Goal: Task Accomplishment & Management: Manage account settings

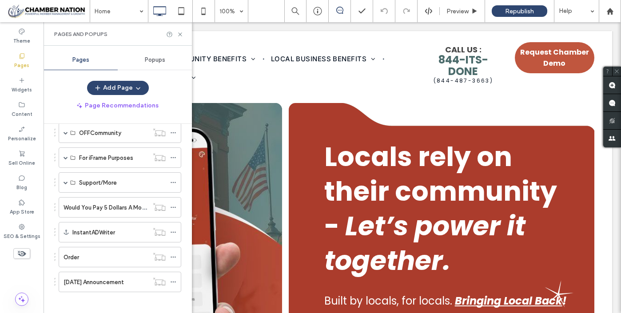
scroll to position [324, 0]
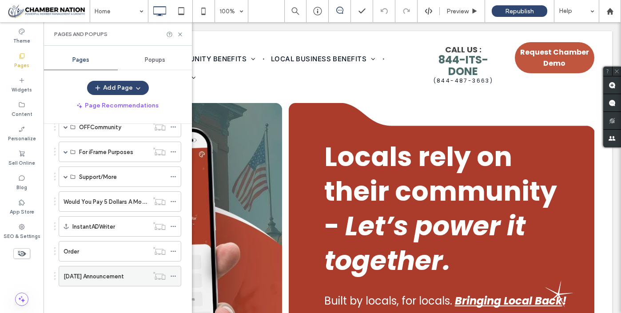
click at [117, 279] on label "[DATE] Announcement" at bounding box center [93, 277] width 60 height 16
click at [179, 33] on icon at bounding box center [180, 34] width 7 height 7
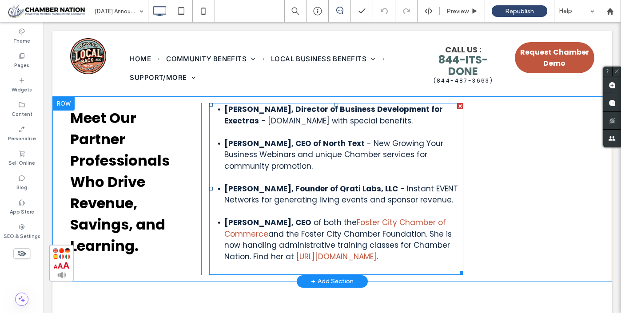
click at [224, 110] on strong "Tom Batchelor, Director of Business Development for Exectras" at bounding box center [333, 115] width 218 height 22
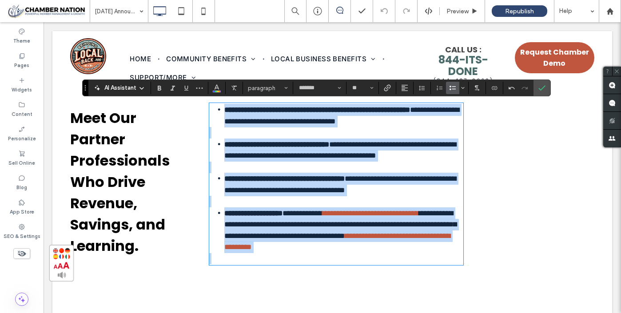
click at [224, 110] on strong "**********" at bounding box center [317, 110] width 186 height 8
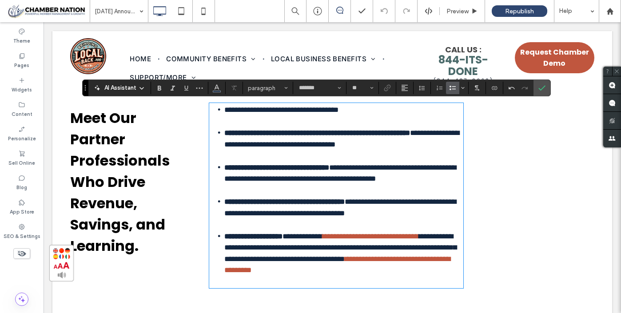
click at [241, 107] on span "**********" at bounding box center [281, 110] width 114 height 8
drag, startPoint x: 225, startPoint y: 109, endPoint x: 378, endPoint y: 118, distance: 153.8
click at [378, 118] on div "**********" at bounding box center [336, 195] width 254 height 183
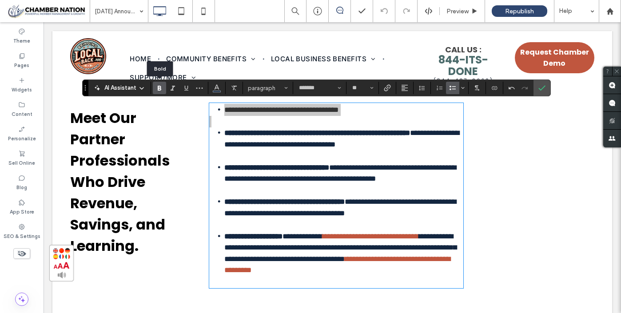
click at [159, 88] on use "Bold" at bounding box center [160, 88] width 4 height 5
click at [412, 111] on li "**********" at bounding box center [343, 110] width 239 height 12
click at [158, 87] on use "Bold" at bounding box center [160, 88] width 4 height 5
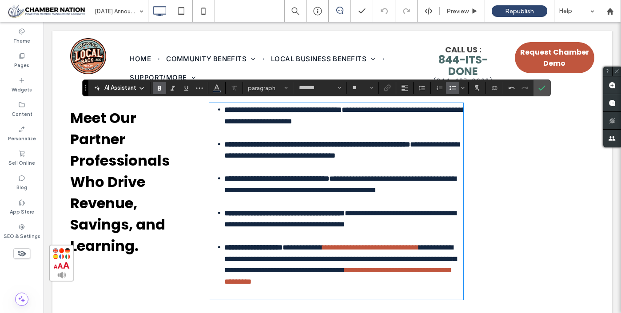
click at [418, 119] on li "**********" at bounding box center [343, 115] width 239 height 23
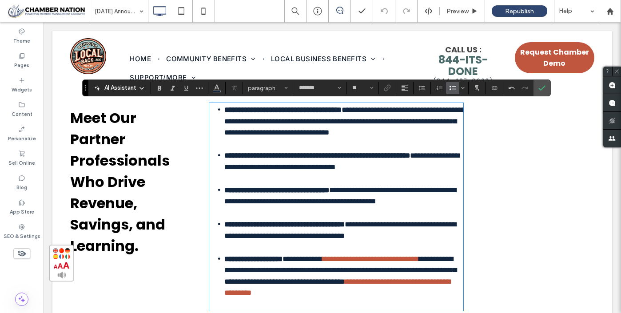
click at [371, 132] on span "**********" at bounding box center [344, 121] width 241 height 30
click at [284, 139] on li "**********" at bounding box center [343, 121] width 239 height 35
click at [539, 88] on icon "Confirm" at bounding box center [541, 87] width 7 height 7
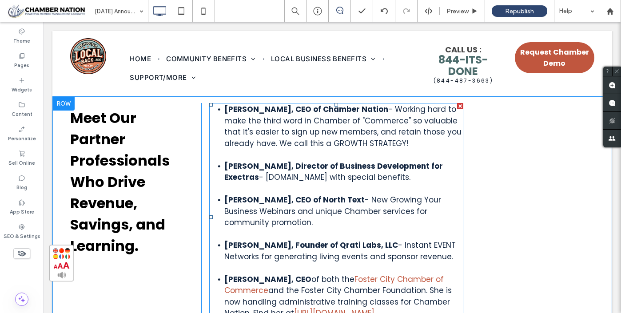
click at [383, 124] on span "- Working hard to make the third word in Chamber of "Commerce" so valuable that…" at bounding box center [342, 126] width 237 height 45
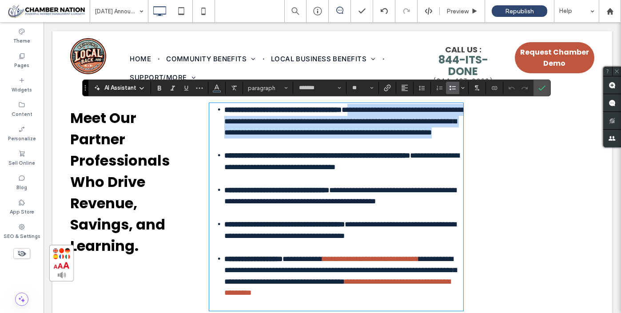
drag, startPoint x: 382, startPoint y: 108, endPoint x: 408, endPoint y: 144, distance: 44.2
click at [408, 139] on li "**********" at bounding box center [343, 121] width 239 height 35
copy span "**********"
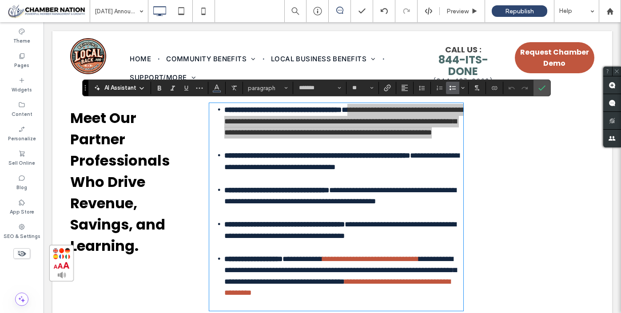
click at [126, 88] on span "AI Assistant" at bounding box center [120, 87] width 32 height 9
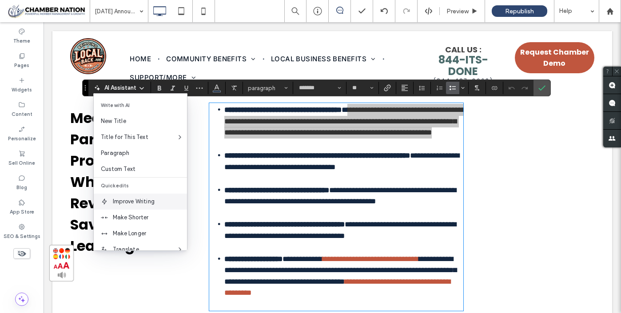
click at [137, 200] on span "Improve Writing" at bounding box center [150, 201] width 74 height 9
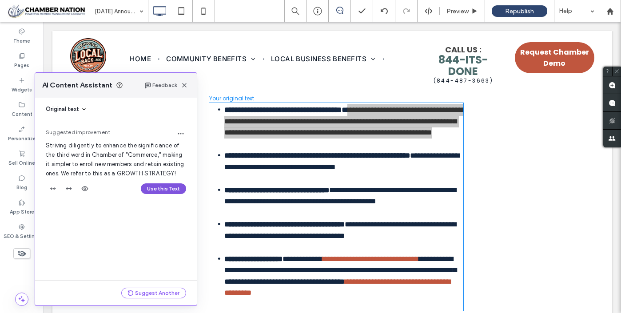
click at [162, 186] on button "Use this Text" at bounding box center [163, 188] width 45 height 11
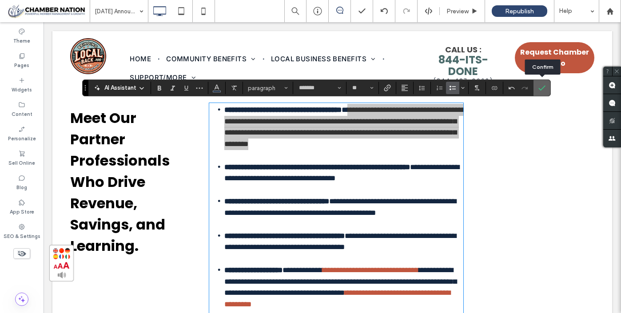
click at [544, 88] on icon "Confirm" at bounding box center [541, 87] width 7 height 7
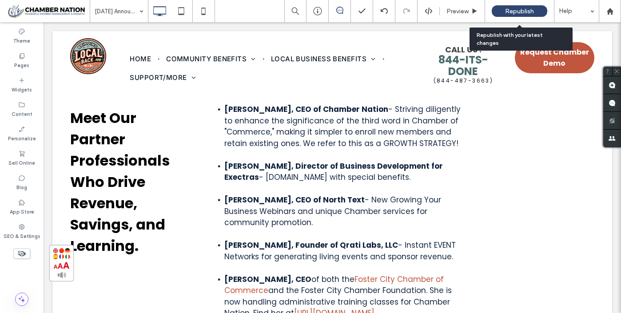
click at [512, 10] on span "Republish" at bounding box center [519, 12] width 29 height 8
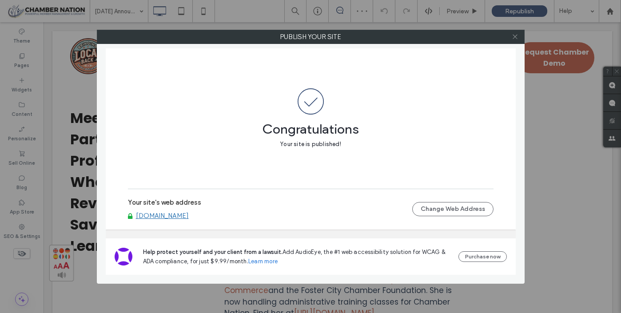
click at [515, 35] on icon at bounding box center [514, 36] width 7 height 7
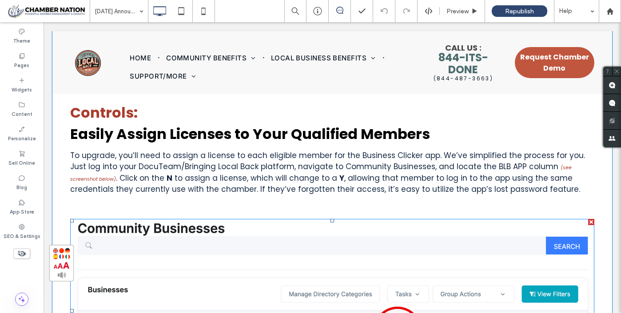
scroll to position [5623, 0]
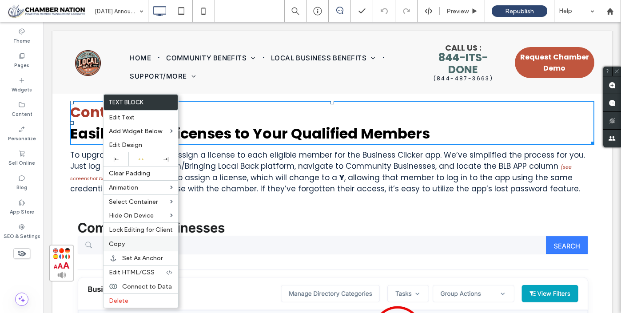
click at [130, 242] on label "Copy" at bounding box center [141, 244] width 64 height 8
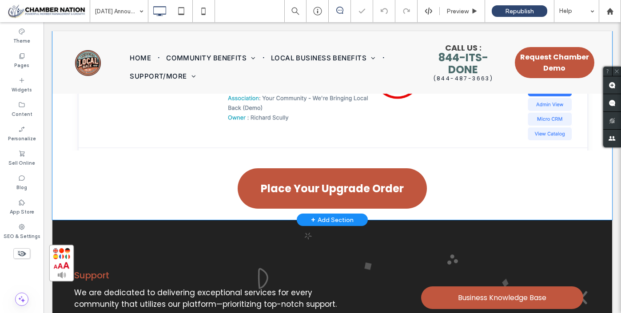
scroll to position [5878, 0]
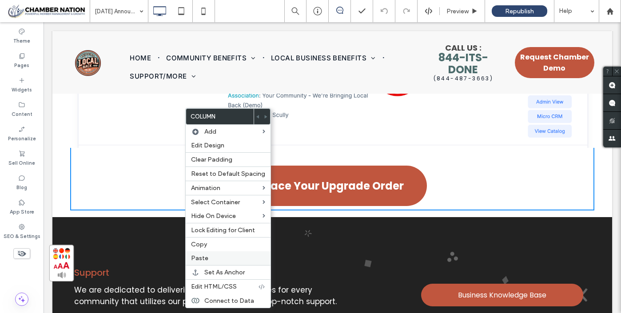
click at [201, 258] on span "Paste" at bounding box center [199, 258] width 17 height 8
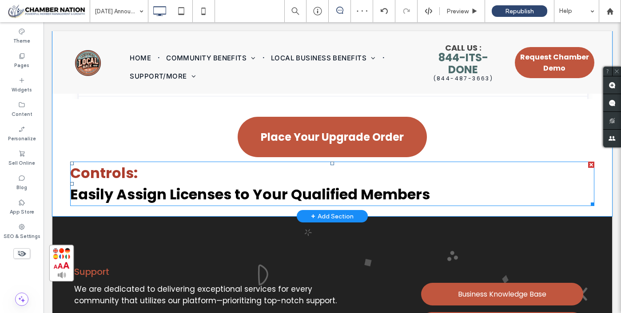
scroll to position [5929, 0]
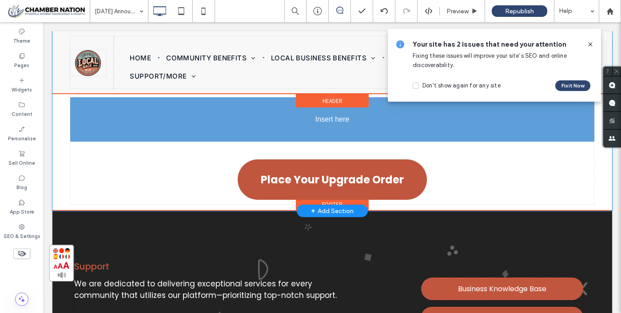
drag, startPoint x: 227, startPoint y: 164, endPoint x: 226, endPoint y: 119, distance: 44.4
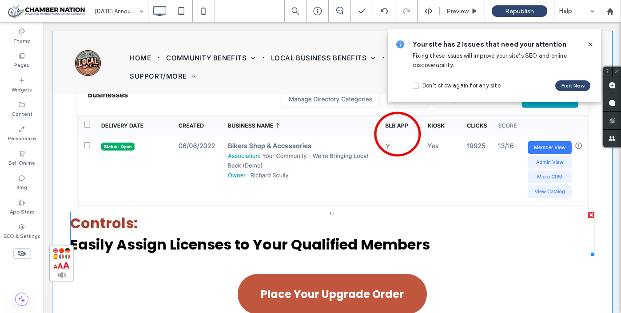
scroll to position [5819, 0]
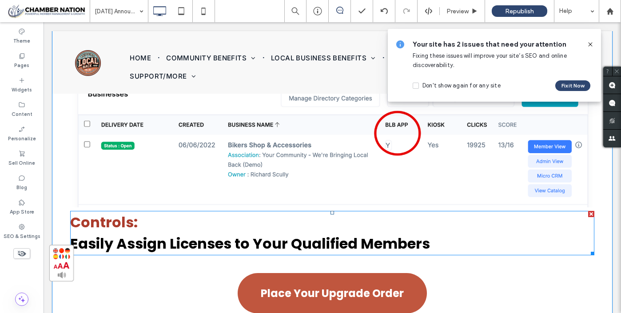
click at [84, 218] on span "Controls:" at bounding box center [103, 222] width 67 height 20
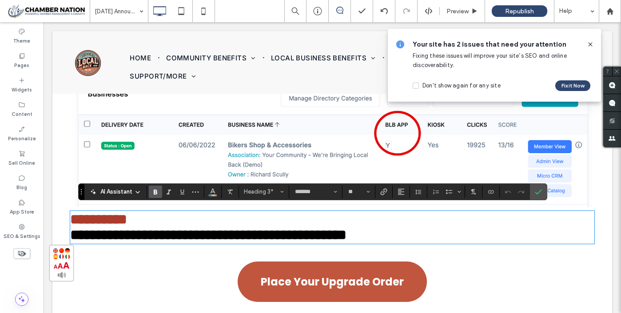
click at [84, 218] on span "*********" at bounding box center [98, 219] width 57 height 14
drag, startPoint x: 84, startPoint y: 218, endPoint x: 131, endPoint y: 220, distance: 47.6
click at [127, 220] on span "*********" at bounding box center [98, 219] width 57 height 14
click at [132, 242] on span "**********" at bounding box center [208, 235] width 276 height 14
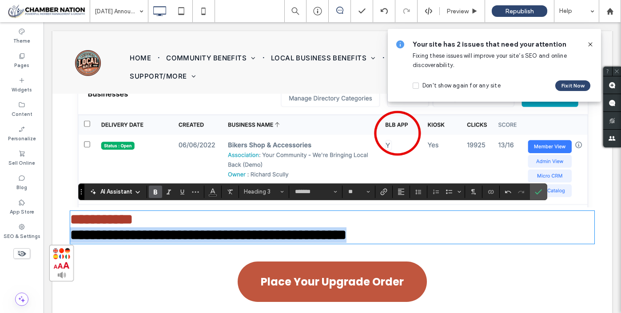
click at [132, 242] on span "**********" at bounding box center [208, 235] width 276 height 14
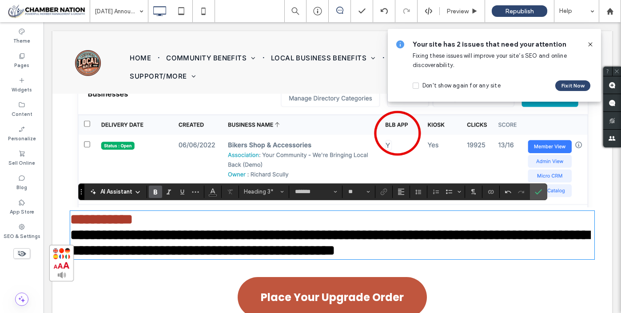
click at [159, 239] on span "**********" at bounding box center [329, 243] width 519 height 30
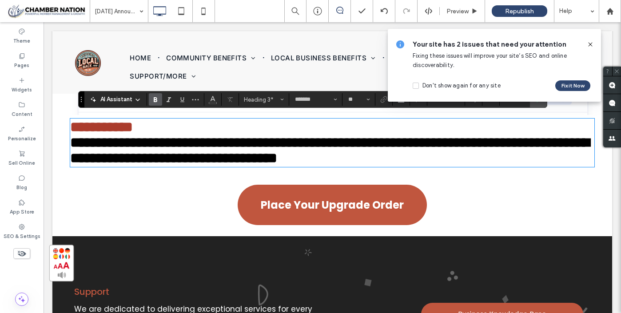
scroll to position [5910, 0]
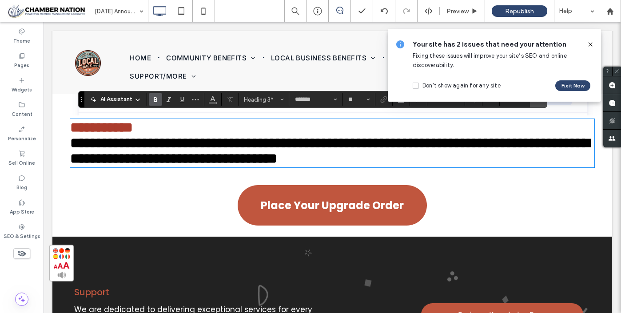
click at [355, 147] on span "**********" at bounding box center [329, 151] width 519 height 30
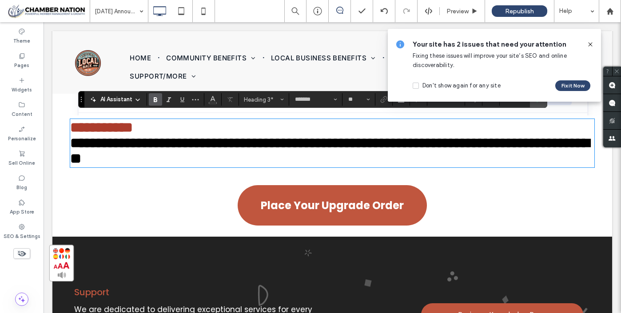
click at [75, 166] on span "**********" at bounding box center [329, 151] width 519 height 30
click at [591, 45] on icon at bounding box center [589, 44] width 7 height 7
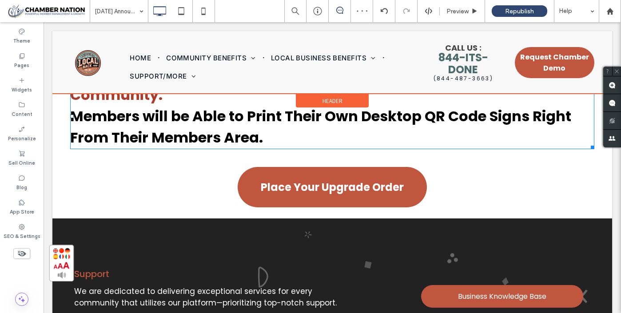
scroll to position [5948, 0]
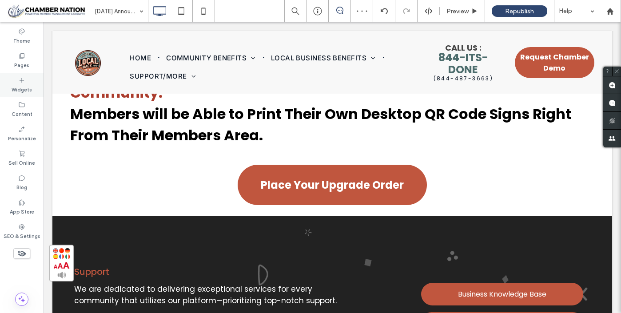
click at [16, 80] on div "Widgets" at bounding box center [22, 85] width 44 height 24
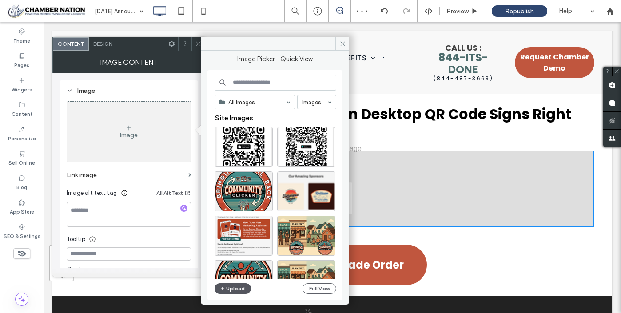
click at [239, 291] on button "Upload" at bounding box center [232, 288] width 36 height 11
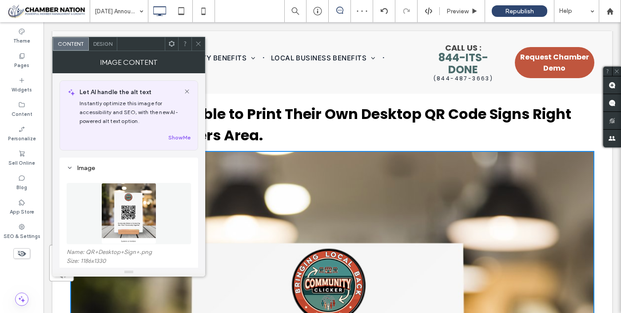
click at [201, 40] on icon at bounding box center [198, 43] width 7 height 7
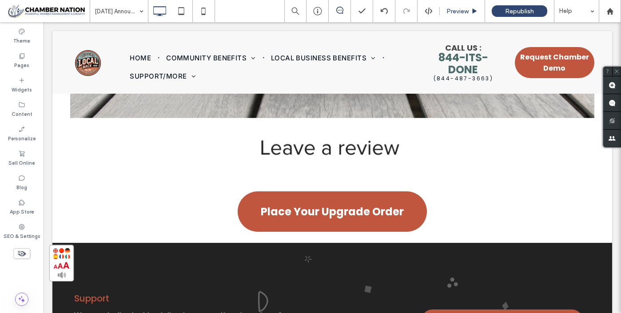
scroll to position [6512, 0]
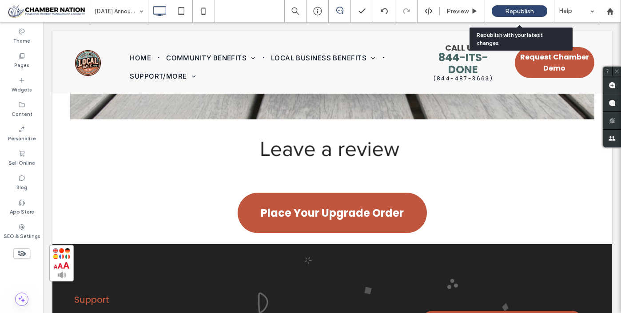
click at [519, 9] on span "Republish" at bounding box center [519, 12] width 29 height 8
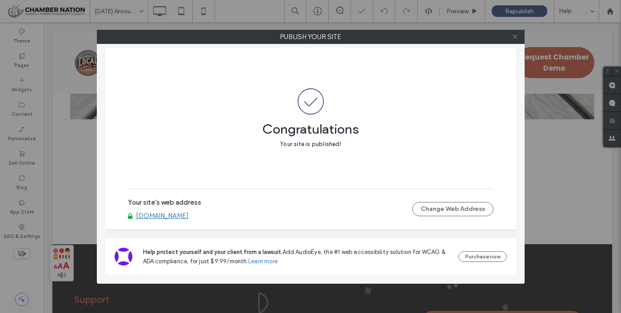
click at [514, 33] on icon at bounding box center [514, 36] width 7 height 7
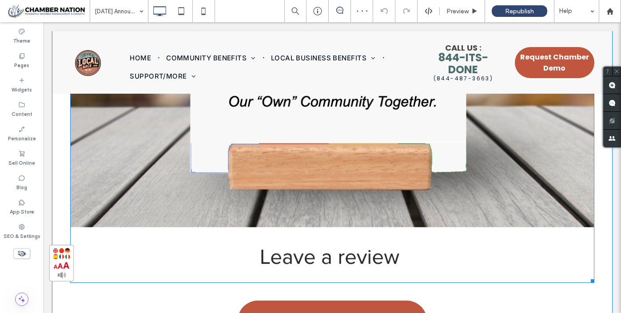
scroll to position [6406, 0]
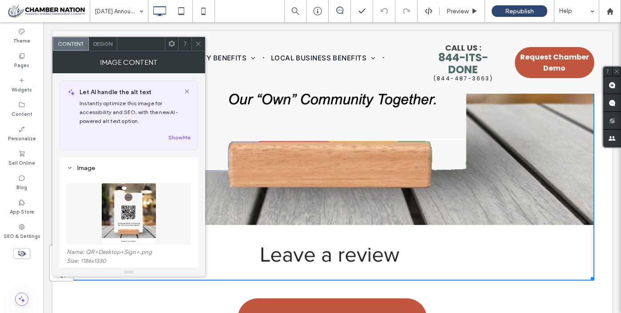
click at [143, 204] on img at bounding box center [128, 213] width 55 height 61
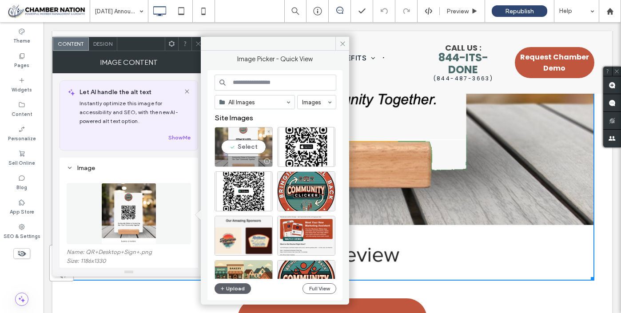
click at [239, 148] on div "Select" at bounding box center [243, 147] width 58 height 40
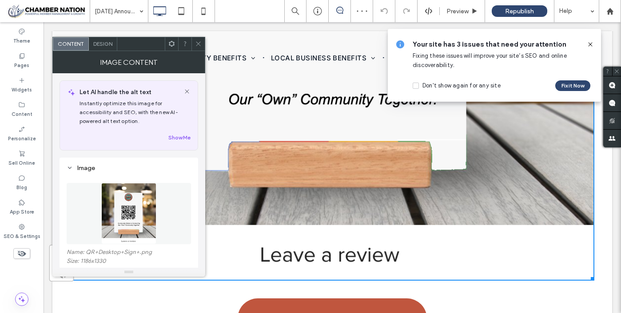
click at [199, 46] on icon at bounding box center [198, 43] width 7 height 7
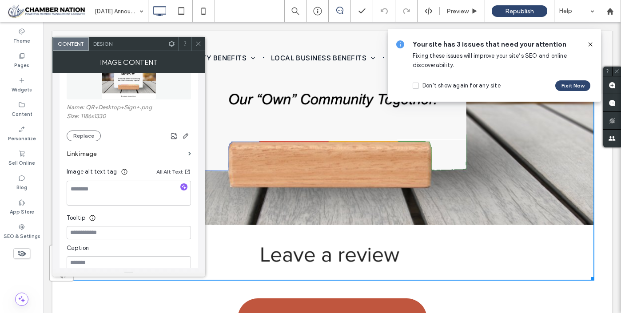
scroll to position [147, 0]
click at [198, 43] on icon at bounding box center [198, 43] width 7 height 7
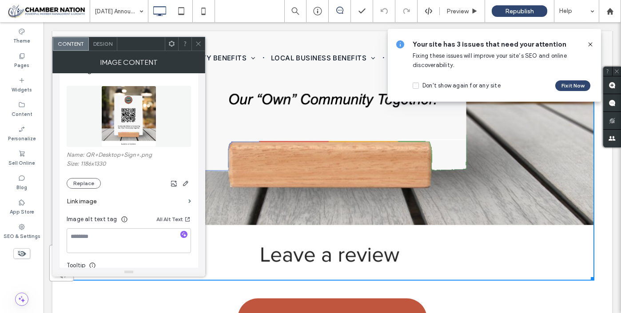
scroll to position [97, 0]
click at [82, 183] on button "Replace" at bounding box center [84, 183] width 34 height 11
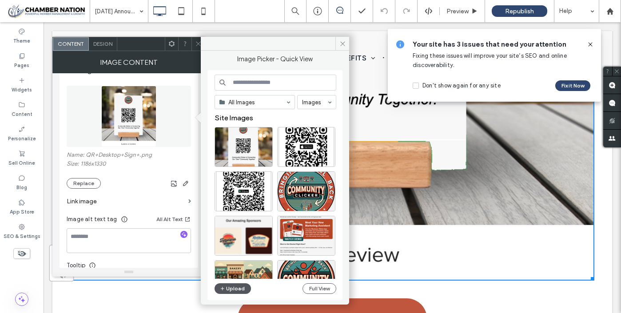
click at [230, 290] on button "Upload" at bounding box center [232, 288] width 36 height 11
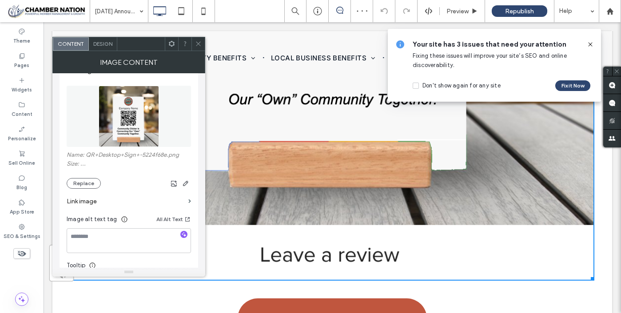
scroll to position [6350, 0]
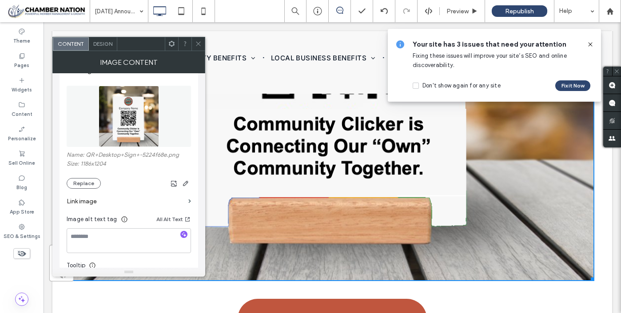
click at [200, 42] on icon at bounding box center [198, 43] width 7 height 7
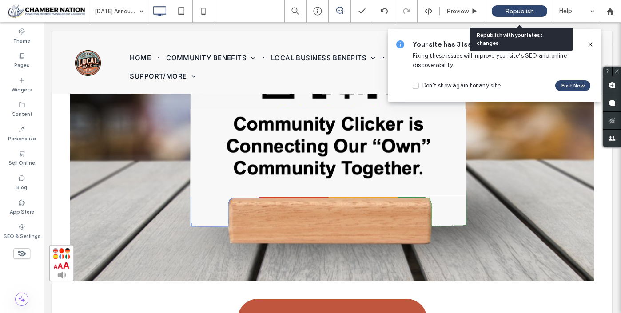
click at [508, 10] on span "Republish" at bounding box center [519, 12] width 29 height 8
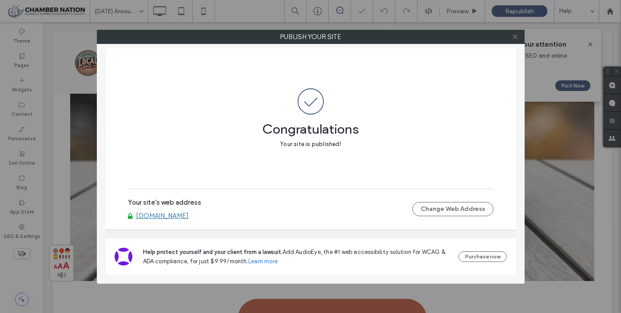
click at [517, 36] on icon at bounding box center [514, 36] width 7 height 7
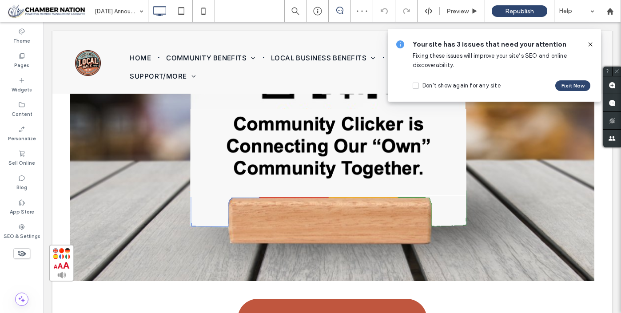
click at [591, 45] on icon at bounding box center [589, 44] width 7 height 7
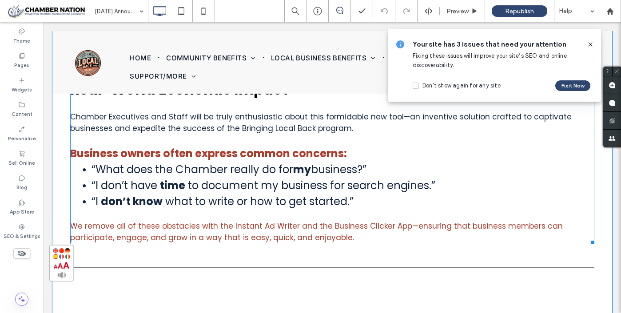
scroll to position [670, 0]
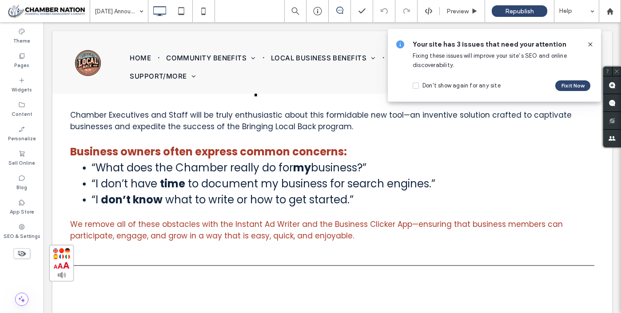
click at [588, 45] on icon at bounding box center [589, 44] width 7 height 7
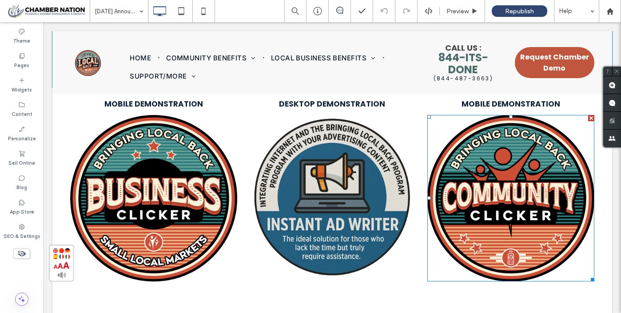
scroll to position [1437, 0]
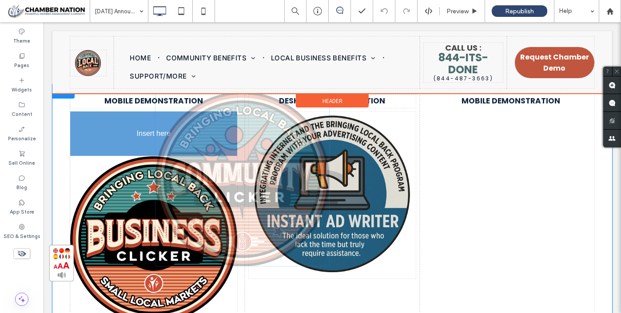
drag, startPoint x: 531, startPoint y: 158, endPoint x: 207, endPoint y: 139, distance: 324.7
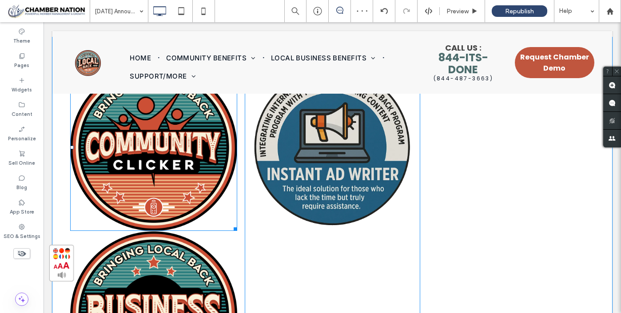
scroll to position [1487, 0]
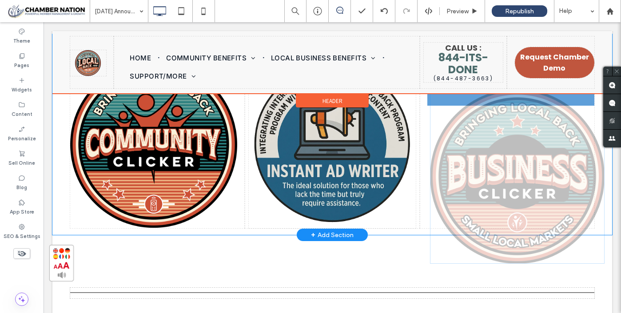
drag, startPoint x: 147, startPoint y: 259, endPoint x: 468, endPoint y: 120, distance: 349.9
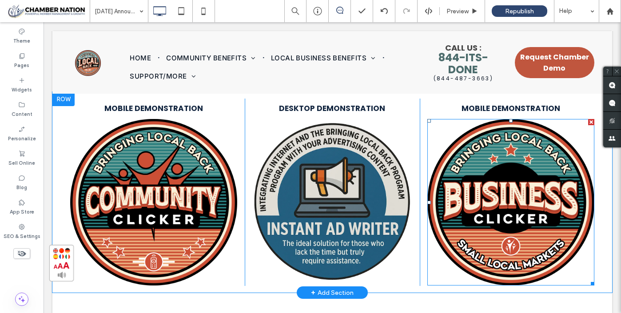
scroll to position [1429, 0]
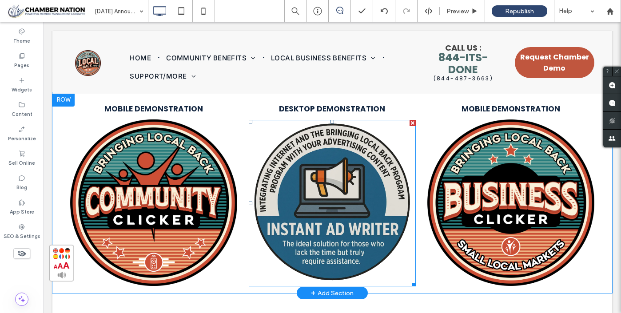
click at [338, 240] on img at bounding box center [332, 203] width 167 height 167
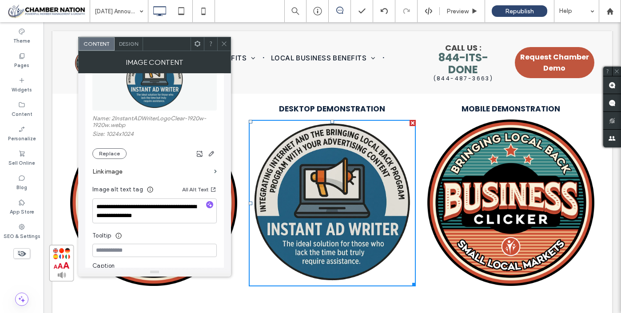
scroll to position [133, 0]
click at [188, 175] on label "Link image" at bounding box center [151, 172] width 118 height 16
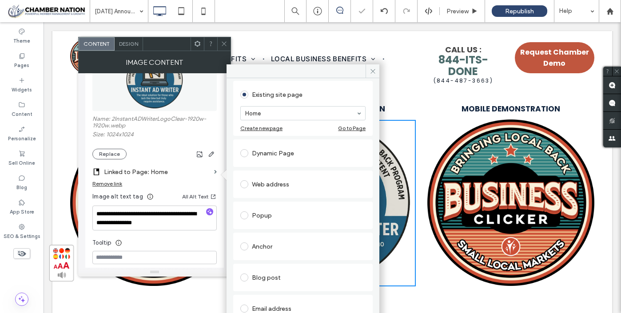
scroll to position [45, 0]
click at [259, 214] on div "Popup" at bounding box center [302, 214] width 125 height 14
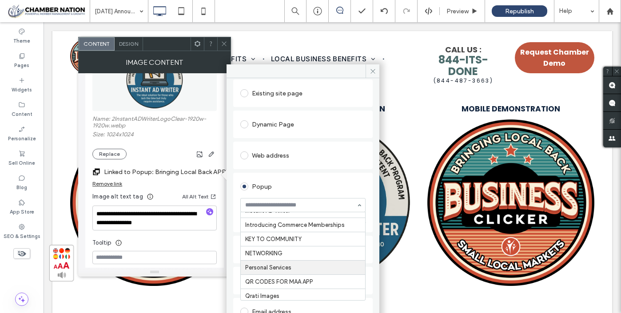
scroll to position [65, 0]
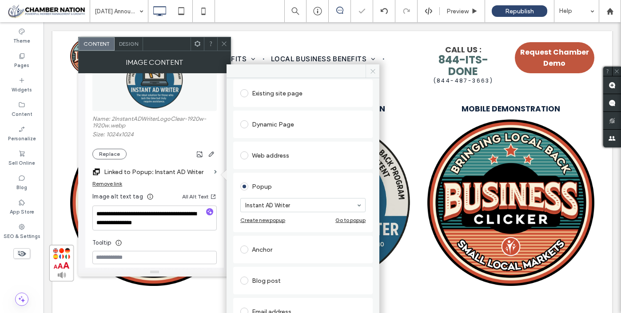
click at [373, 72] on use at bounding box center [372, 71] width 4 height 4
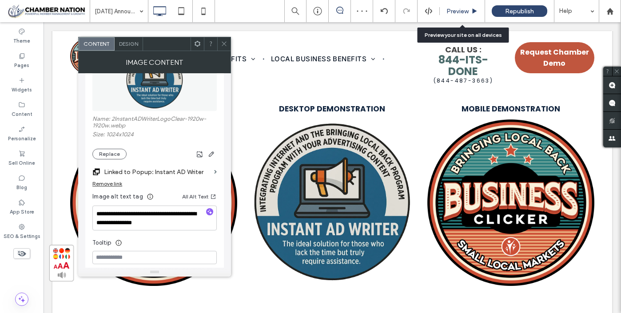
click at [457, 11] on span "Preview" at bounding box center [457, 12] width 22 height 8
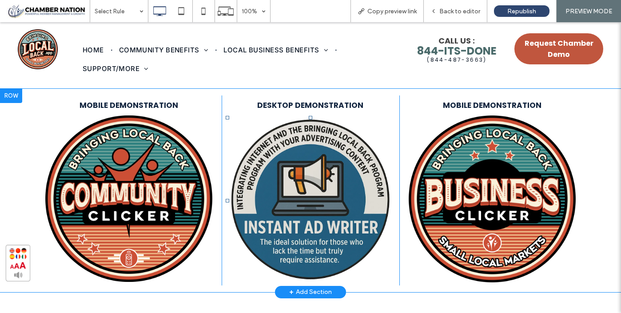
click at [325, 192] on img at bounding box center [311, 201] width 170 height 170
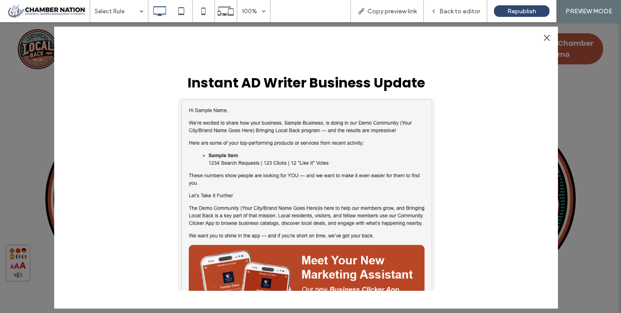
click at [547, 36] on div at bounding box center [546, 38] width 12 height 12
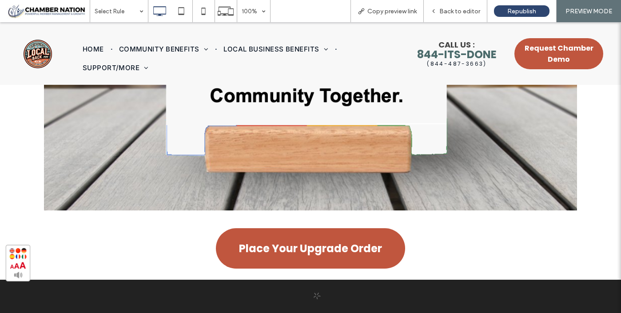
scroll to position [6456, 0]
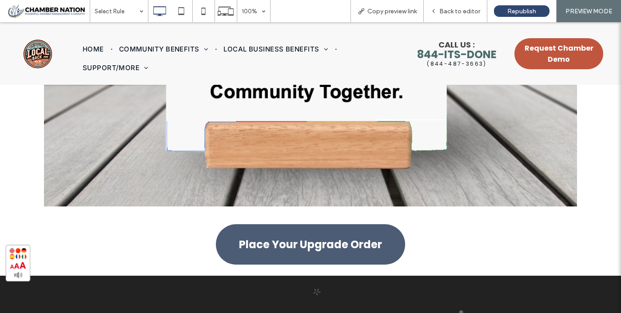
click at [360, 230] on link "Place Your Upgrade Order" at bounding box center [310, 244] width 189 height 40
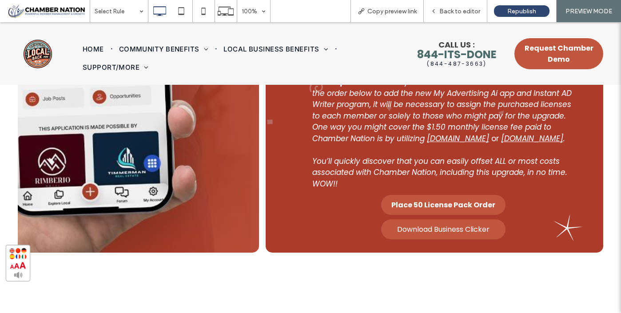
scroll to position [267, 0]
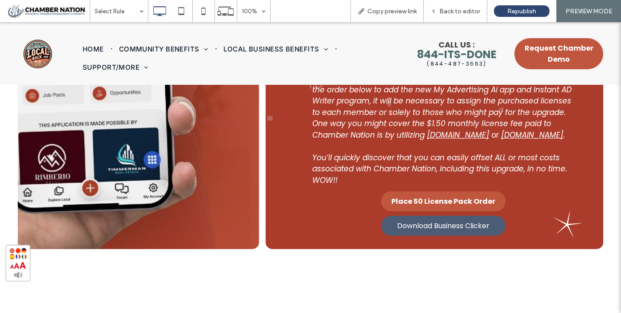
click at [448, 231] on span "Download Business Clicker" at bounding box center [443, 225] width 92 height 11
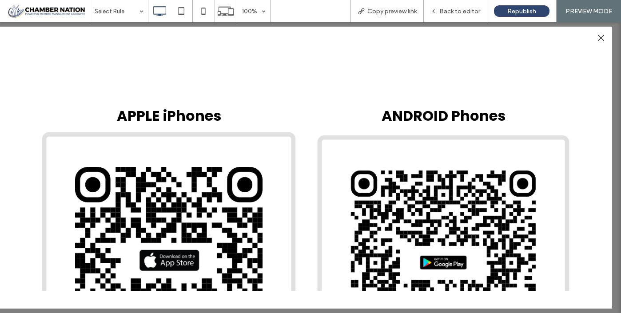
scroll to position [0, 0]
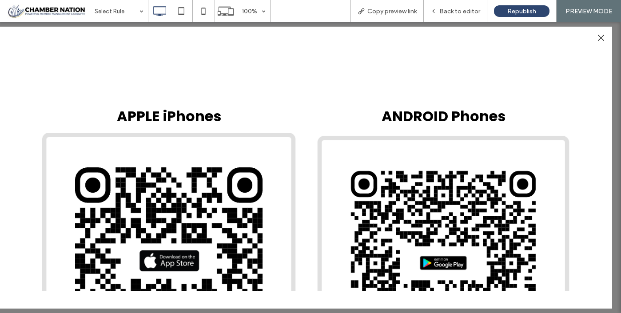
click at [605, 38] on div at bounding box center [600, 38] width 12 height 12
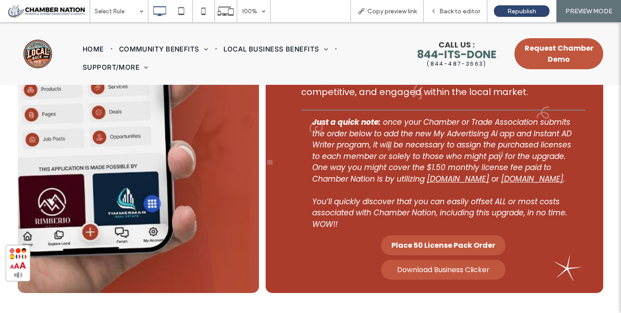
scroll to position [242, 0]
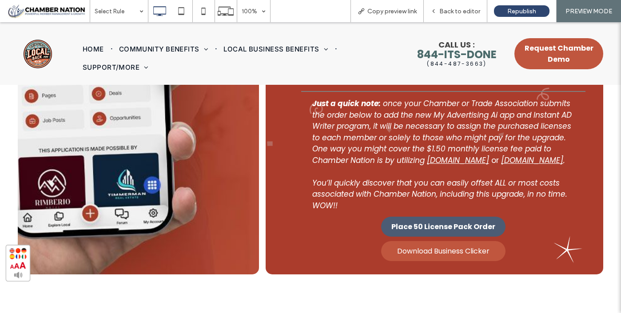
click at [448, 232] on span "Place 50 License Pack Order" at bounding box center [443, 226] width 104 height 11
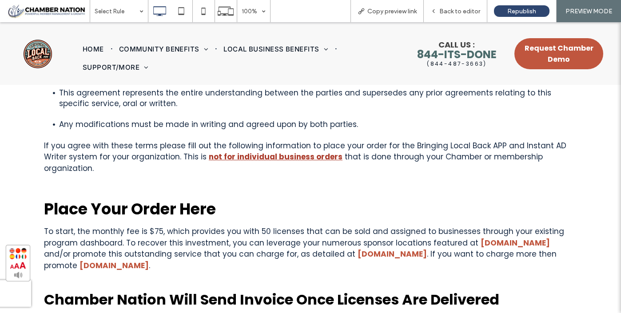
scroll to position [4995, 0]
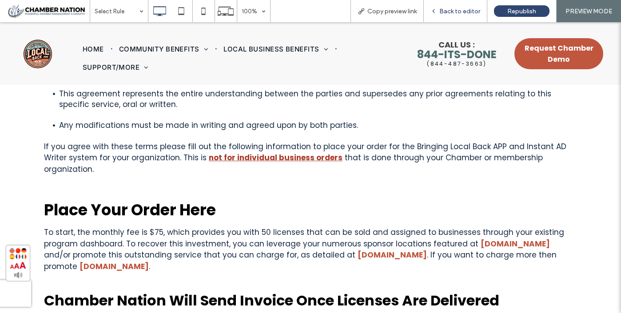
click at [456, 10] on span "Back to editor" at bounding box center [459, 12] width 41 height 8
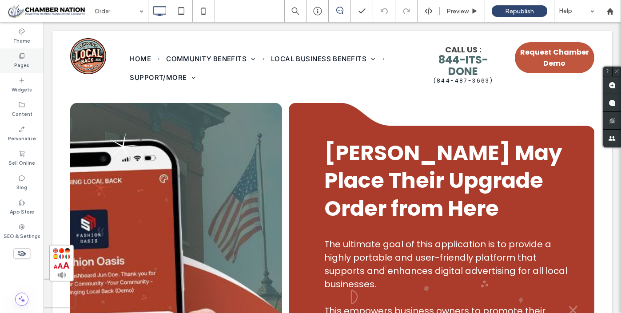
click at [13, 61] on div "Pages" at bounding box center [22, 60] width 44 height 24
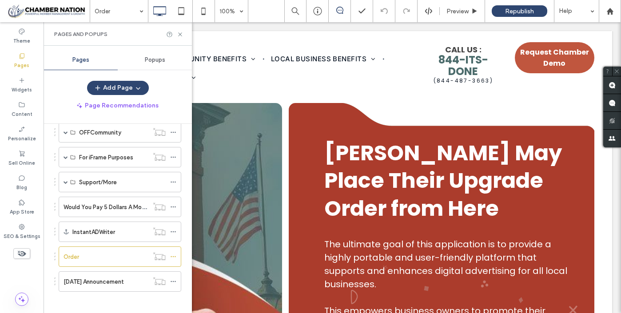
scroll to position [324, 0]
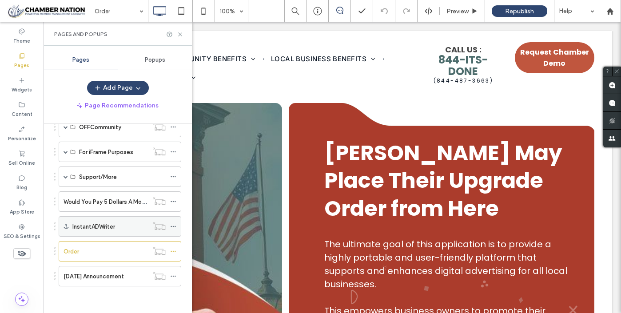
click at [122, 226] on div "InstantADWriter" at bounding box center [110, 226] width 76 height 9
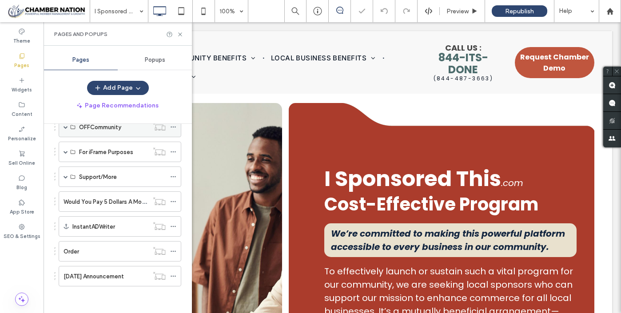
scroll to position [991, 0]
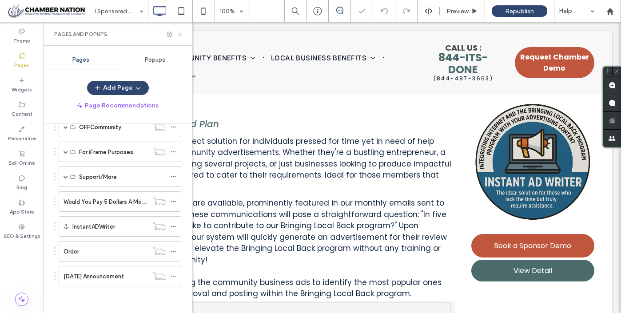
click at [180, 32] on icon at bounding box center [180, 34] width 7 height 7
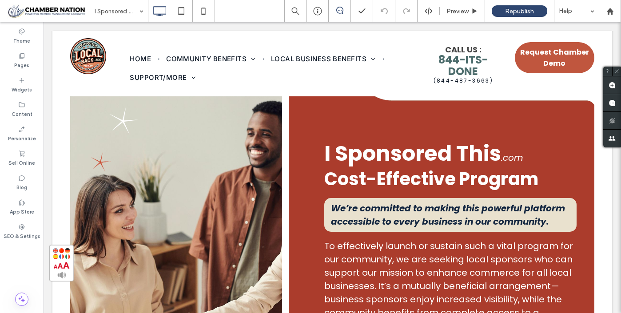
scroll to position [0, 0]
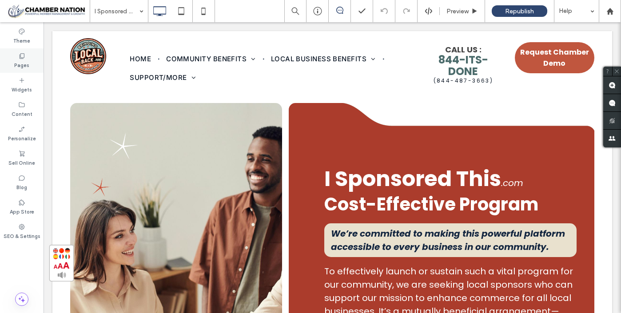
click at [21, 59] on label "Pages" at bounding box center [21, 64] width 15 height 10
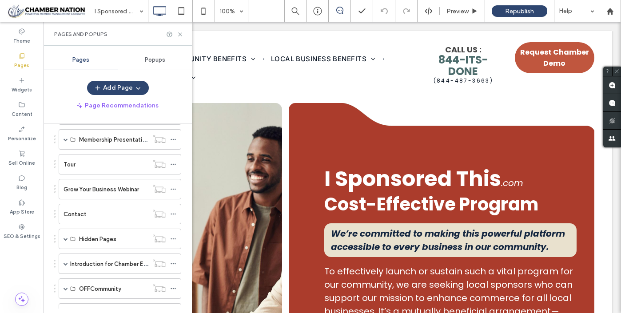
scroll to position [324, 0]
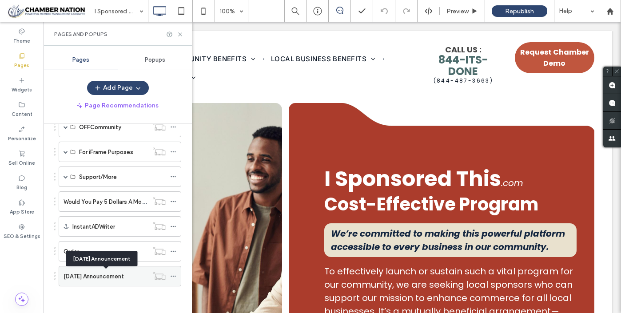
click at [107, 278] on label "[DATE] Announcement" at bounding box center [93, 277] width 60 height 16
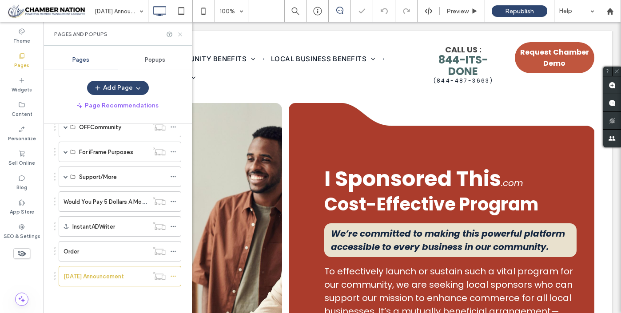
click at [180, 36] on icon at bounding box center [180, 34] width 7 height 7
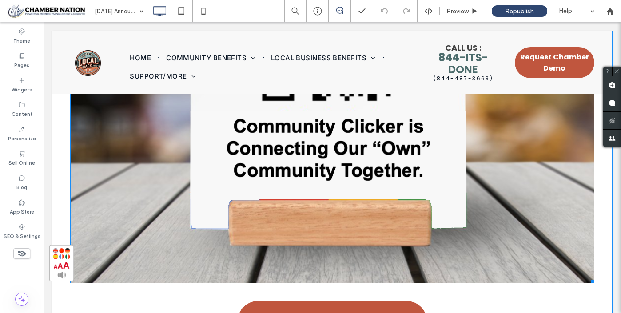
scroll to position [6345, 0]
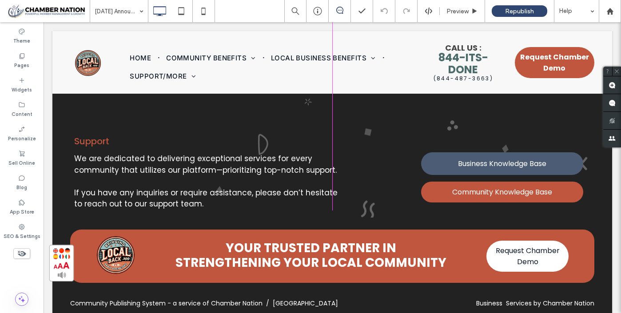
drag, startPoint x: 592, startPoint y: 278, endPoint x: 459, endPoint y: 170, distance: 171.1
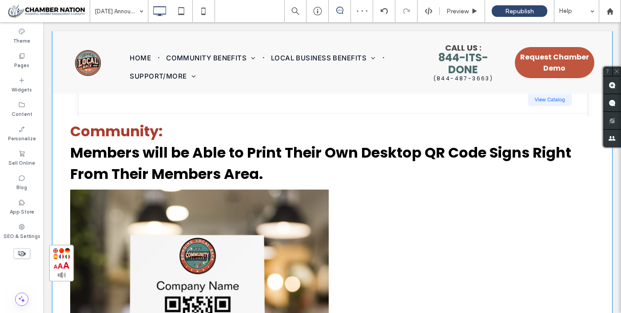
scroll to position [5908, 0]
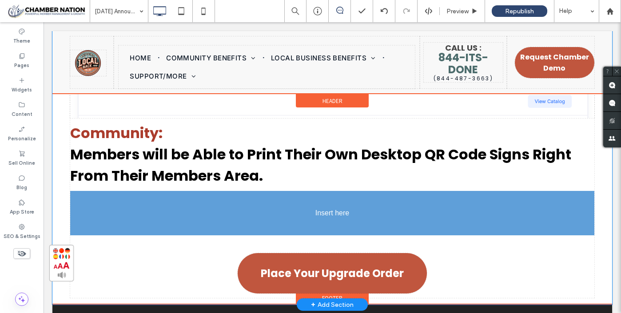
drag, startPoint x: 163, startPoint y: 228, endPoint x: 261, endPoint y: 218, distance: 98.2
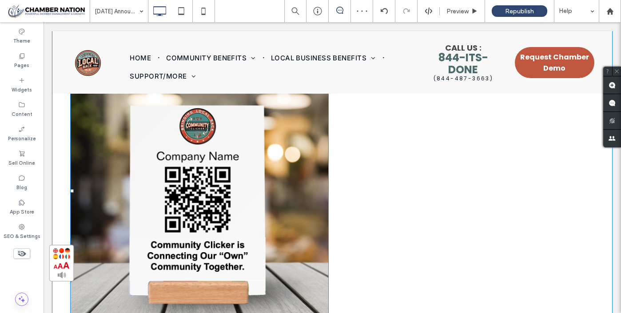
scroll to position [6040, 0]
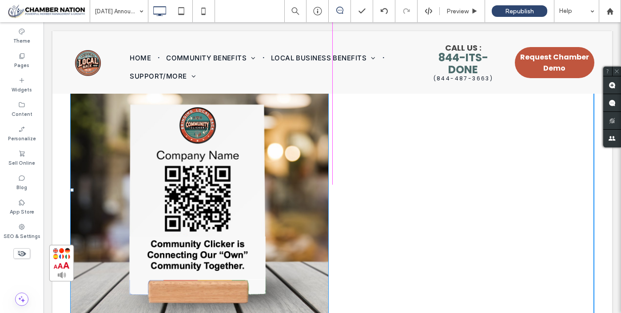
drag, startPoint x: 71, startPoint y: 183, endPoint x: 203, endPoint y: 192, distance: 133.0
click at [203, 192] on div "L:299" at bounding box center [199, 190] width 258 height 262
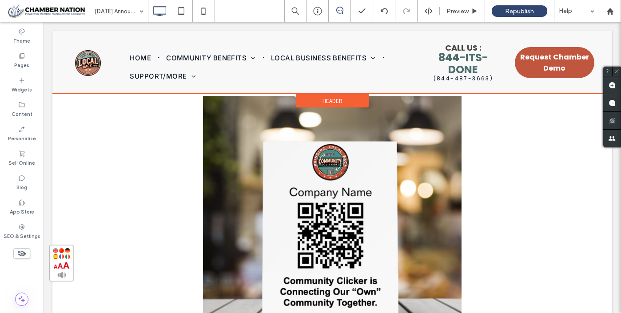
scroll to position [6002, 0]
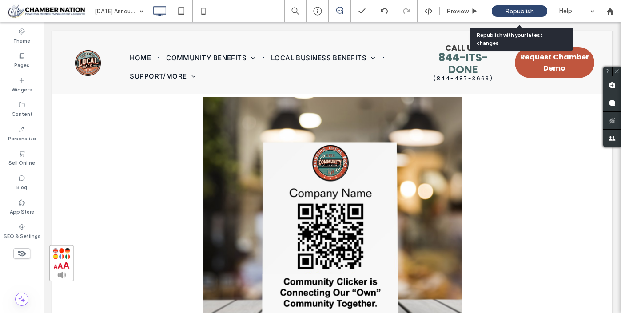
click at [514, 10] on span "Republish" at bounding box center [519, 12] width 29 height 8
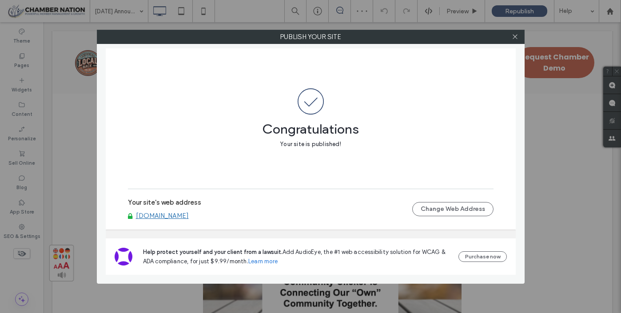
click at [182, 219] on link "[DOMAIN_NAME]" at bounding box center [162, 216] width 53 height 8
click at [515, 40] on icon at bounding box center [514, 36] width 7 height 7
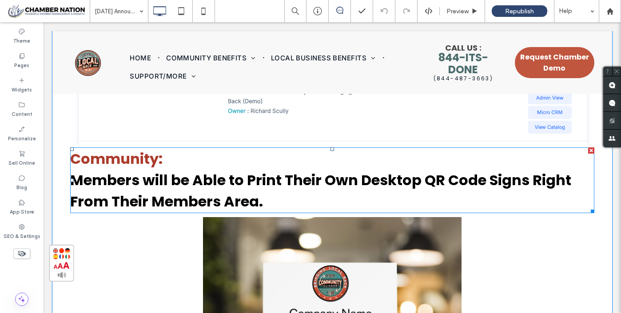
scroll to position [5878, 0]
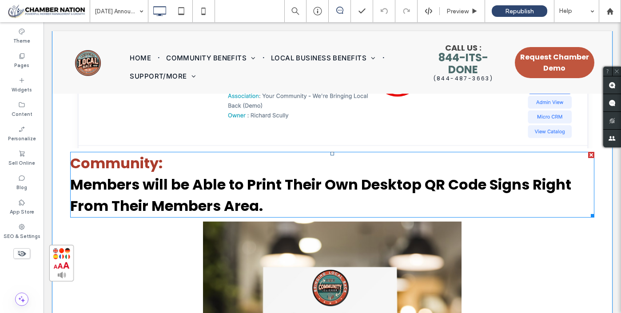
click at [214, 201] on span "Members will be Able to Print Their Own Desktop QR Code Signs Right From Their …" at bounding box center [320, 194] width 501 height 41
type input "*******"
type input "**"
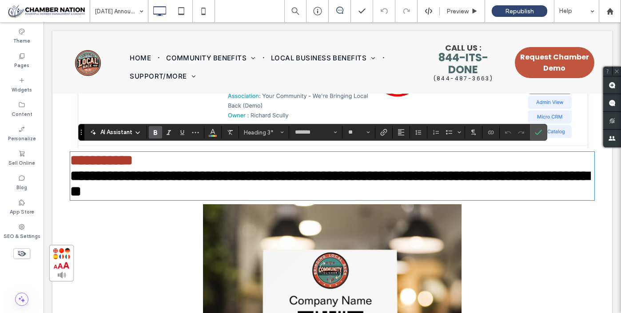
click at [214, 198] on span "**********" at bounding box center [329, 184] width 519 height 30
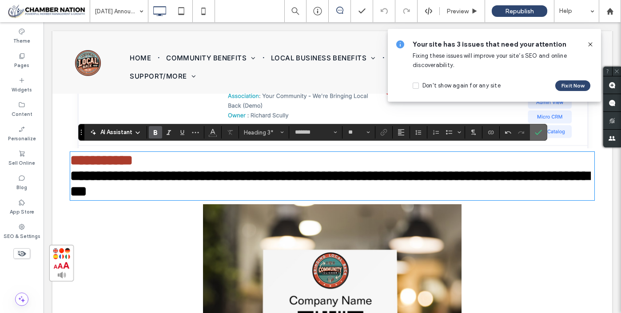
click at [541, 131] on label "Confirm" at bounding box center [537, 132] width 13 height 16
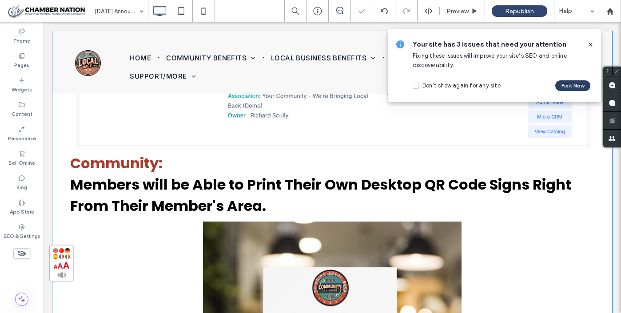
click at [568, 87] on button "Fix it Now" at bounding box center [572, 85] width 35 height 11
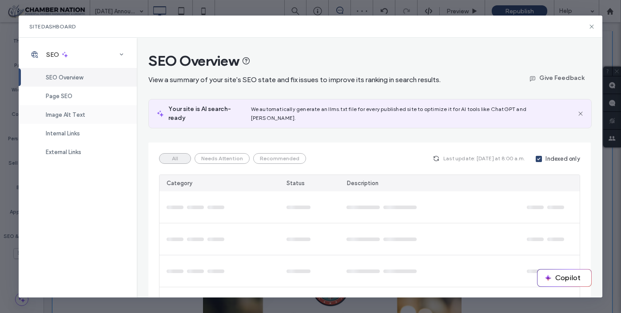
click at [78, 112] on span "Image Alt Text" at bounding box center [66, 114] width 40 height 7
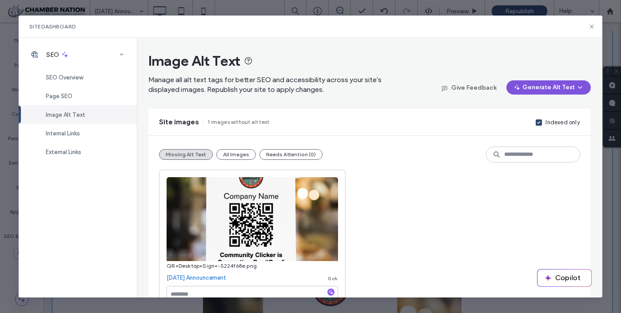
click at [557, 85] on button "Generate Alt Text" at bounding box center [548, 87] width 84 height 14
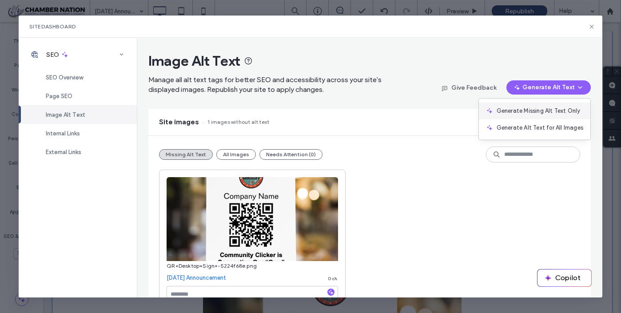
click at [551, 111] on span "Generate Missing Alt Text Only" at bounding box center [538, 111] width 84 height 9
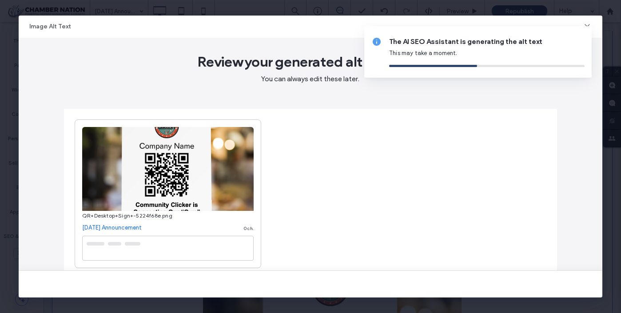
type textarea "**********"
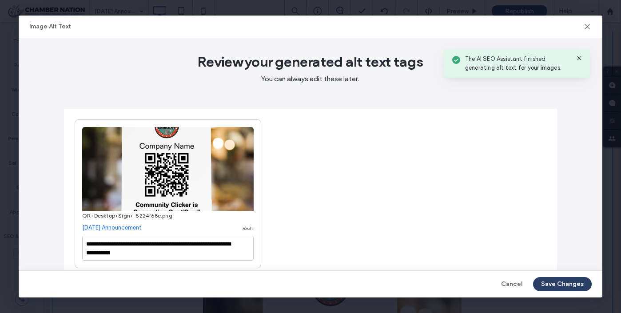
click at [559, 284] on button "Save Changes" at bounding box center [562, 284] width 59 height 14
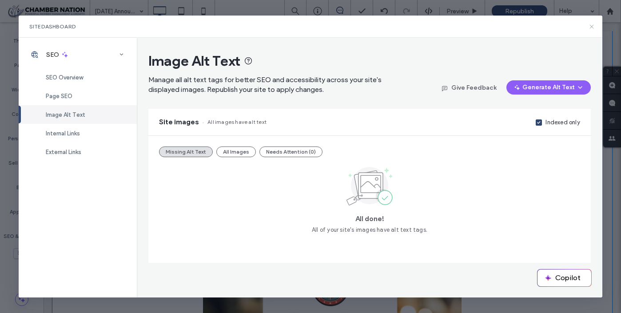
click at [593, 28] on icon at bounding box center [591, 26] width 7 height 7
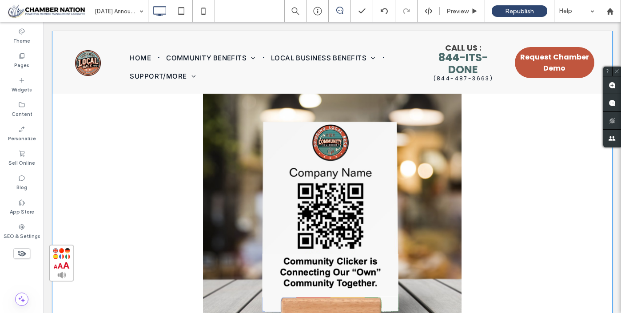
scroll to position [6021, 0]
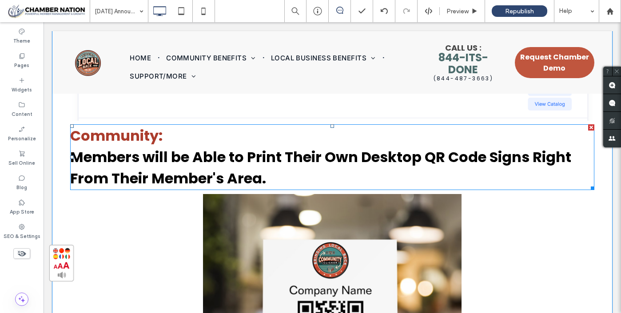
scroll to position [5904, 0]
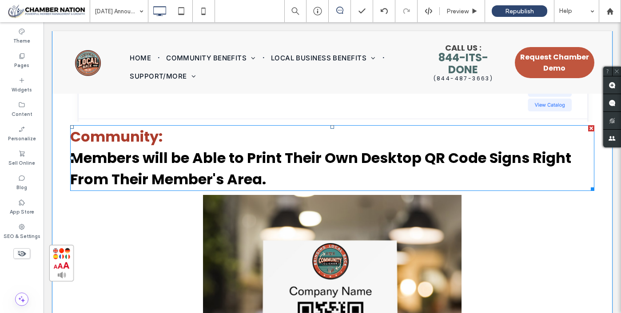
click at [145, 151] on span "Members will be Able to Print Their Own Desktop QR Code Signs Right From Their …" at bounding box center [320, 168] width 501 height 41
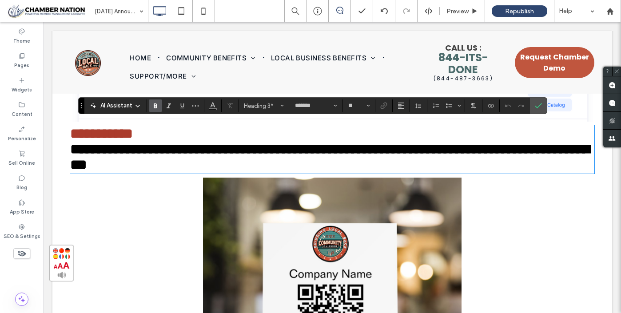
click at [141, 158] on span "**********" at bounding box center [329, 157] width 519 height 30
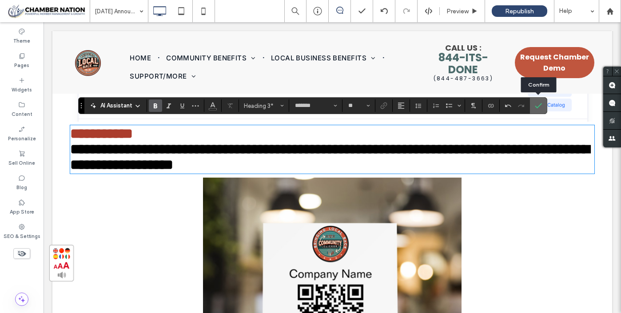
click at [539, 104] on icon "Confirm" at bounding box center [538, 105] width 7 height 7
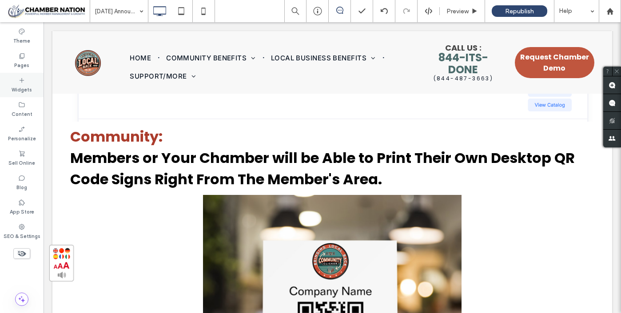
click at [18, 85] on label "Widgets" at bounding box center [22, 89] width 20 height 10
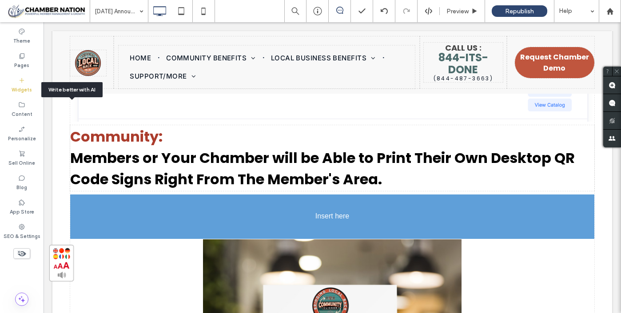
scroll to position [5913, 0]
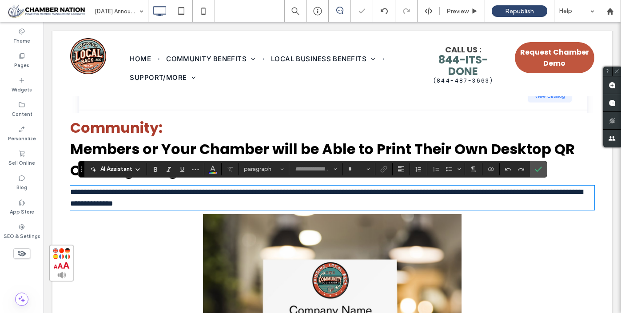
type input "*******"
type input "**"
click at [541, 165] on label "Confirm" at bounding box center [537, 169] width 13 height 16
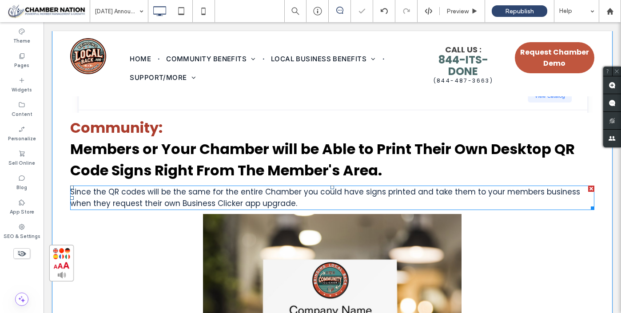
click at [373, 196] on p "Since the QR codes will be the same for the entire Chamber you could have signs…" at bounding box center [332, 197] width 524 height 23
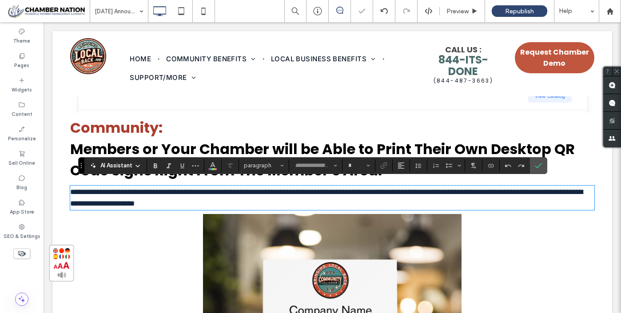
type input "*******"
type input "**"
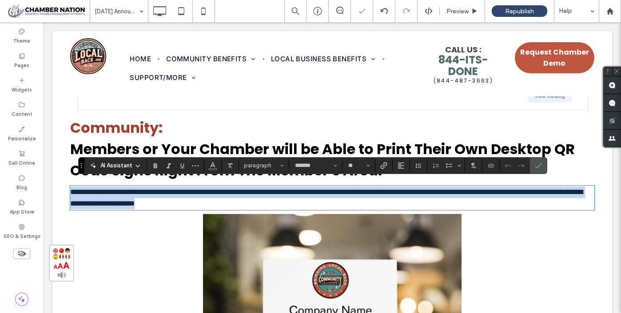
click at [373, 196] on p "**********" at bounding box center [332, 197] width 524 height 23
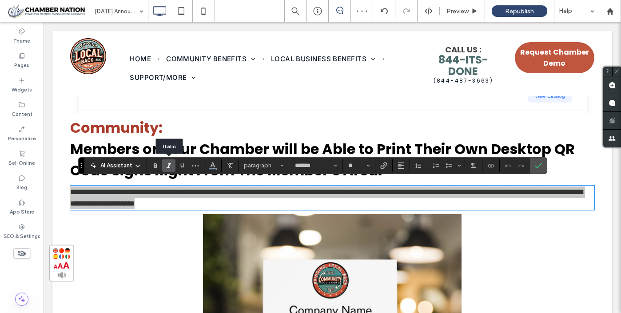
click at [166, 166] on icon "Italic" at bounding box center [168, 165] width 7 height 7
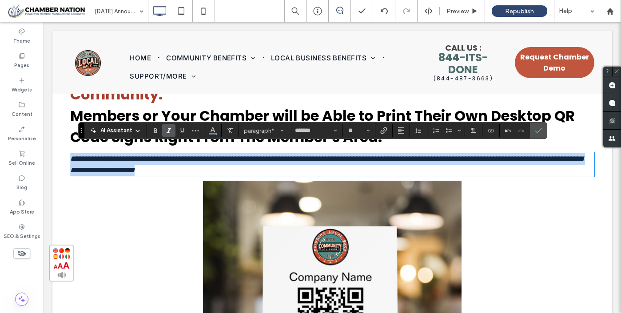
scroll to position [5950, 0]
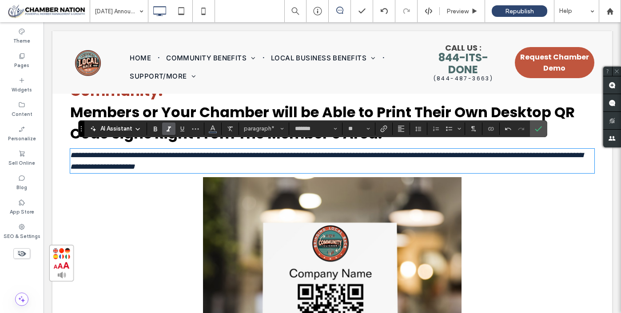
click at [539, 129] on icon "Confirm" at bounding box center [538, 128] width 7 height 7
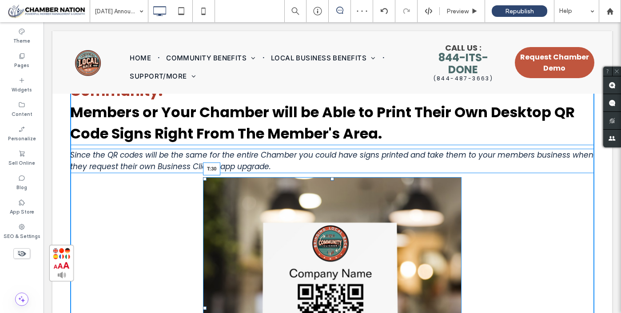
drag, startPoint x: 331, startPoint y: 172, endPoint x: 334, endPoint y: 186, distance: 13.6
click at [334, 186] on div "T:30" at bounding box center [332, 308] width 258 height 262
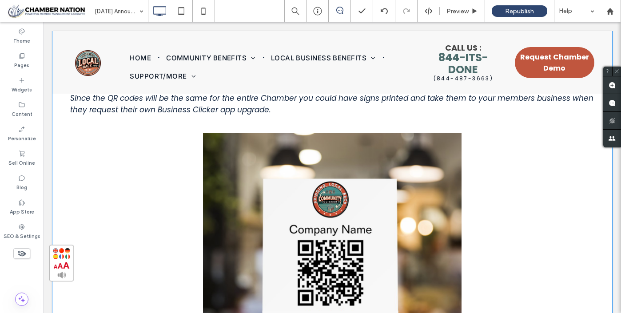
scroll to position [6003, 0]
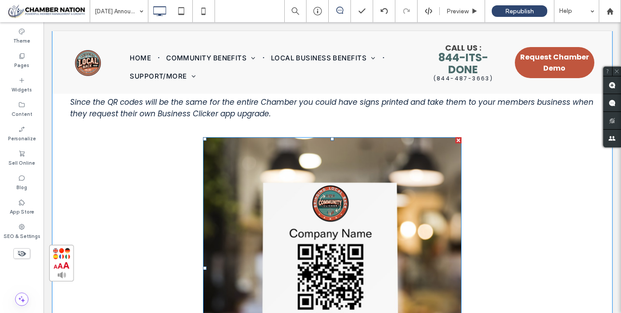
click at [372, 206] on img at bounding box center [332, 268] width 258 height 262
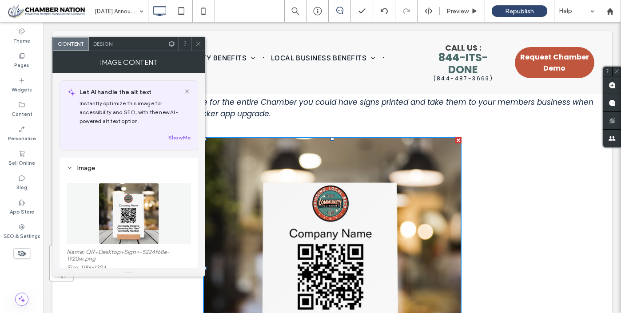
click at [99, 40] on span "Design" at bounding box center [102, 43] width 19 height 7
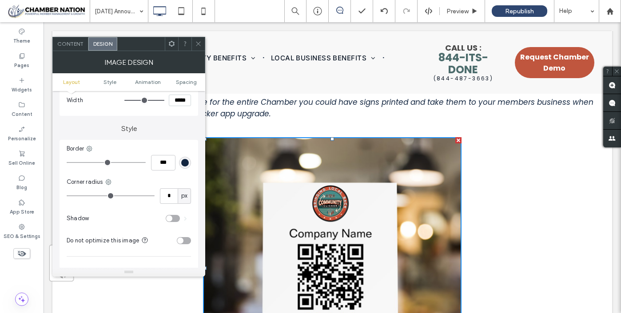
scroll to position [173, 0]
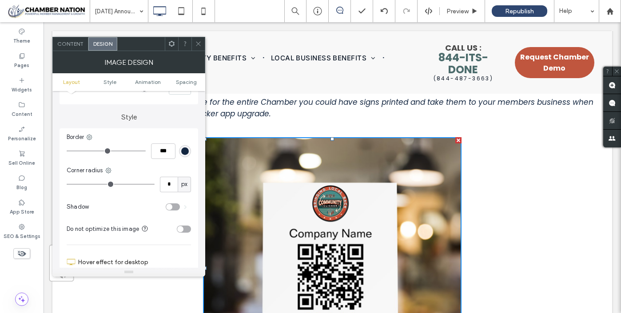
type input "*"
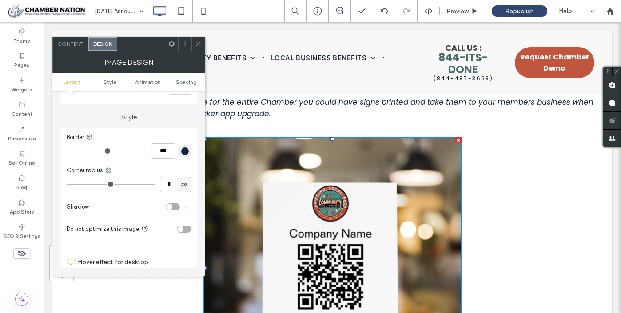
type input "*"
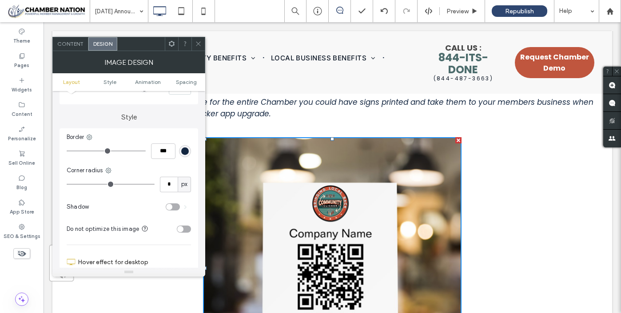
type input "*"
drag, startPoint x: 71, startPoint y: 184, endPoint x: 75, endPoint y: 184, distance: 4.9
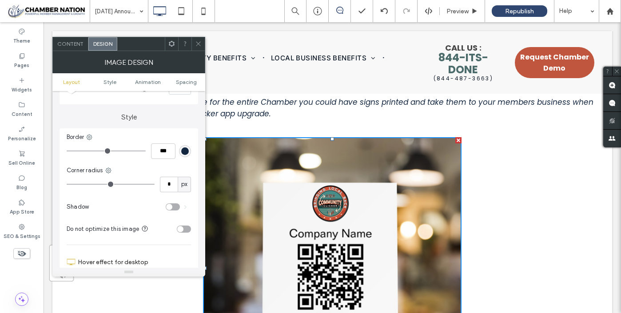
click at [75, 184] on input "range" at bounding box center [111, 184] width 88 height 1
type input "*"
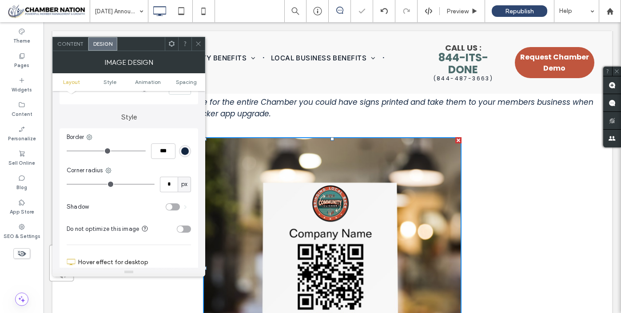
type input "**"
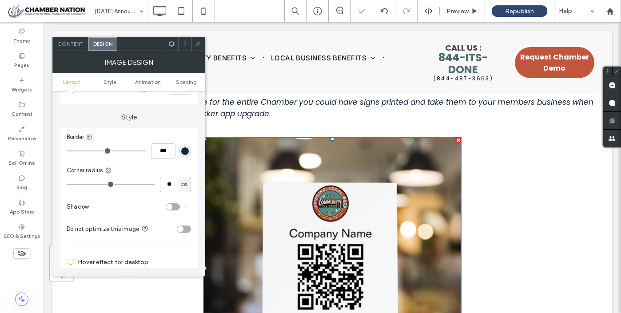
type input "**"
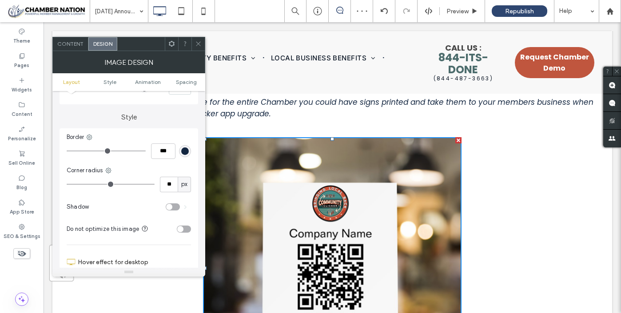
type input "**"
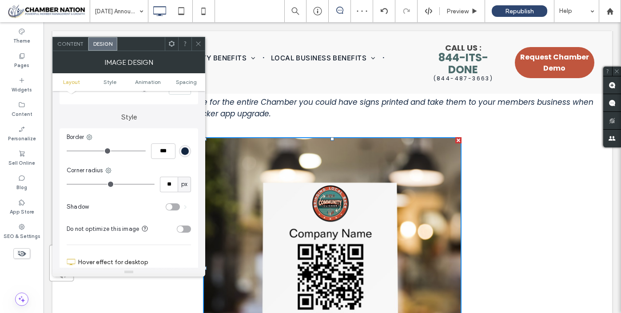
click at [78, 184] on input "range" at bounding box center [111, 184] width 88 height 1
click at [235, 194] on img at bounding box center [332, 268] width 258 height 262
type input "*"
type input "***"
click at [73, 151] on input "range" at bounding box center [106, 151] width 79 height 1
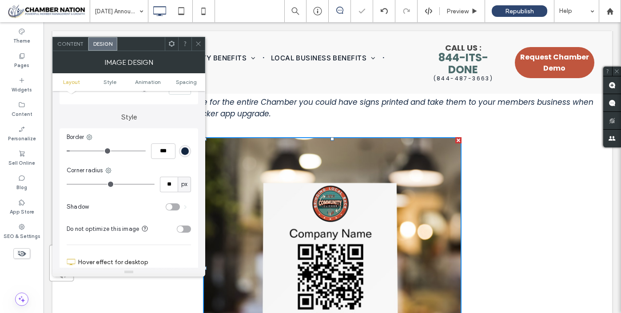
type input "*"
type input "***"
drag, startPoint x: 73, startPoint y: 151, endPoint x: 62, endPoint y: 150, distance: 11.6
type input "*"
click at [67, 151] on input "range" at bounding box center [106, 151] width 79 height 1
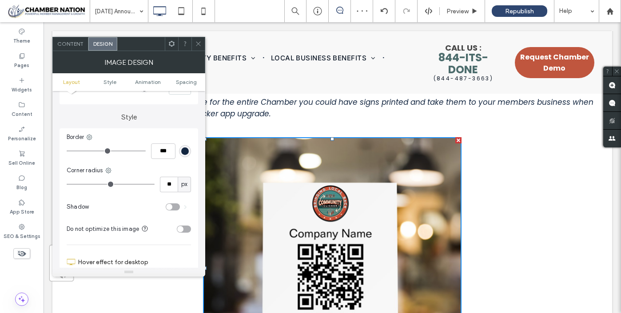
click at [175, 207] on div "toggle" at bounding box center [173, 206] width 14 height 7
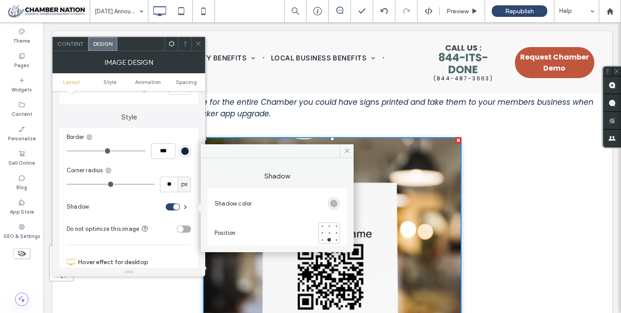
click at [200, 42] on use at bounding box center [198, 44] width 4 height 4
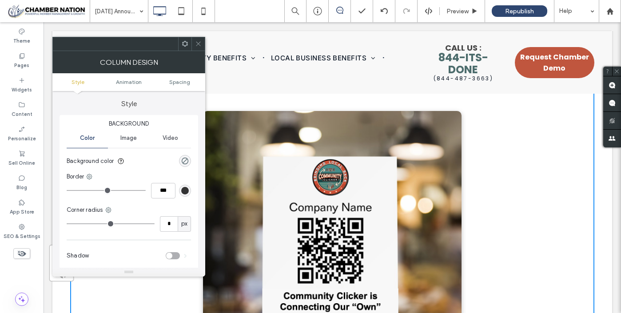
scroll to position [6030, 0]
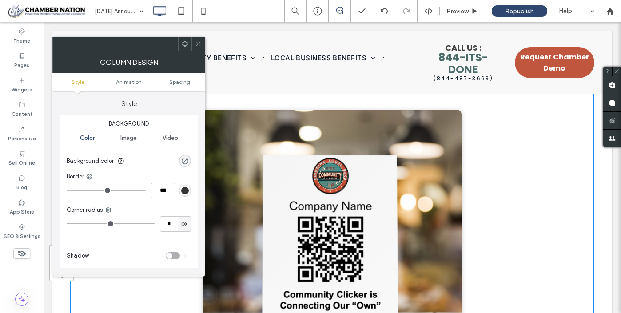
click at [226, 156] on img at bounding box center [332, 241] width 258 height 262
click at [199, 42] on icon at bounding box center [198, 43] width 7 height 7
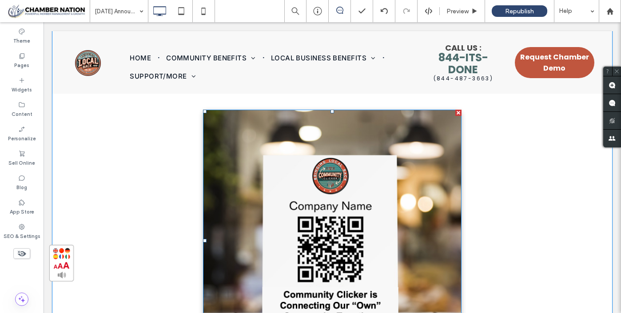
click at [238, 135] on img at bounding box center [332, 241] width 258 height 262
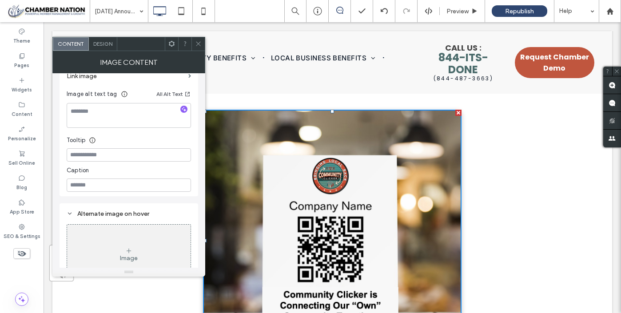
scroll to position [229, 0]
click at [130, 251] on icon at bounding box center [128, 250] width 7 height 7
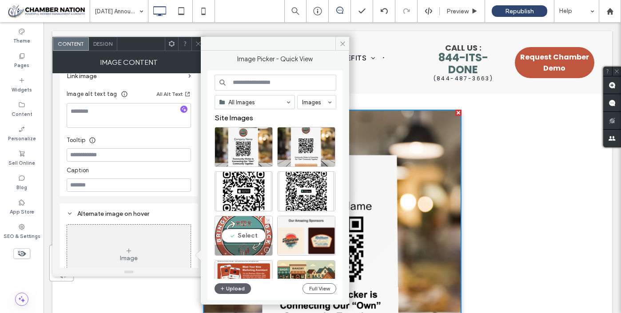
click at [249, 235] on div "Select" at bounding box center [243, 236] width 58 height 40
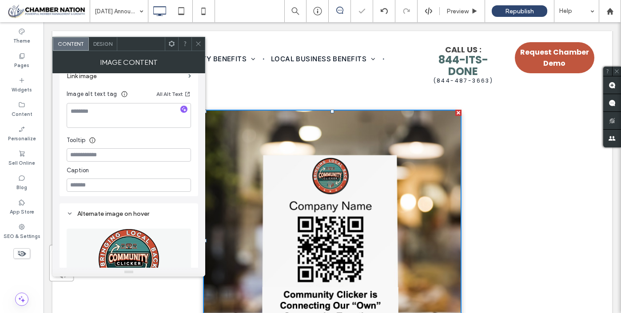
click at [198, 43] on use at bounding box center [198, 44] width 4 height 4
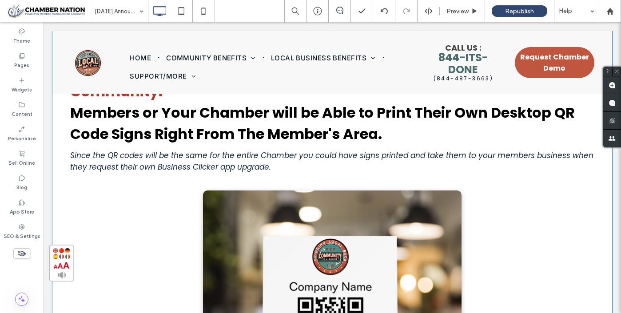
scroll to position [5949, 0]
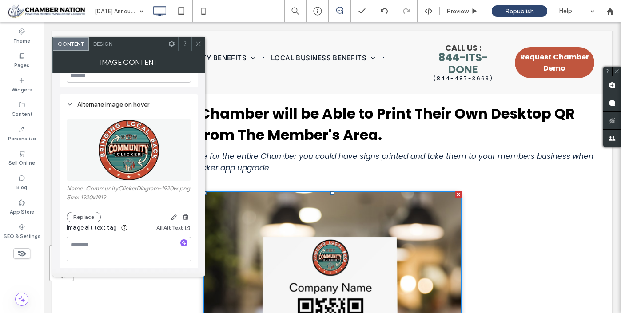
scroll to position [347, 0]
click at [100, 42] on span "Design" at bounding box center [102, 43] width 19 height 7
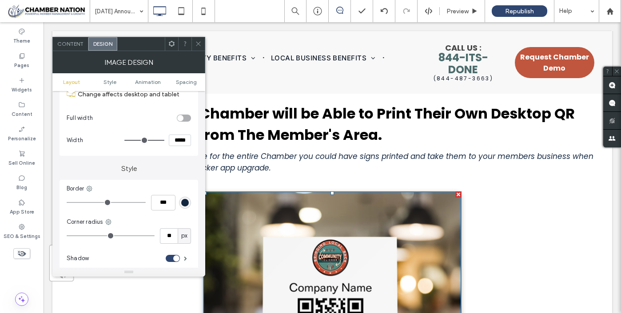
scroll to position [131, 0]
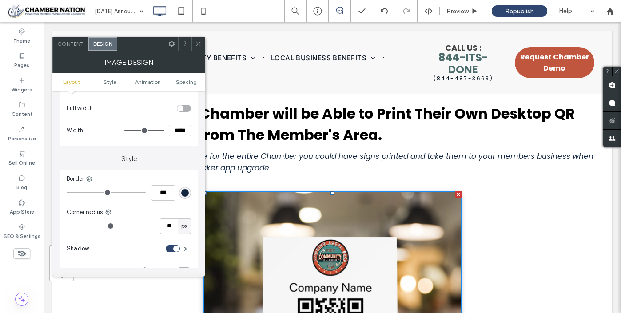
type input "**"
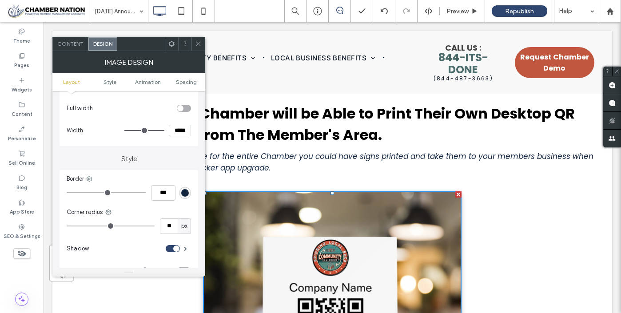
type input "**"
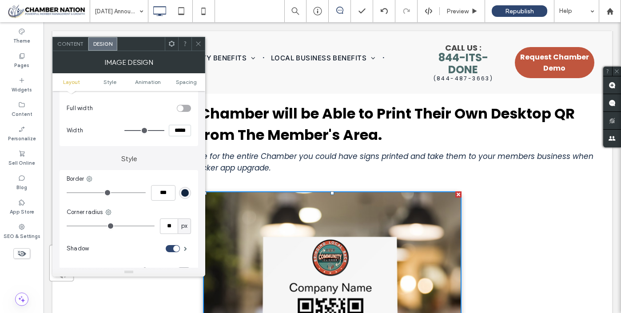
type input "**"
click at [82, 226] on input "range" at bounding box center [111, 226] width 88 height 1
click at [197, 43] on icon at bounding box center [198, 43] width 7 height 7
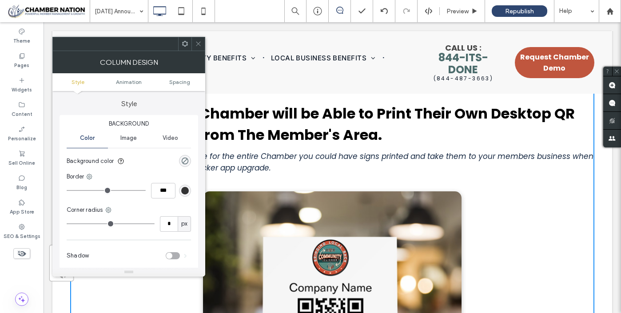
click at [198, 44] on icon at bounding box center [198, 43] width 7 height 7
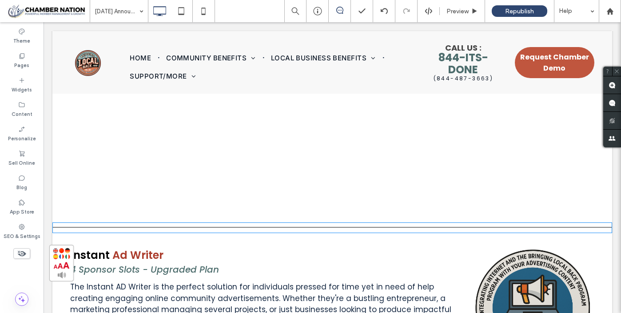
scroll to position [3227, 0]
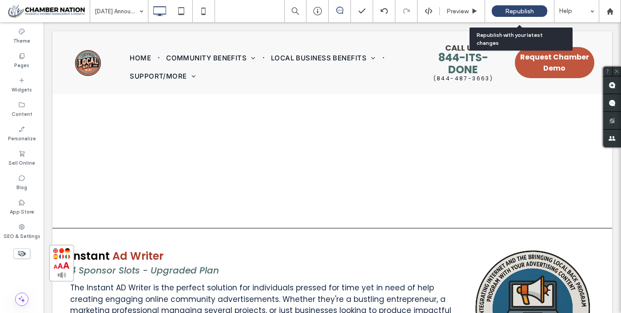
click at [523, 11] on span "Republish" at bounding box center [519, 12] width 29 height 8
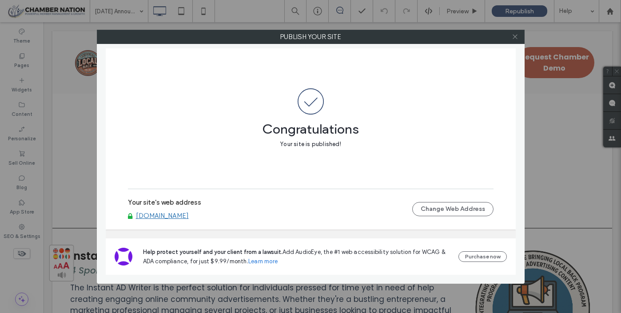
click at [516, 38] on icon at bounding box center [514, 36] width 7 height 7
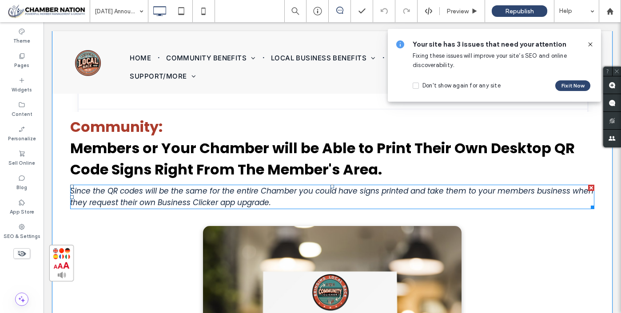
scroll to position [5914, 0]
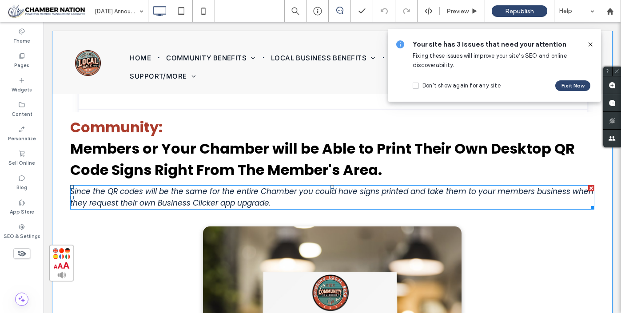
click at [319, 187] on span "Since the QR codes will be the same for the entire Chamber you could have signs…" at bounding box center [331, 197] width 523 height 22
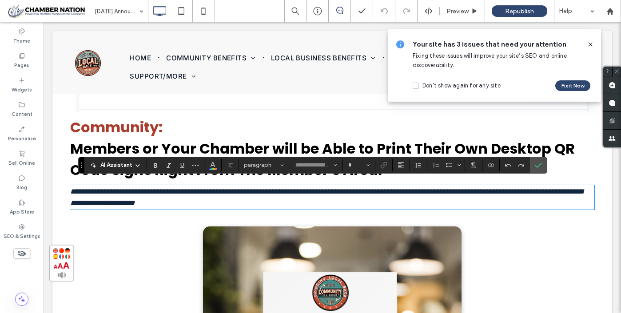
type input "*******"
type input "**"
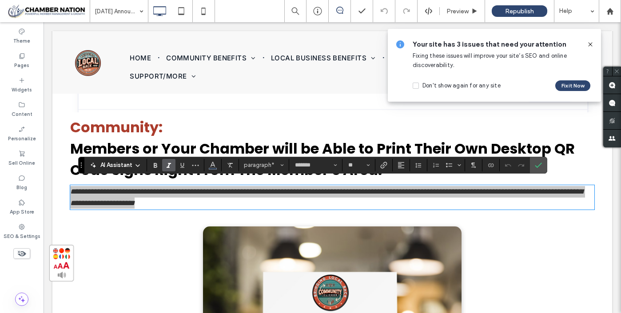
click at [119, 163] on span "AI Assistant" at bounding box center [116, 165] width 32 height 9
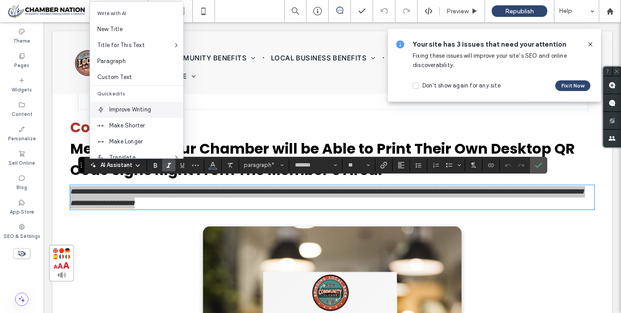
click at [125, 111] on span "Improve Writing" at bounding box center [146, 109] width 74 height 9
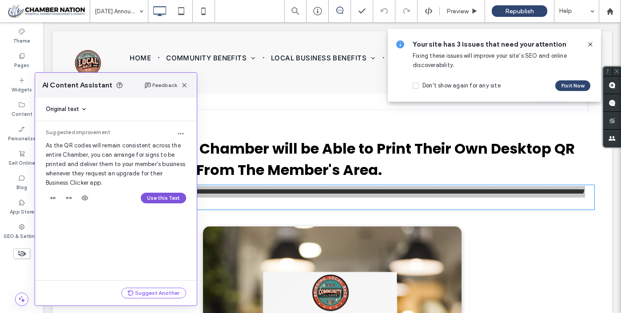
click at [158, 200] on button "Use this Text" at bounding box center [163, 198] width 45 height 11
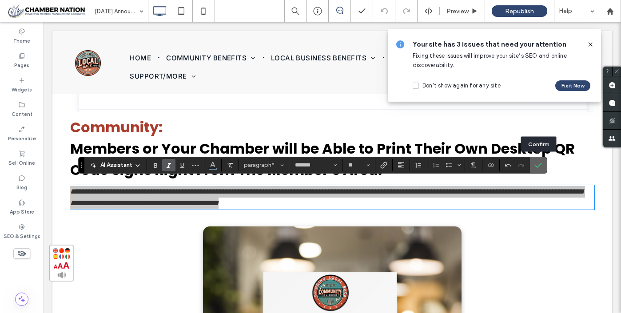
click at [537, 161] on span "Confirm" at bounding box center [537, 165] width 4 height 16
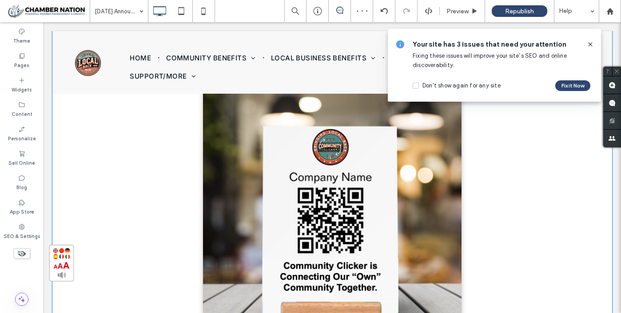
scroll to position [6060, 0]
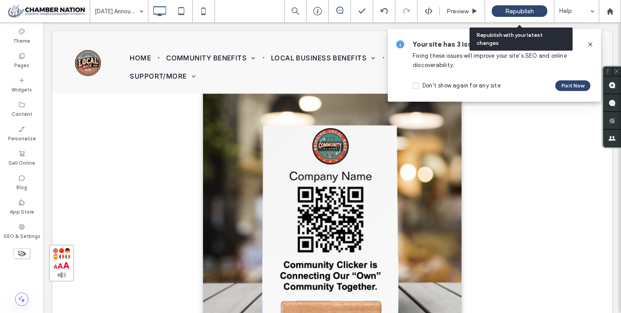
click at [513, 11] on span "Republish" at bounding box center [519, 12] width 29 height 8
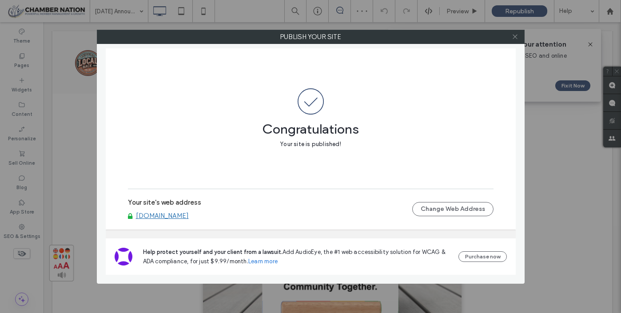
click at [514, 37] on use at bounding box center [514, 37] width 4 height 4
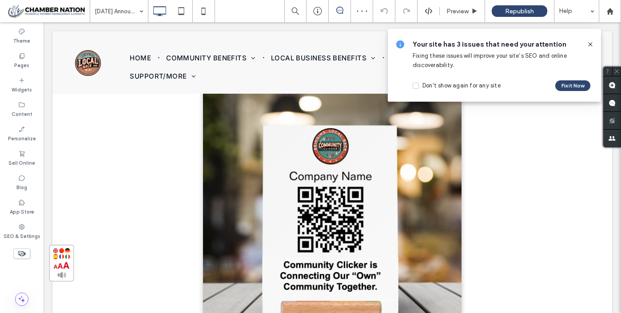
click at [589, 46] on icon at bounding box center [589, 44] width 7 height 7
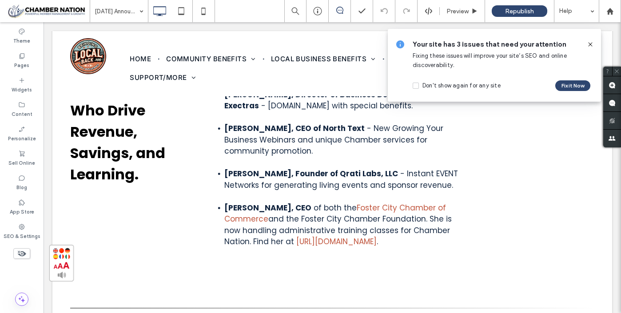
scroll to position [0, 0]
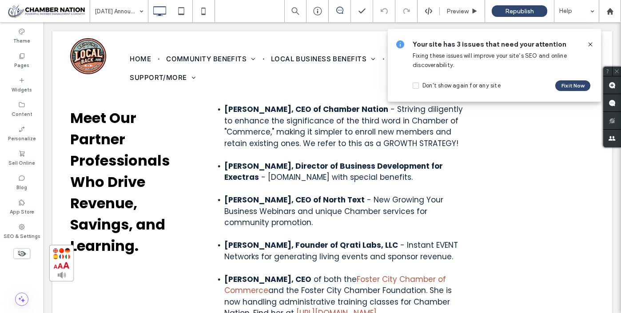
click at [589, 44] on use at bounding box center [590, 44] width 4 height 4
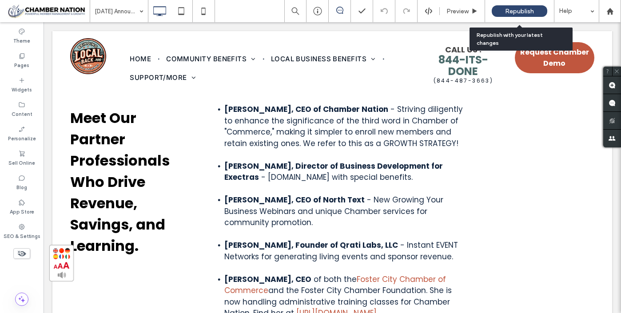
click at [534, 10] on div "Republish" at bounding box center [518, 11] width 55 height 12
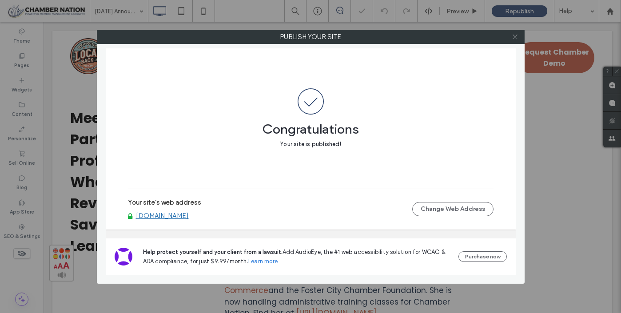
click at [514, 39] on icon at bounding box center [514, 36] width 7 height 7
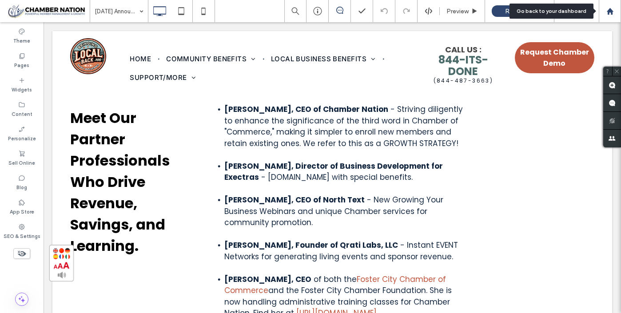
click at [610, 12] on use at bounding box center [609, 11] width 7 height 7
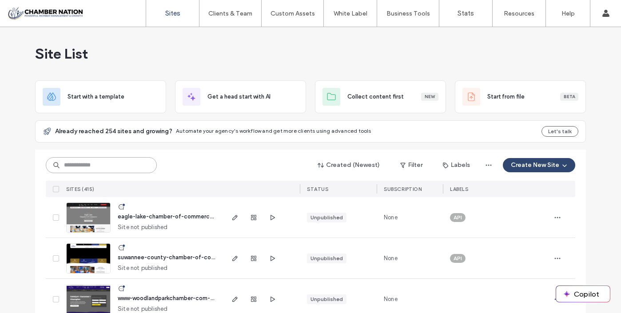
click at [119, 167] on input at bounding box center [101, 165] width 111 height 16
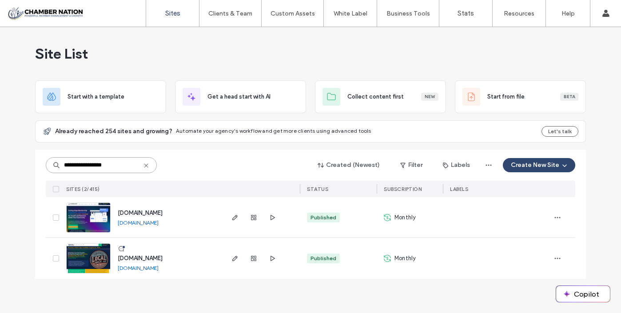
type input "**********"
click at [142, 214] on span "www.chambernation.com" at bounding box center [140, 213] width 45 height 7
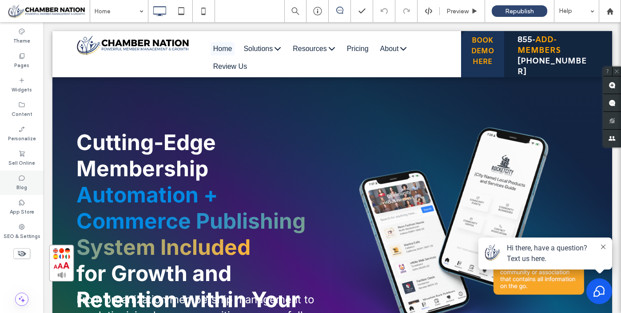
click at [23, 182] on label "Blog" at bounding box center [21, 187] width 11 height 10
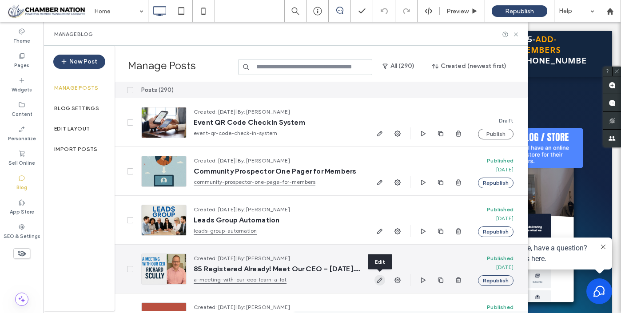
click at [379, 279] on use "button" at bounding box center [379, 279] width 5 height 5
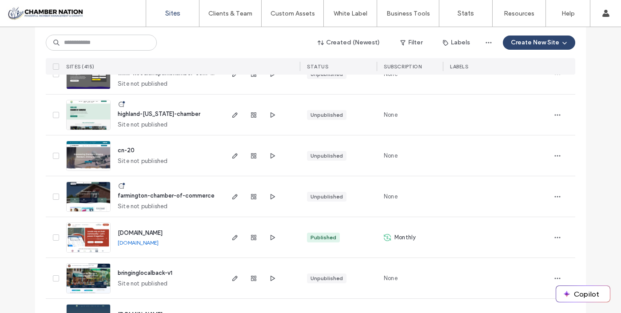
scroll to position [227, 0]
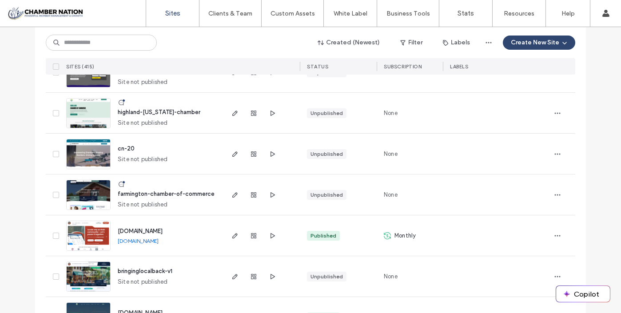
click at [162, 230] on span "[DOMAIN_NAME]" at bounding box center [140, 231] width 45 height 7
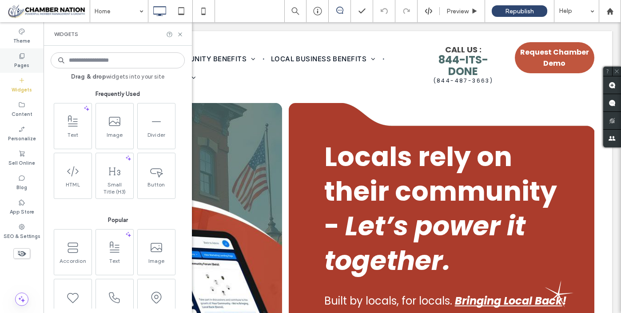
click at [24, 62] on label "Pages" at bounding box center [21, 64] width 15 height 10
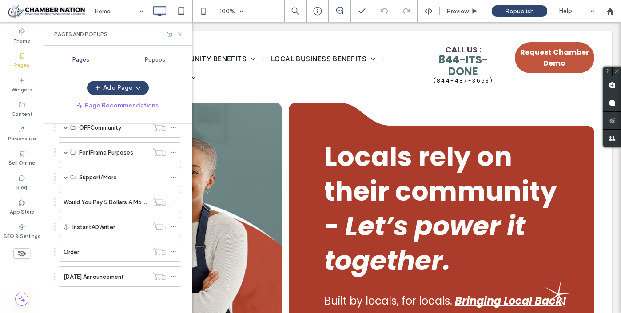
scroll to position [324, 0]
click at [107, 278] on label "August 14th 2025 Announcement" at bounding box center [93, 277] width 60 height 16
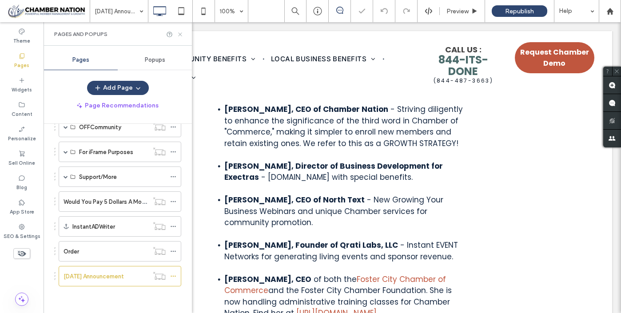
click at [181, 32] on icon at bounding box center [180, 34] width 7 height 7
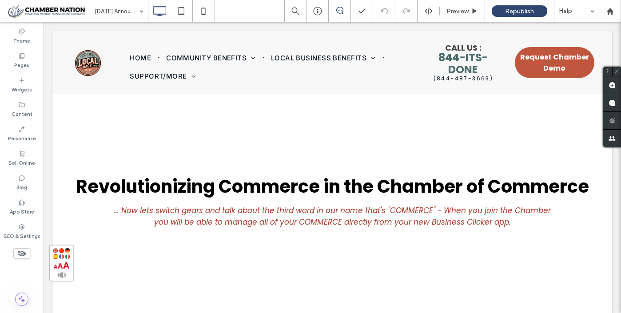
scroll to position [333, 0]
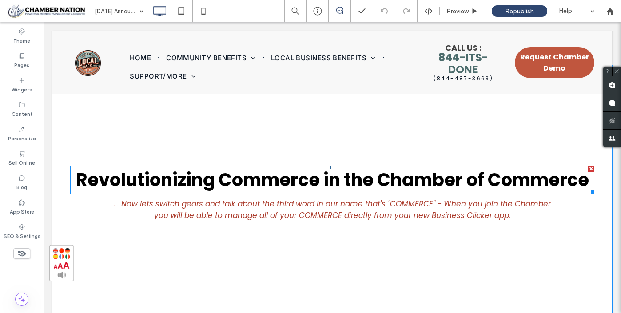
click at [223, 188] on span "Revolutionizing Commerce in the Chamber of Commerce" at bounding box center [332, 179] width 513 height 25
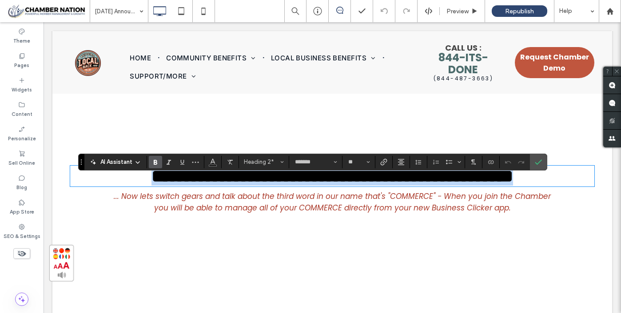
click at [223, 185] on span "**********" at bounding box center [331, 175] width 361 height 17
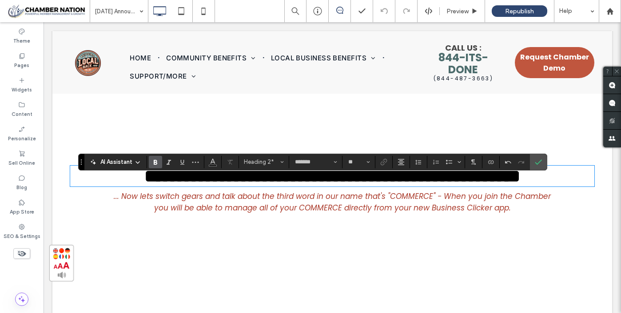
click at [148, 185] on span "**********" at bounding box center [332, 175] width 376 height 17
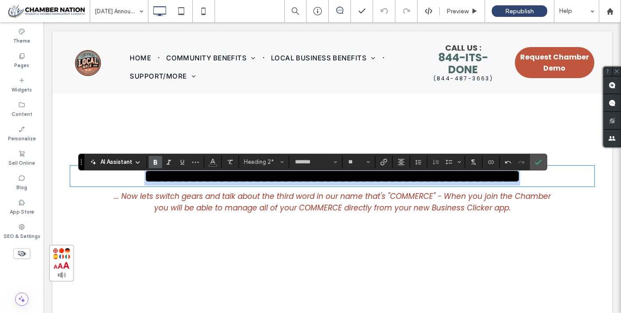
click at [148, 185] on span "**********" at bounding box center [332, 175] width 376 height 17
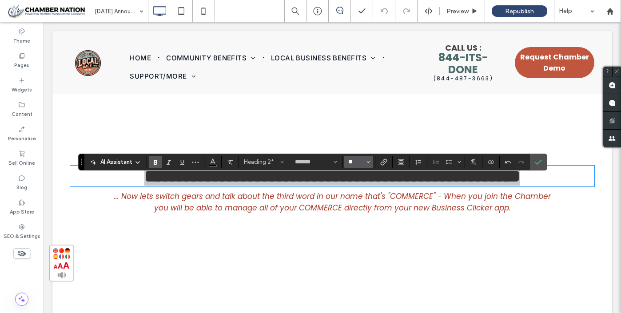
click at [357, 162] on input "**" at bounding box center [355, 161] width 17 height 7
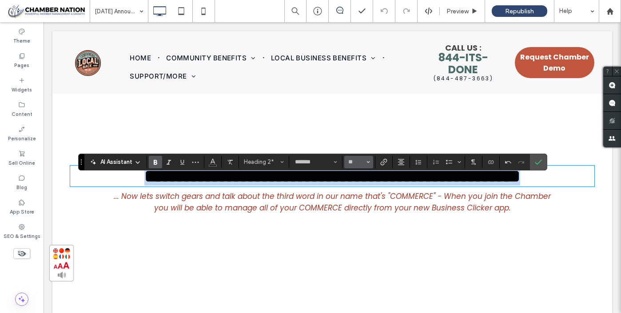
type input "**"
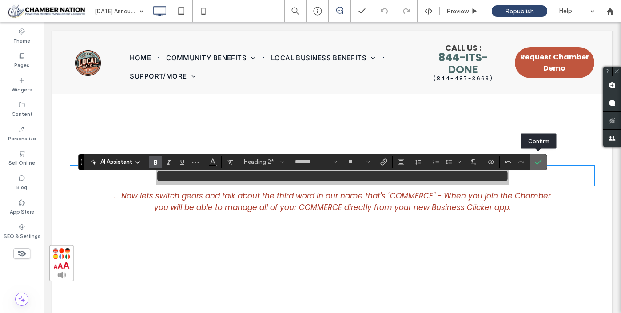
click at [538, 160] on icon "Confirm" at bounding box center [538, 161] width 7 height 7
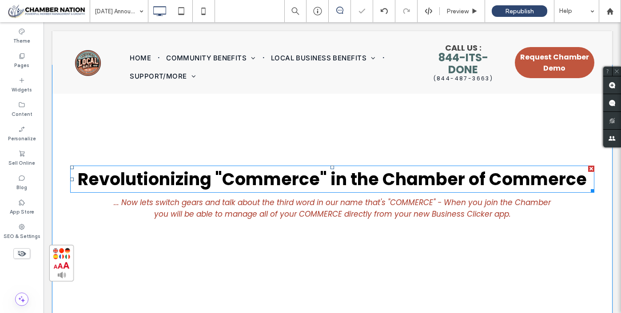
click at [281, 191] on span "Revolutionizing "Commerce" in the Chamber of Commerce" at bounding box center [332, 179] width 509 height 24
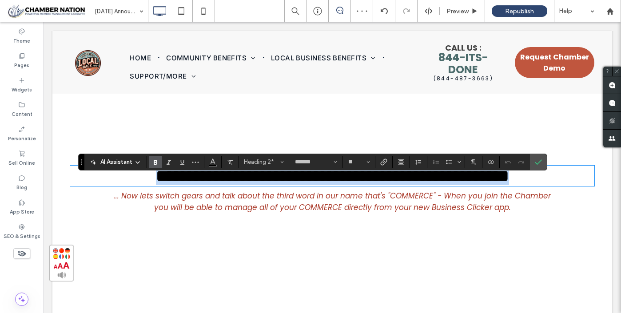
click at [219, 184] on span "**********" at bounding box center [332, 175] width 353 height 17
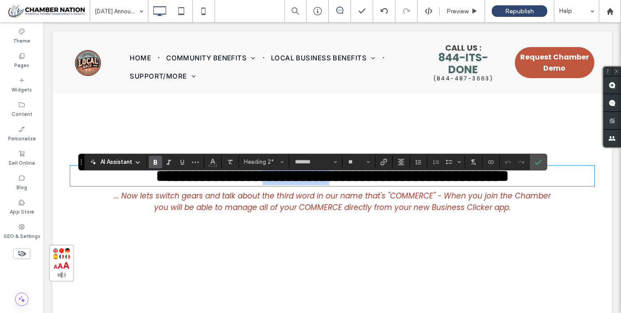
drag, startPoint x: 216, startPoint y: 188, endPoint x: 325, endPoint y: 191, distance: 109.3
click at [325, 184] on span "**********" at bounding box center [332, 175] width 353 height 17
click at [213, 160] on use "Color" at bounding box center [212, 160] width 5 height 5
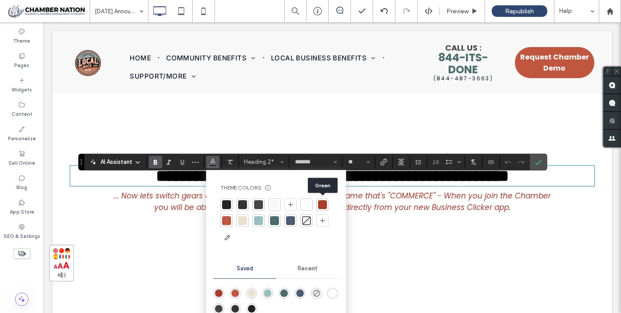
click at [322, 203] on div at bounding box center [322, 204] width 9 height 9
click at [538, 162] on use "Confirm" at bounding box center [538, 161] width 7 height 5
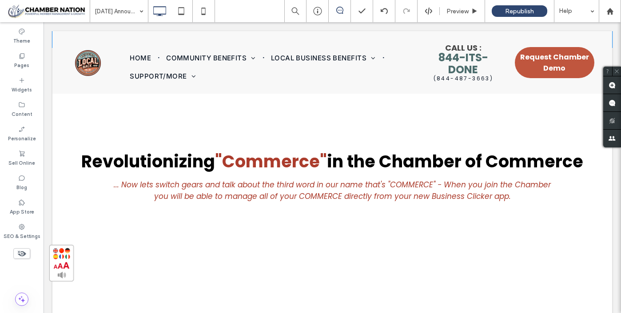
scroll to position [357, 0]
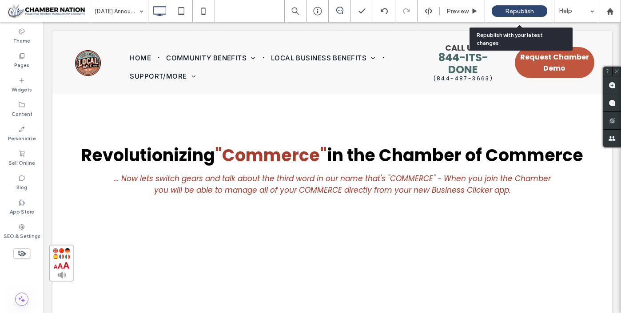
click at [517, 11] on span "Republish" at bounding box center [519, 12] width 29 height 8
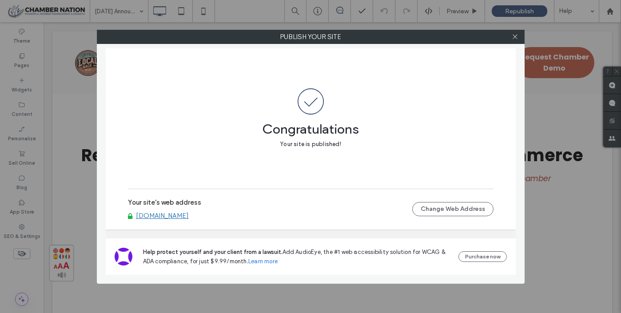
click at [186, 217] on link "[DOMAIN_NAME]" at bounding box center [162, 216] width 53 height 8
click at [516, 37] on icon at bounding box center [514, 36] width 7 height 7
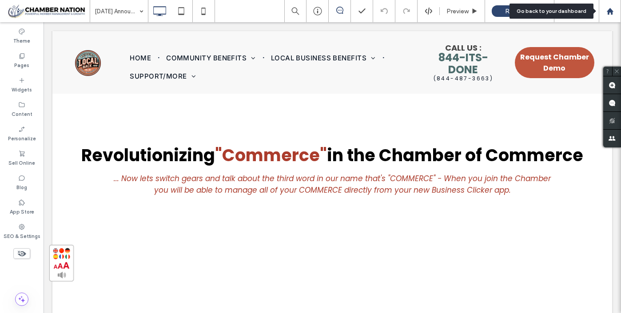
click at [610, 11] on use at bounding box center [609, 11] width 7 height 7
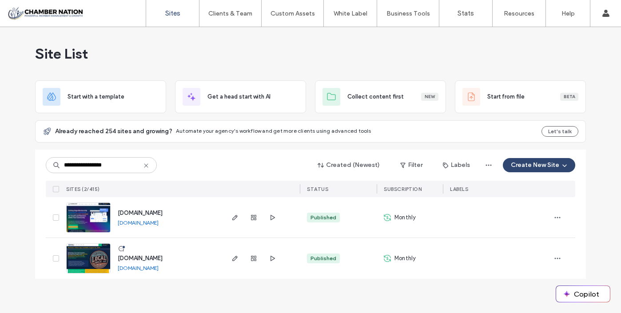
type input "**********"
click at [153, 214] on span "[DOMAIN_NAME]" at bounding box center [140, 213] width 45 height 7
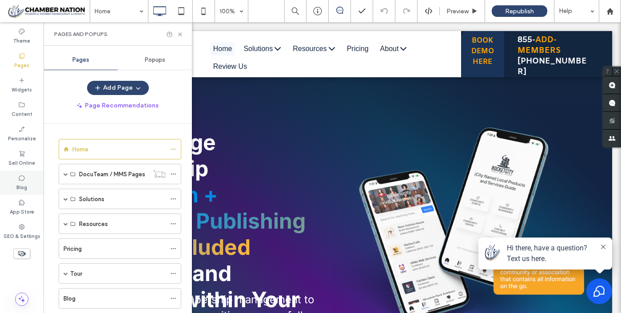
click at [24, 178] on icon at bounding box center [21, 177] width 7 height 7
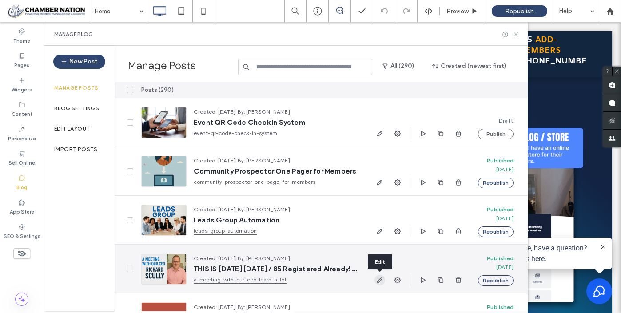
click at [380, 279] on icon "button" at bounding box center [379, 280] width 7 height 7
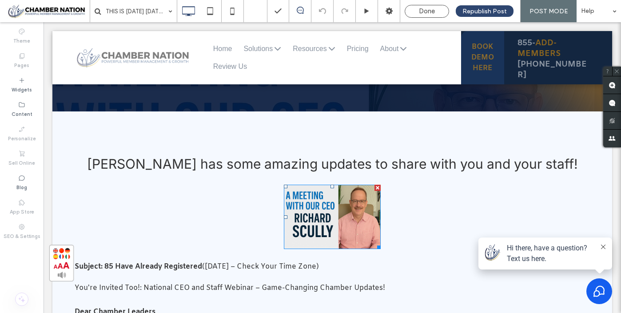
scroll to position [156, 0]
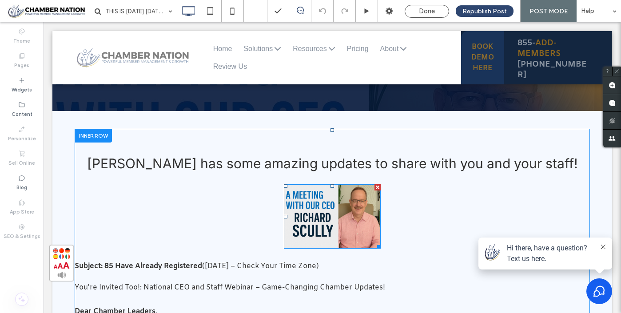
click at [338, 237] on img at bounding box center [332, 216] width 97 height 64
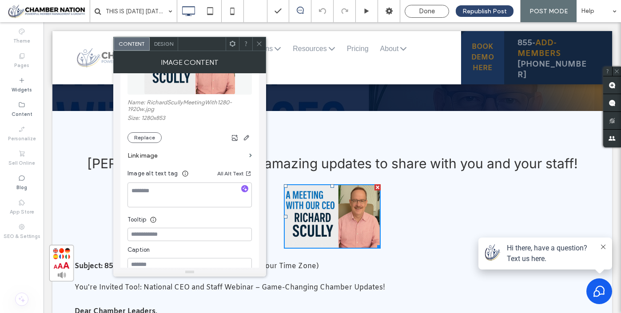
scroll to position [154, 0]
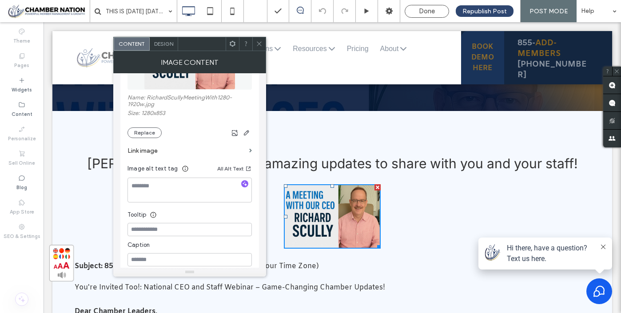
click at [215, 150] on label "Link image" at bounding box center [186, 151] width 118 height 16
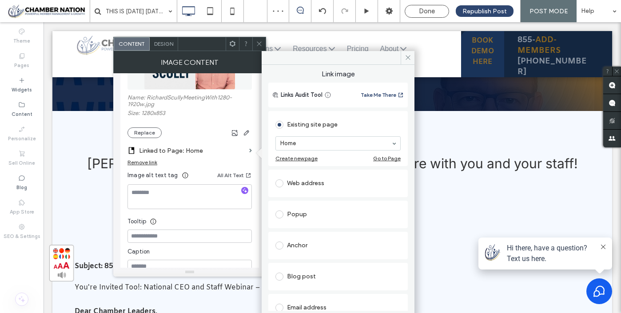
click at [314, 183] on div "Web address" at bounding box center [337, 183] width 125 height 14
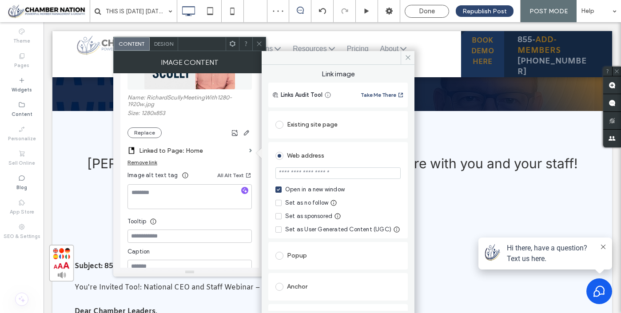
click at [311, 175] on input "url" at bounding box center [337, 173] width 125 height 12
paste input "**********"
type input "**********"
click at [408, 57] on icon at bounding box center [407, 57] width 7 height 7
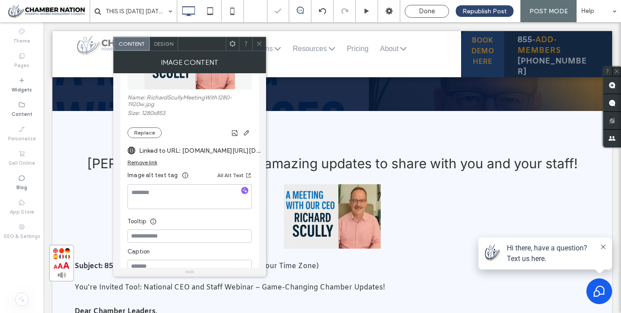
click at [258, 42] on icon at bounding box center [259, 43] width 7 height 7
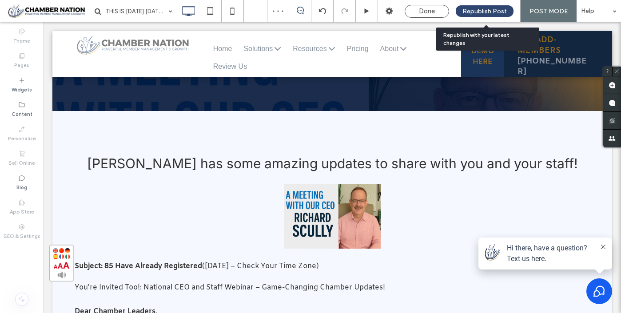
click at [475, 10] on span "Republish Post" at bounding box center [484, 12] width 44 height 8
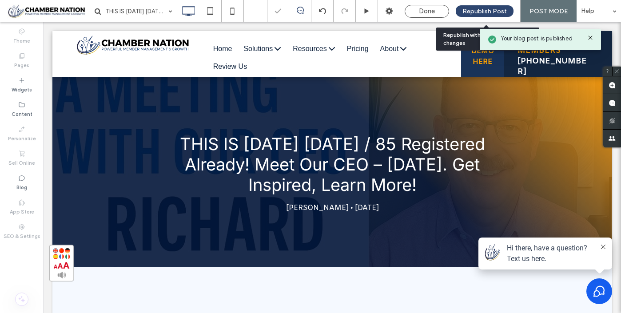
scroll to position [0, 0]
click at [428, 8] on span "Done" at bounding box center [427, 11] width 16 height 8
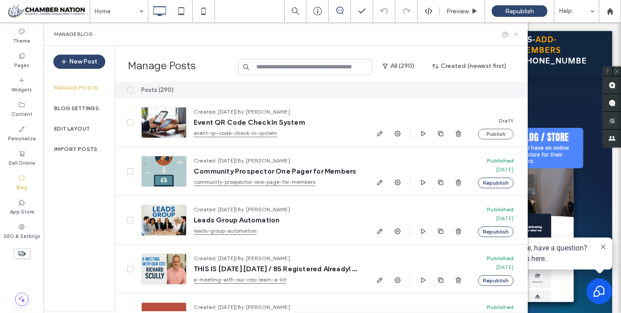
click at [517, 34] on icon at bounding box center [515, 34] width 7 height 7
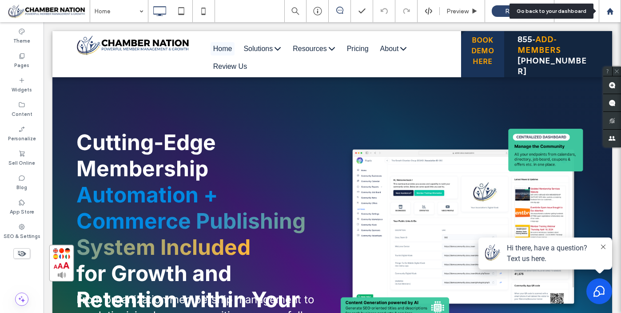
click at [610, 11] on use at bounding box center [609, 11] width 7 height 7
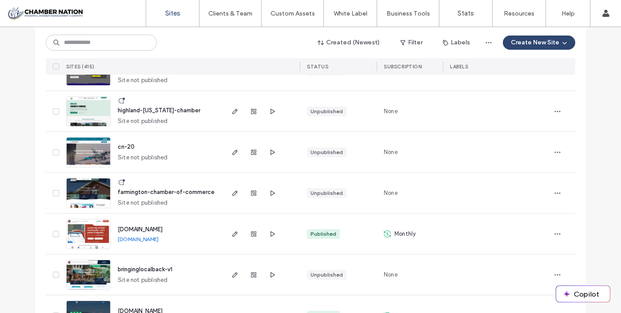
scroll to position [229, 0]
click at [162, 230] on span "www.bringinglocalback.com" at bounding box center [140, 229] width 45 height 7
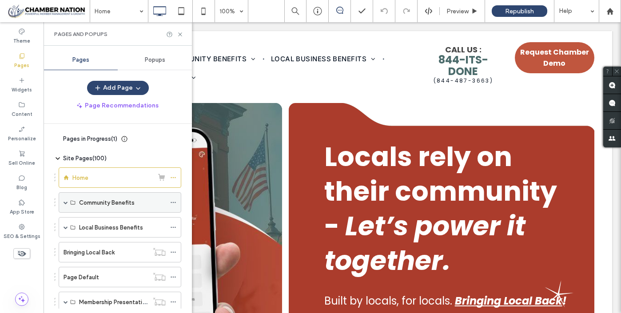
click at [65, 203] on span at bounding box center [65, 202] width 4 height 4
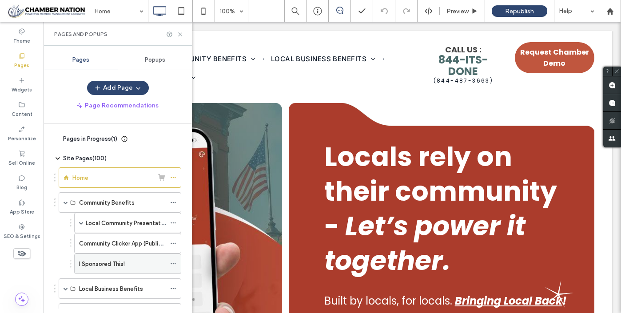
click at [117, 262] on label "I Sponsored This!" at bounding box center [102, 264] width 46 height 16
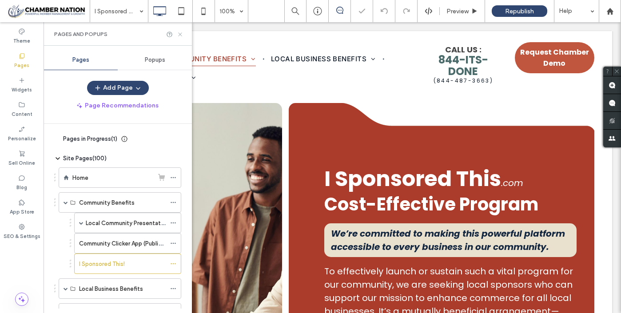
click at [180, 33] on icon at bounding box center [180, 34] width 7 height 7
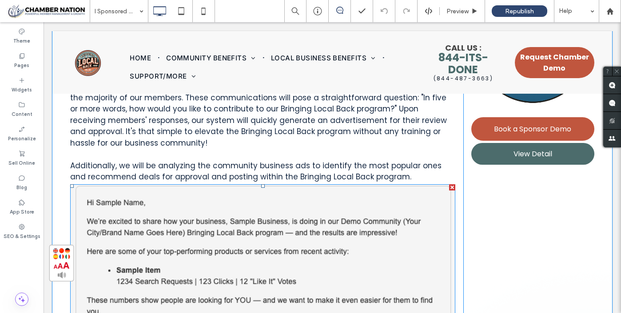
scroll to position [1109, 0]
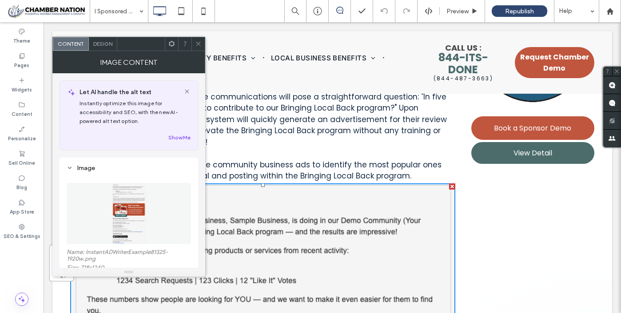
click at [199, 42] on icon at bounding box center [198, 43] width 7 height 7
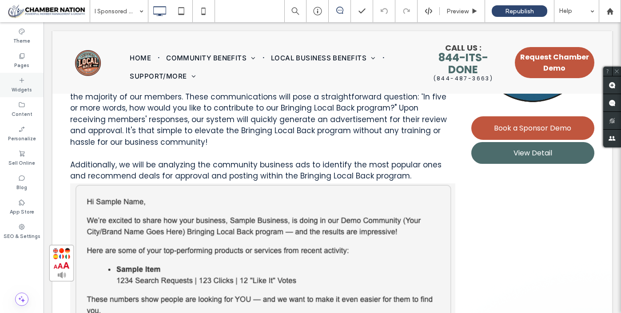
click at [24, 87] on label "Widgets" at bounding box center [22, 89] width 20 height 10
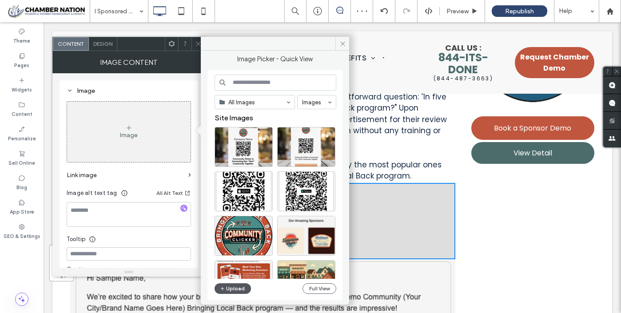
click at [234, 287] on button "Upload" at bounding box center [232, 288] width 36 height 11
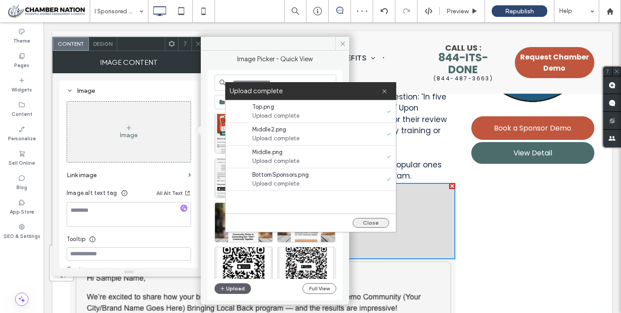
click at [375, 224] on button "Close" at bounding box center [371, 223] width 36 height 10
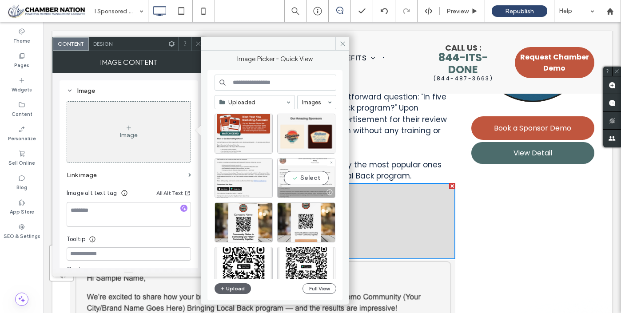
click at [305, 179] on div "Select" at bounding box center [306, 178] width 58 height 40
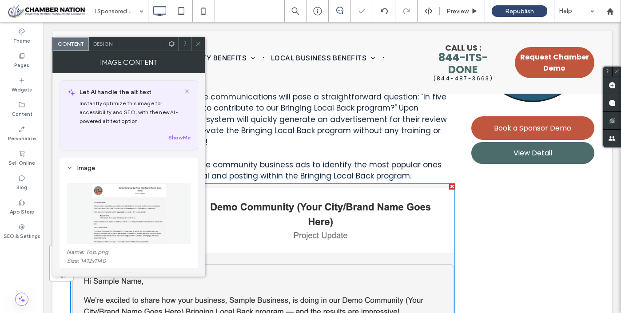
click at [197, 43] on icon at bounding box center [198, 43] width 7 height 7
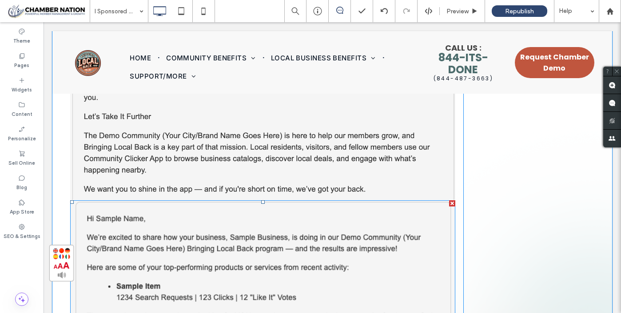
scroll to position [1406, 0]
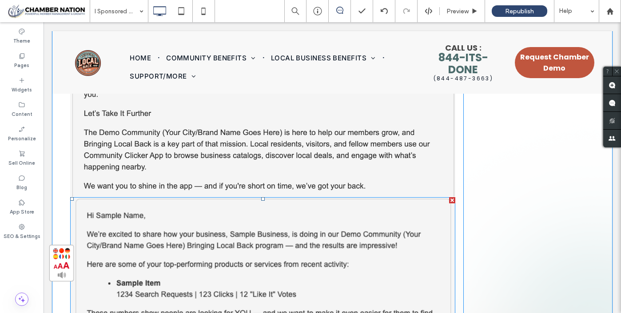
click at [451, 199] on div at bounding box center [452, 200] width 6 height 6
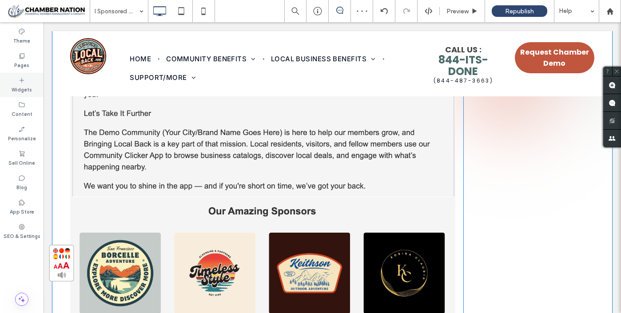
click at [26, 84] on label "Widgets" at bounding box center [22, 89] width 20 height 10
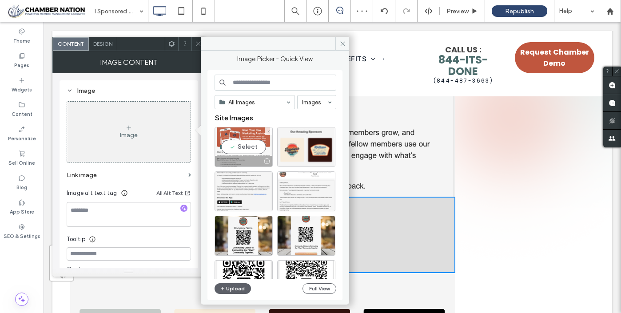
click at [242, 147] on div "Select" at bounding box center [243, 147] width 58 height 40
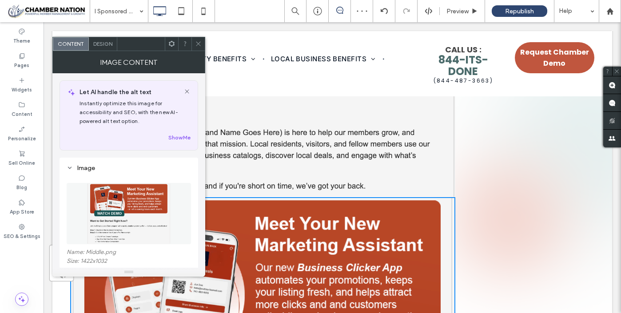
click at [199, 40] on span at bounding box center [198, 43] width 7 height 13
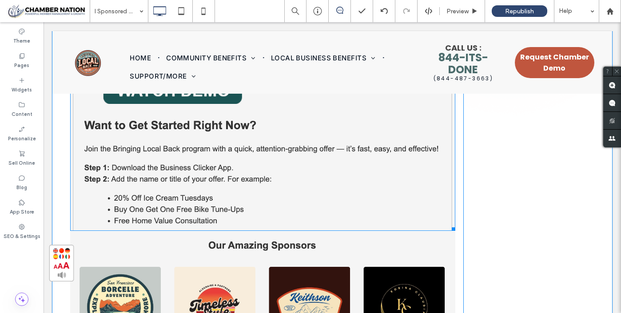
scroll to position [1652, 0]
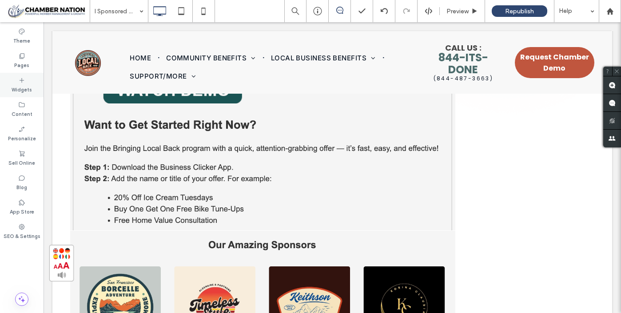
click at [27, 90] on label "Widgets" at bounding box center [22, 89] width 20 height 10
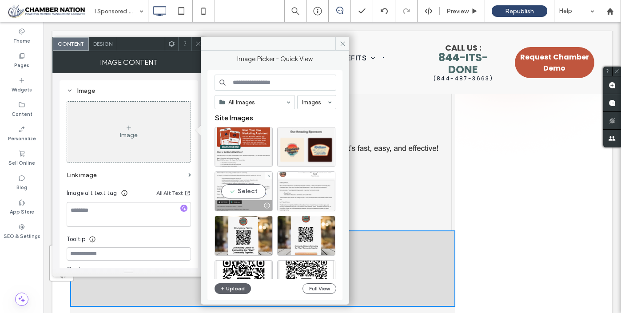
click at [243, 190] on div "Select" at bounding box center [243, 191] width 58 height 40
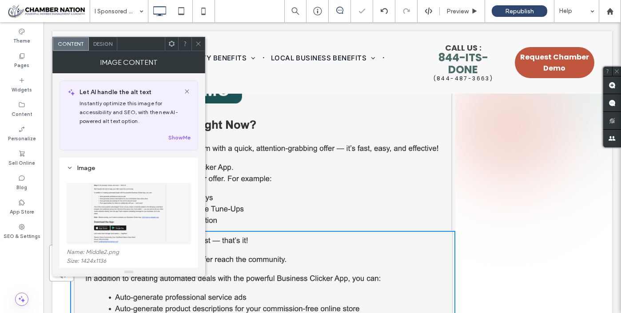
click at [199, 42] on icon at bounding box center [198, 43] width 7 height 7
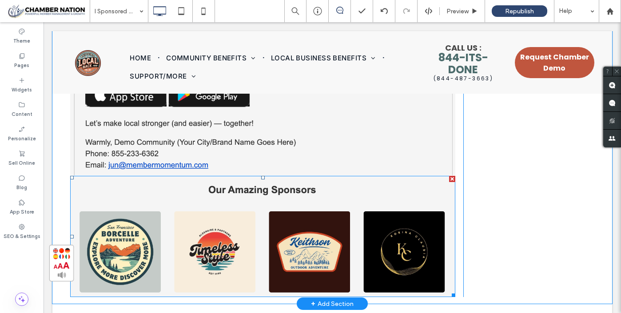
scroll to position [2013, 0]
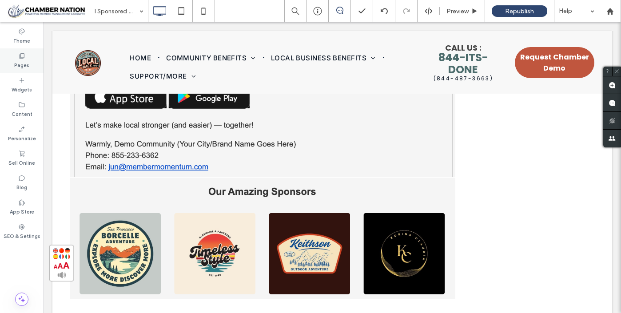
click at [22, 59] on label "Pages" at bounding box center [21, 64] width 15 height 10
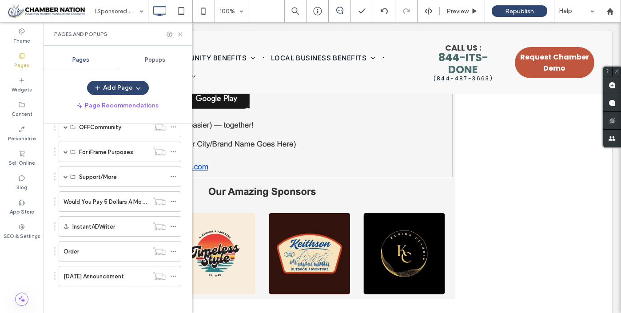
scroll to position [385, 0]
click at [96, 250] on div "Order" at bounding box center [105, 251] width 85 height 9
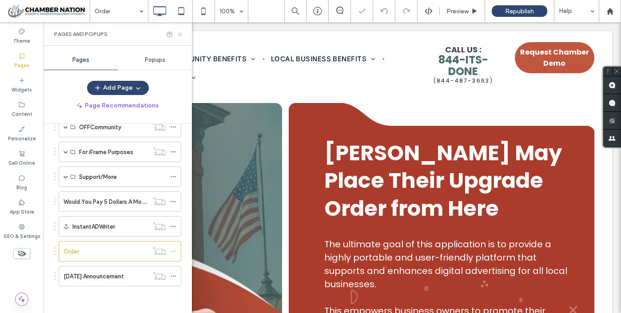
click at [181, 32] on icon at bounding box center [180, 34] width 7 height 7
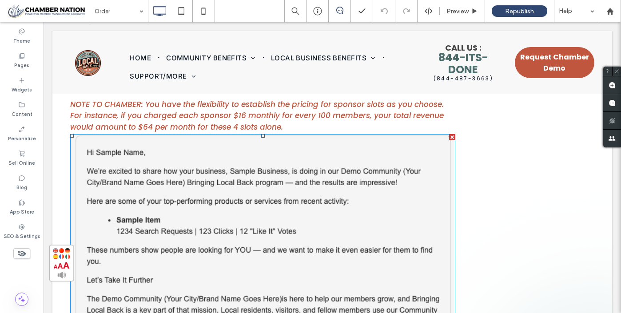
scroll to position [3023, 0]
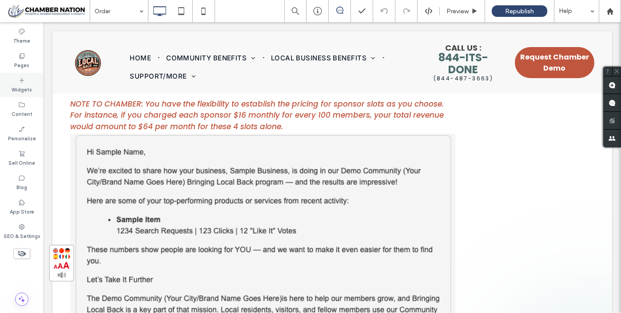
click at [25, 86] on label "Widgets" at bounding box center [22, 89] width 20 height 10
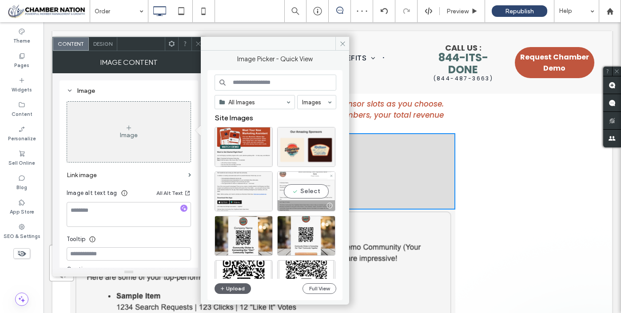
click at [293, 187] on div "Select" at bounding box center [306, 191] width 58 height 40
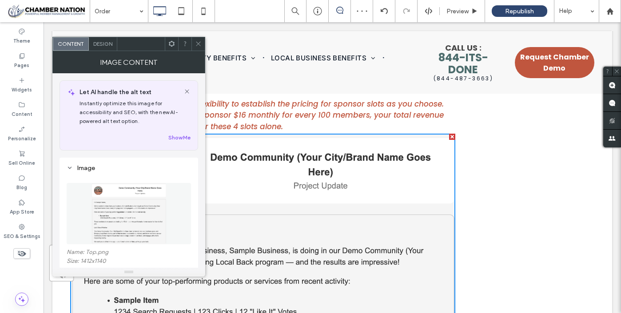
click at [200, 44] on icon at bounding box center [198, 43] width 7 height 7
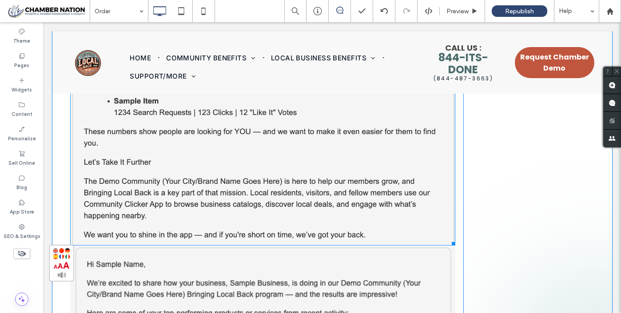
scroll to position [3223, 0]
click at [451, 246] on div at bounding box center [452, 249] width 6 height 6
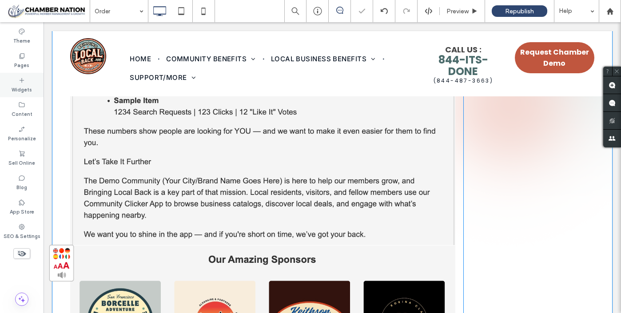
click at [24, 90] on label "Widgets" at bounding box center [22, 89] width 20 height 10
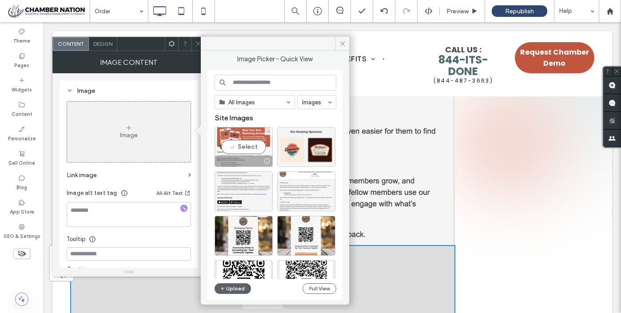
click at [250, 147] on div "Select" at bounding box center [243, 147] width 58 height 40
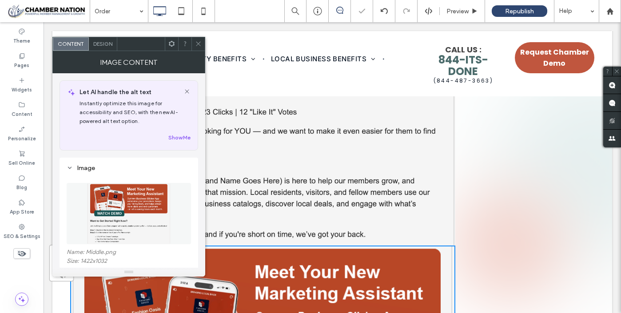
click at [198, 44] on use at bounding box center [198, 44] width 4 height 4
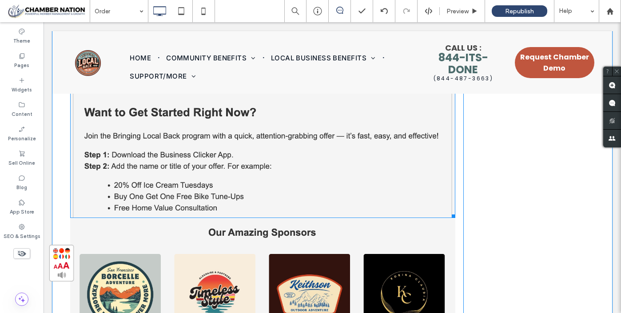
scroll to position [3530, 0]
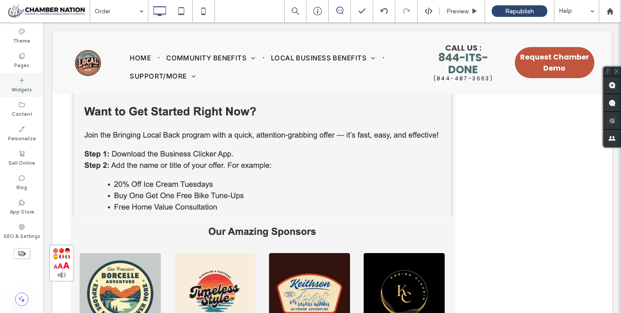
click at [20, 91] on label "Widgets" at bounding box center [22, 89] width 20 height 10
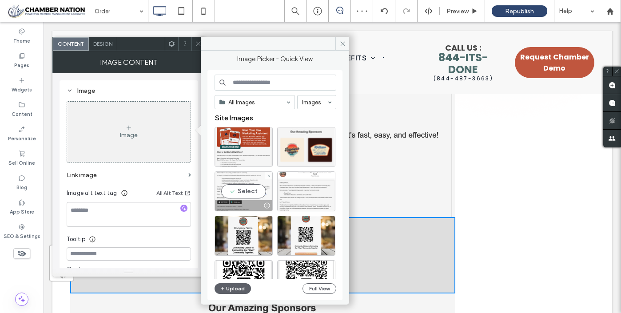
click at [237, 191] on div "Select" at bounding box center [243, 191] width 58 height 40
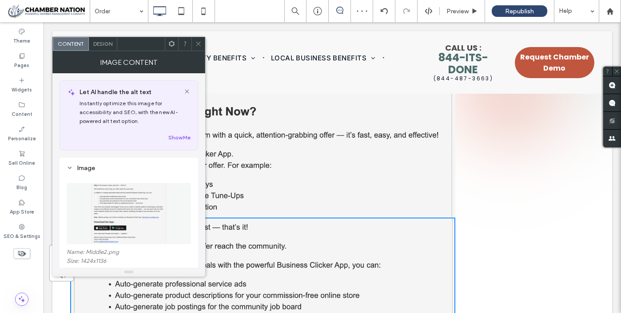
click at [198, 44] on icon at bounding box center [198, 43] width 7 height 7
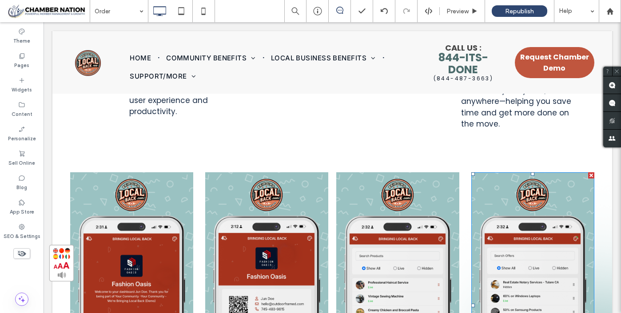
scroll to position [1030, 0]
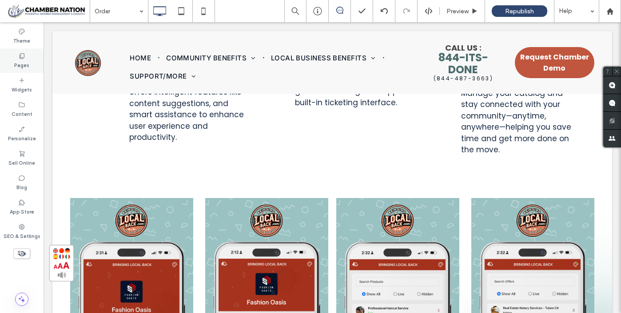
click at [21, 57] on icon at bounding box center [21, 55] width 7 height 7
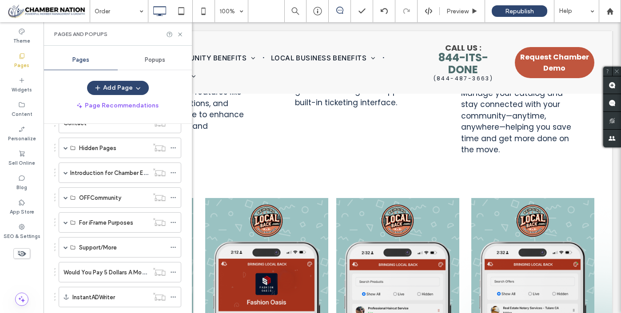
scroll to position [385, 0]
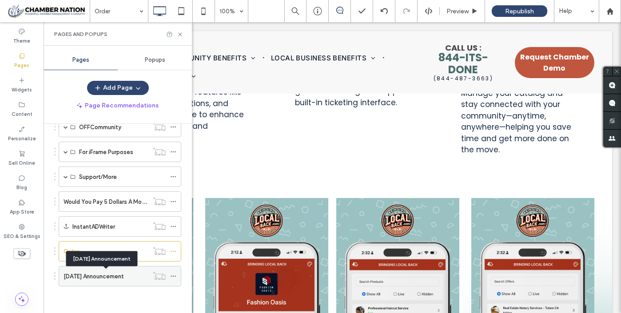
click at [103, 274] on label "[DATE] Announcement" at bounding box center [93, 277] width 60 height 16
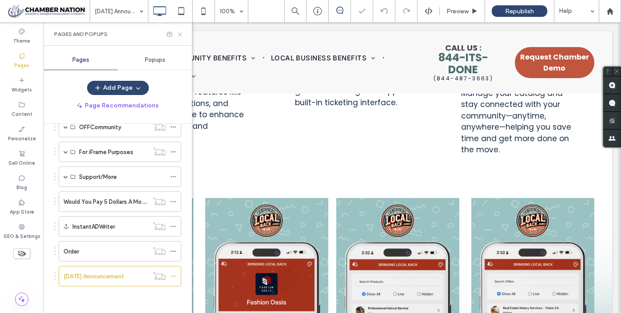
click at [179, 34] on use at bounding box center [180, 34] width 4 height 4
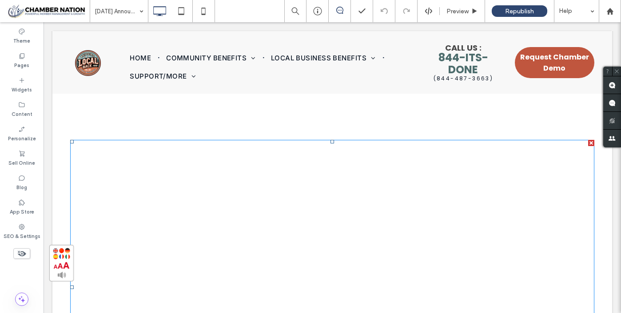
scroll to position [905, 0]
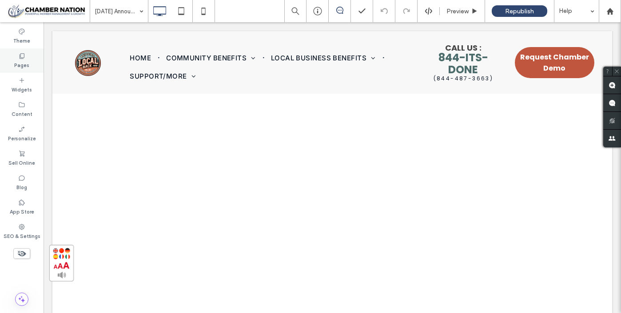
click at [19, 57] on icon at bounding box center [21, 55] width 7 height 7
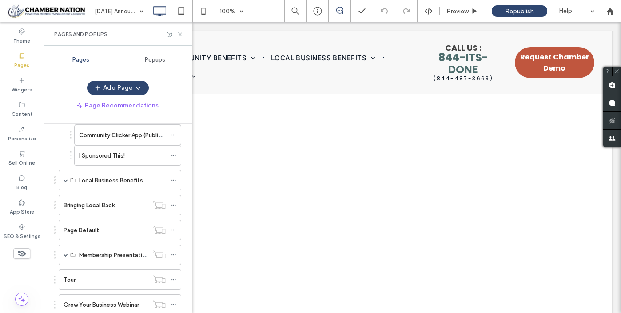
scroll to position [109, 0]
click at [158, 61] on span "Popups" at bounding box center [155, 59] width 20 height 7
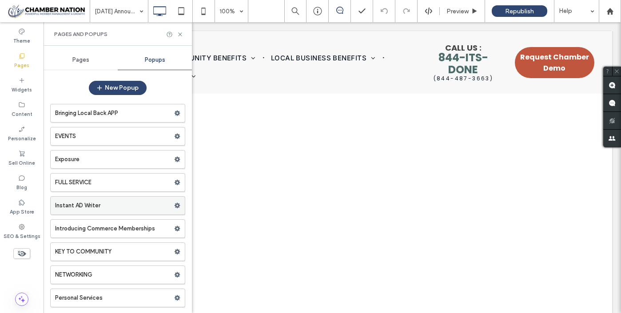
click at [132, 210] on label "Instant AD Writer" at bounding box center [114, 206] width 119 height 18
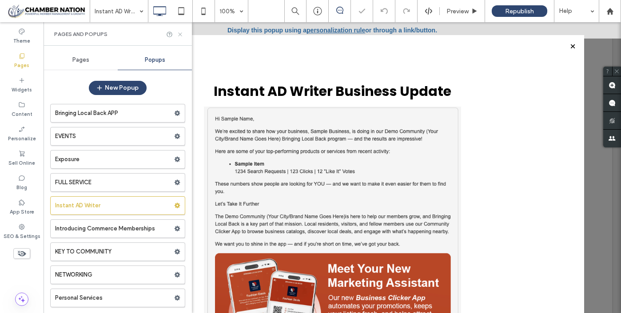
click at [182, 34] on icon at bounding box center [180, 34] width 7 height 7
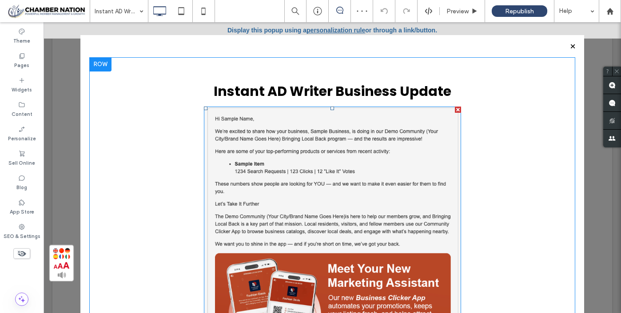
click at [455, 109] on div at bounding box center [458, 110] width 6 height 6
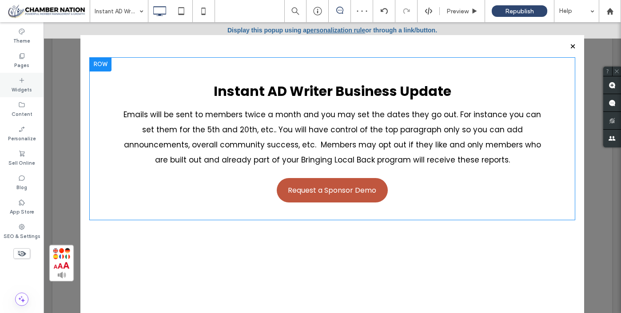
click at [27, 81] on div "Widgets" at bounding box center [22, 85] width 44 height 24
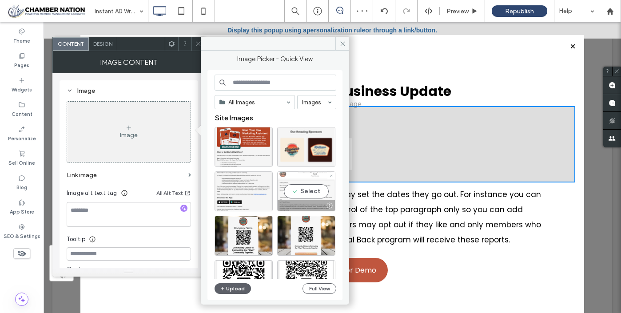
click at [291, 186] on div "Select" at bounding box center [306, 191] width 58 height 40
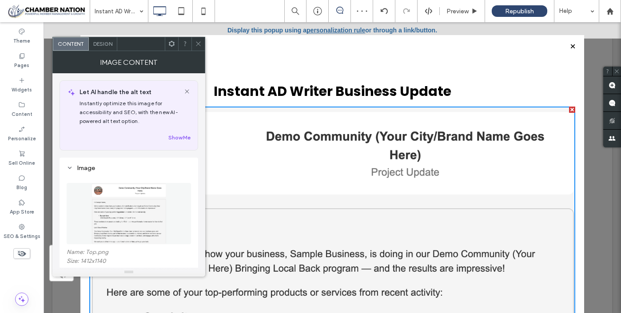
click at [198, 43] on icon at bounding box center [198, 43] width 7 height 7
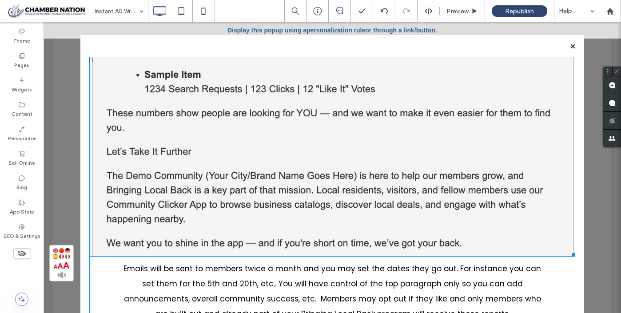
scroll to position [269, 0]
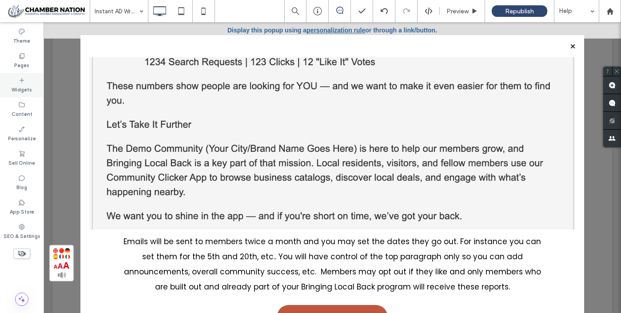
click at [21, 80] on icon at bounding box center [21, 80] width 7 height 7
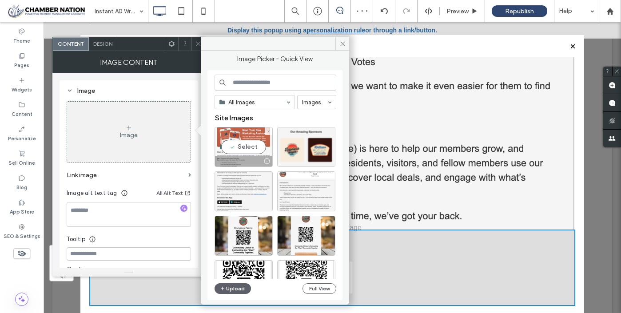
click at [249, 152] on div "Select" at bounding box center [243, 147] width 58 height 40
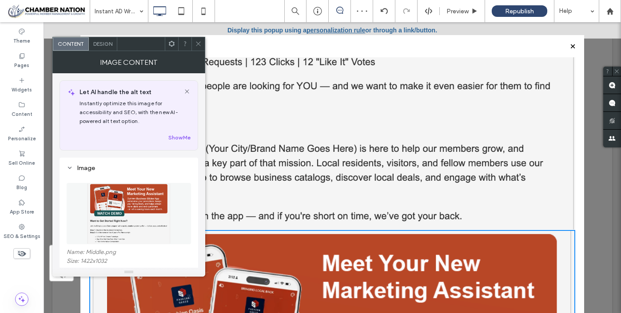
click at [199, 44] on icon at bounding box center [198, 43] width 7 height 7
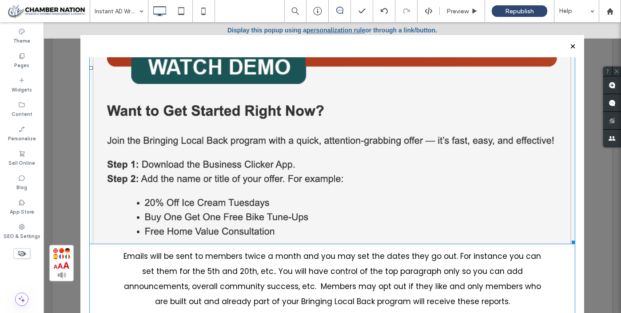
scroll to position [620, 0]
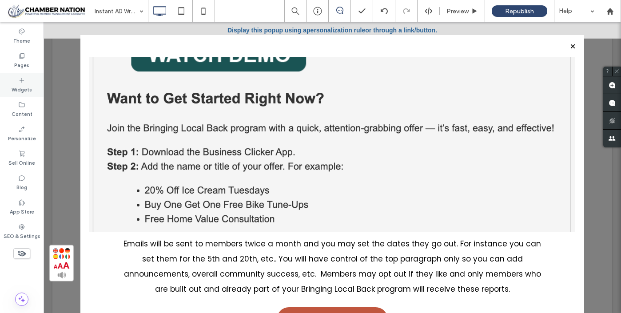
click at [18, 84] on label "Widgets" at bounding box center [22, 89] width 20 height 10
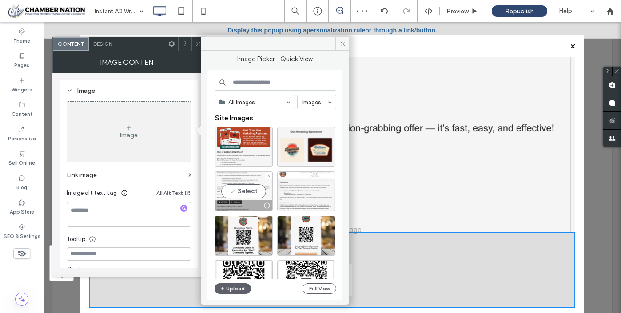
click at [251, 189] on div "Select" at bounding box center [243, 191] width 58 height 40
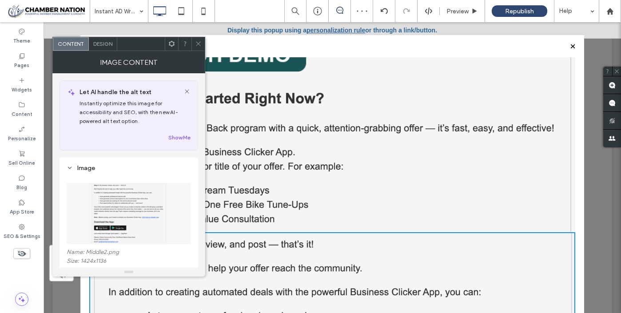
click at [199, 42] on icon at bounding box center [198, 43] width 7 height 7
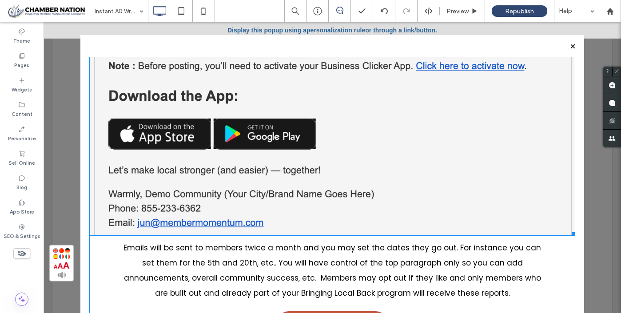
scroll to position [1006, 0]
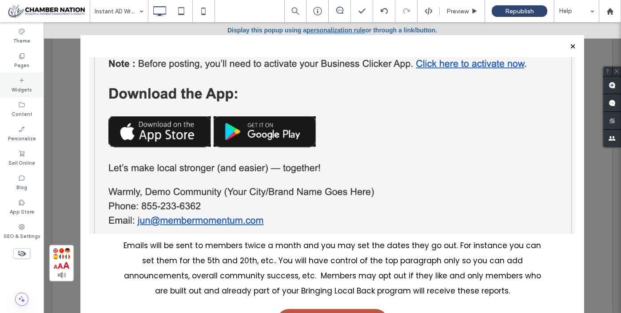
click at [25, 91] on label "Widgets" at bounding box center [22, 89] width 20 height 10
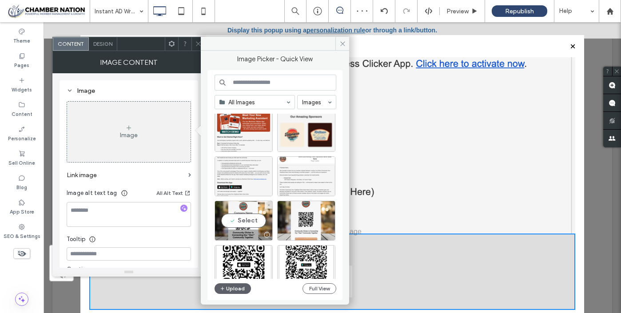
scroll to position [16, 0]
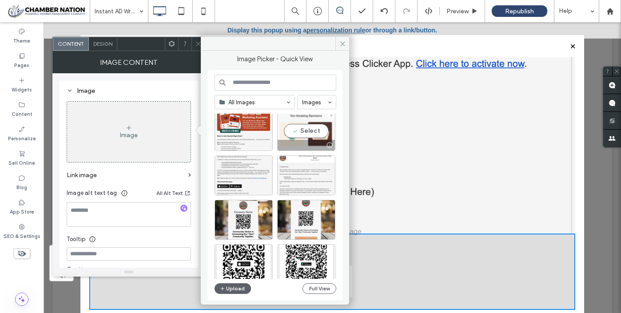
click at [304, 128] on div "Select" at bounding box center [306, 131] width 58 height 40
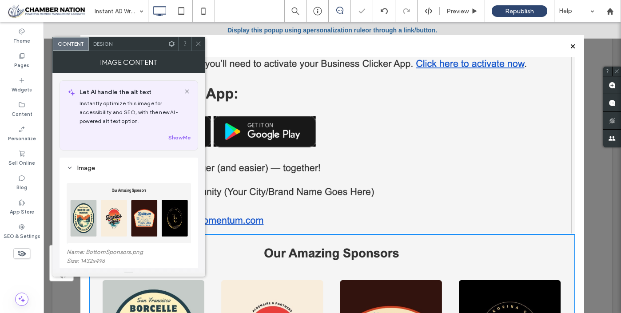
click at [198, 41] on icon at bounding box center [198, 43] width 7 height 7
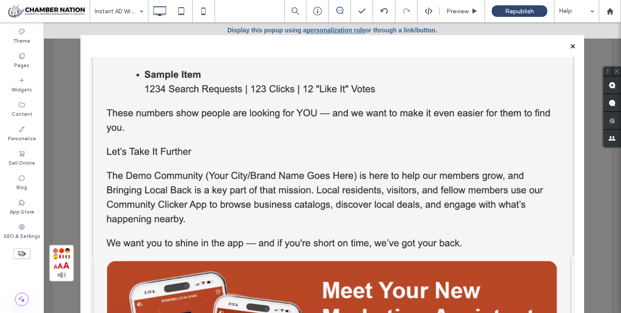
scroll to position [242, 0]
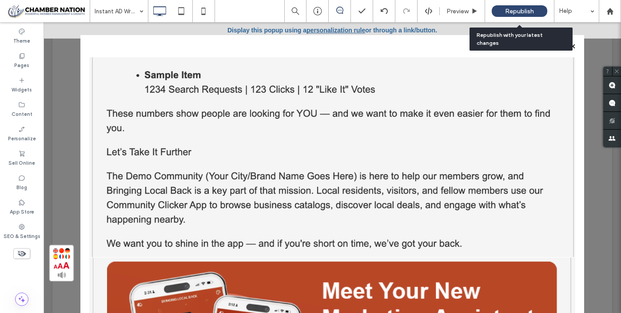
click at [515, 14] on span "Republish" at bounding box center [519, 12] width 29 height 8
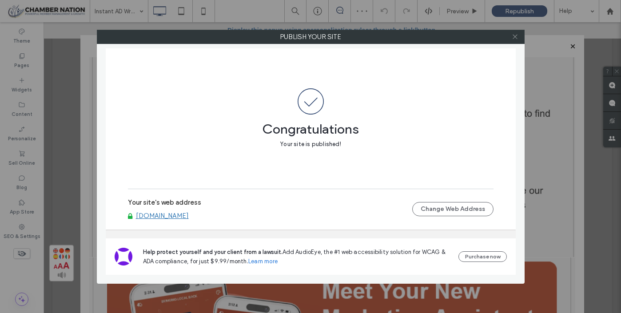
click at [515, 37] on use at bounding box center [514, 37] width 4 height 4
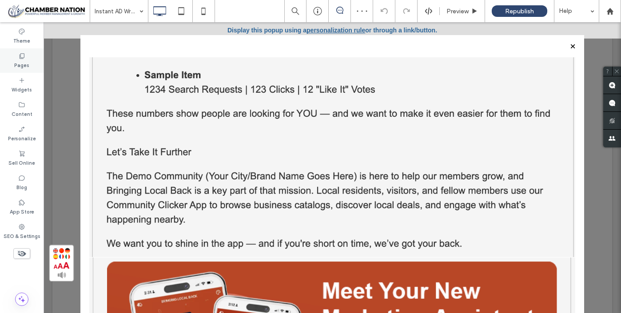
click at [21, 62] on label "Pages" at bounding box center [21, 64] width 15 height 10
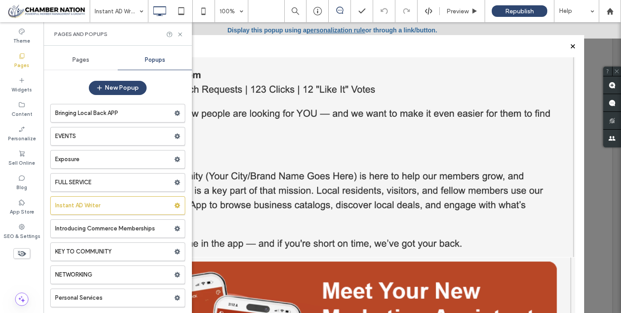
click at [79, 57] on span "Pages" at bounding box center [80, 59] width 17 height 7
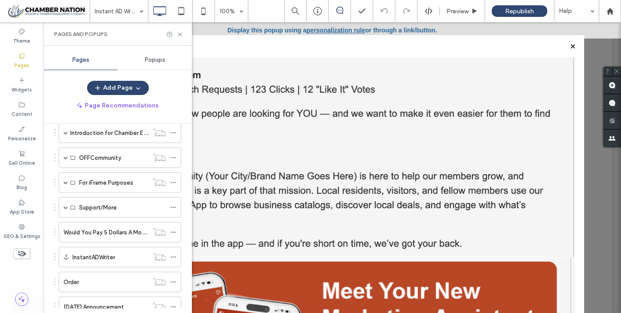
scroll to position [385, 0]
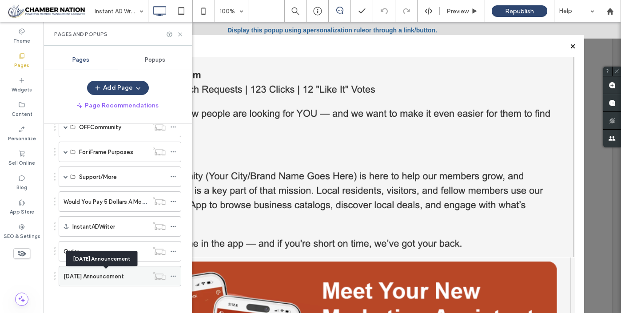
click at [111, 273] on label "[DATE] Announcement" at bounding box center [93, 277] width 60 height 16
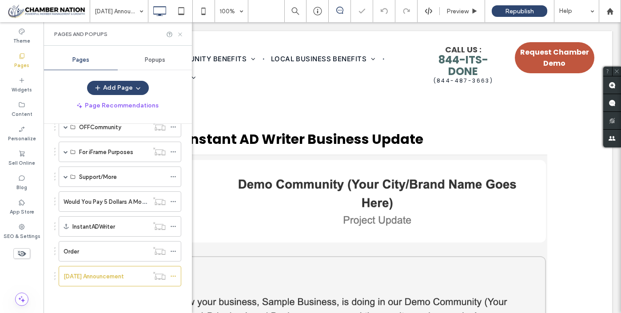
click at [181, 34] on icon at bounding box center [180, 34] width 7 height 7
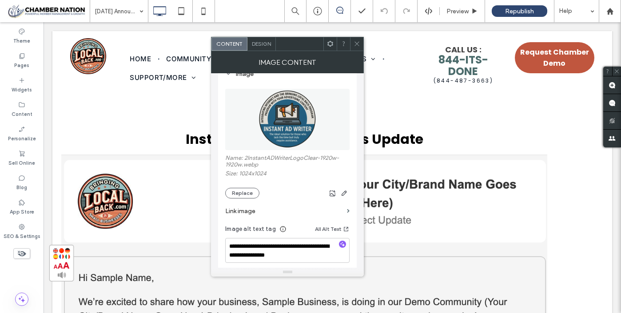
scroll to position [107, 0]
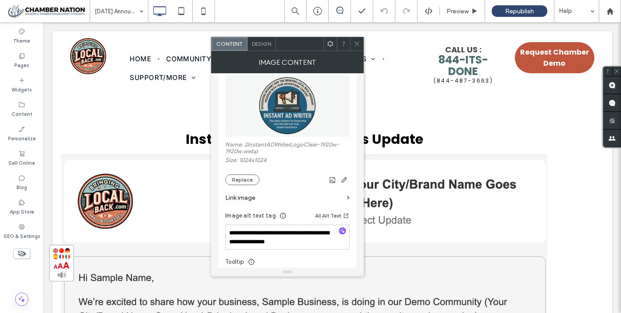
click at [271, 202] on label "Link image" at bounding box center [284, 198] width 118 height 16
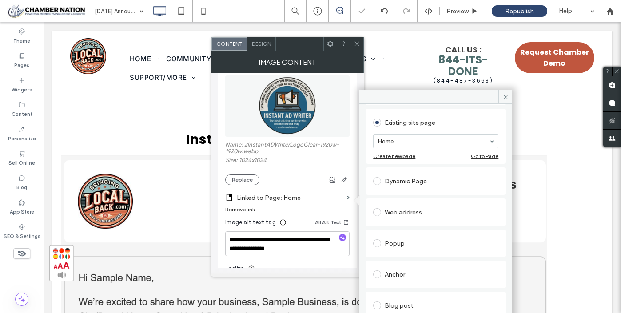
scroll to position [41, 0]
click at [392, 243] on div "Popup" at bounding box center [435, 243] width 125 height 14
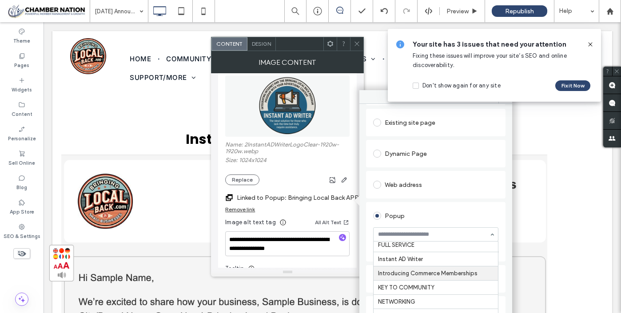
scroll to position [46, 0]
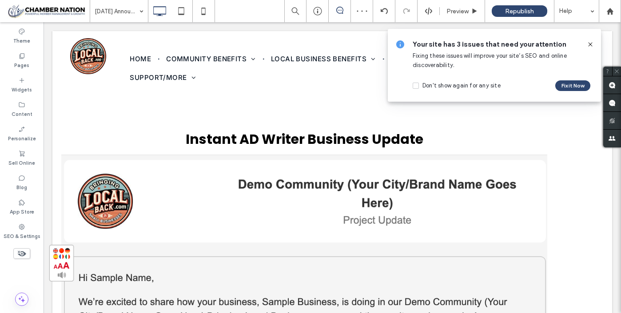
click at [591, 44] on icon at bounding box center [589, 44] width 7 height 7
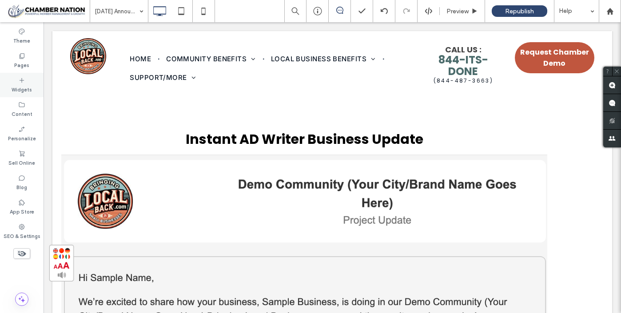
click at [20, 83] on icon at bounding box center [21, 80] width 7 height 7
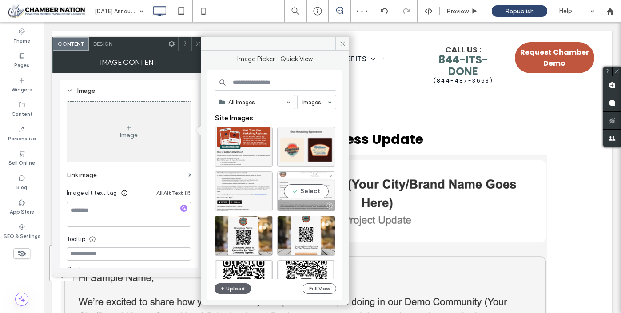
click at [297, 193] on div "Select" at bounding box center [306, 191] width 58 height 40
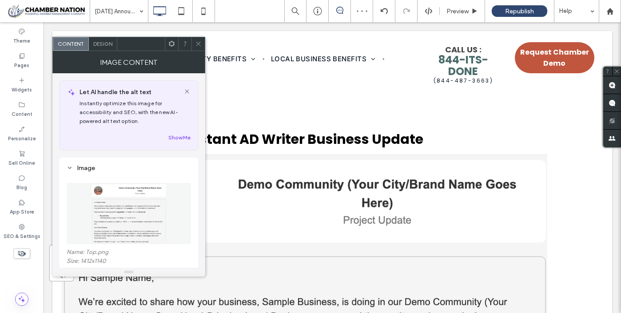
click at [200, 44] on icon at bounding box center [198, 43] width 7 height 7
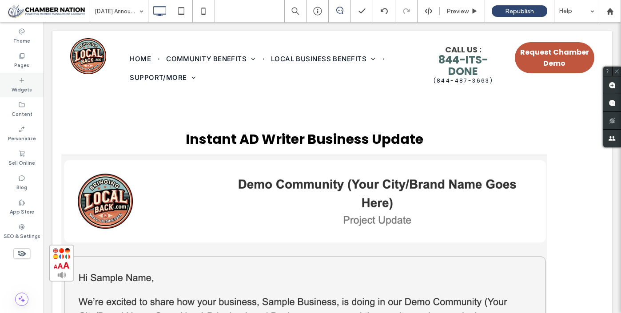
click at [21, 87] on label "Widgets" at bounding box center [22, 89] width 20 height 10
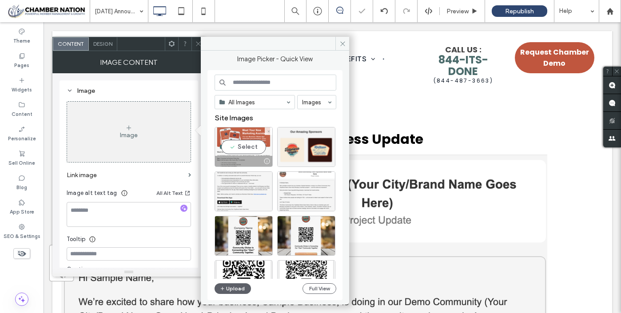
click at [239, 147] on div "Select" at bounding box center [243, 147] width 58 height 40
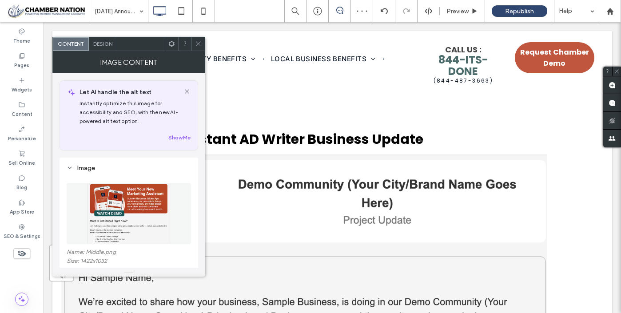
click at [199, 43] on icon at bounding box center [198, 43] width 7 height 7
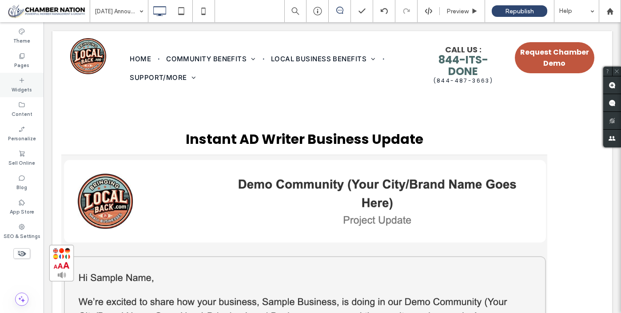
click at [24, 86] on label "Widgets" at bounding box center [22, 89] width 20 height 10
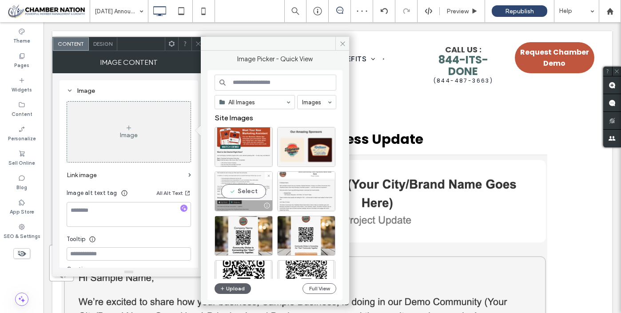
click at [251, 186] on div "Select" at bounding box center [243, 191] width 58 height 40
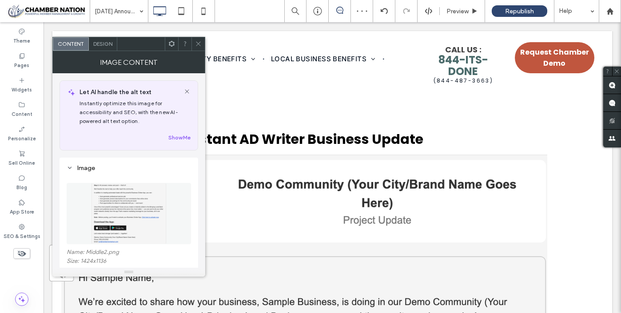
click at [200, 42] on icon at bounding box center [198, 43] width 7 height 7
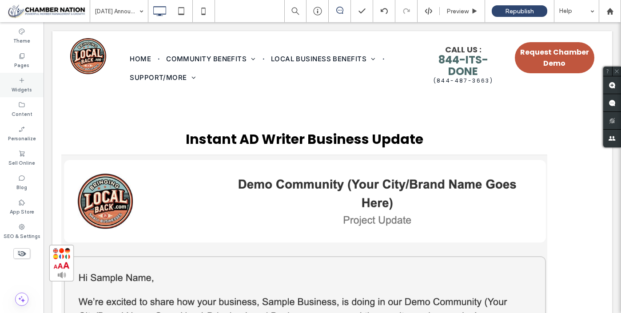
click at [10, 86] on div "Widgets" at bounding box center [22, 85] width 44 height 24
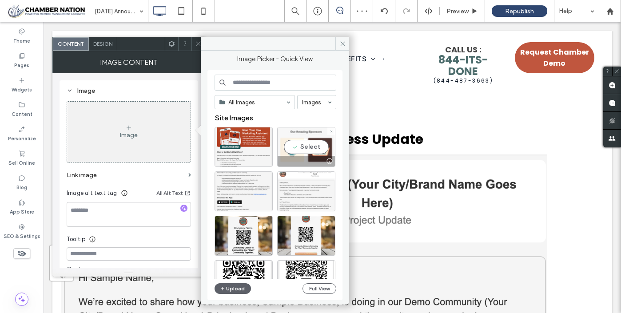
click at [309, 151] on div "Select" at bounding box center [306, 147] width 58 height 40
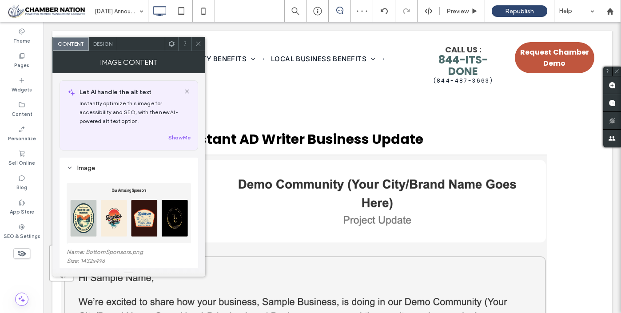
click at [200, 43] on icon at bounding box center [198, 43] width 7 height 7
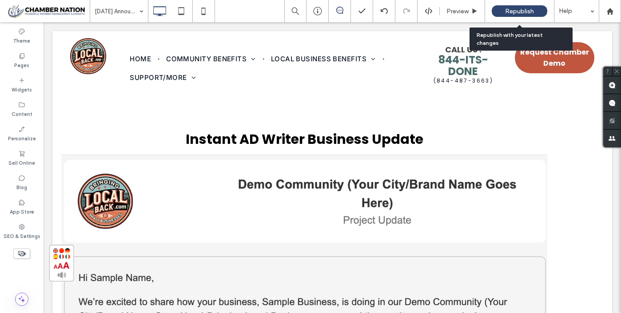
click at [519, 11] on span "Republish" at bounding box center [519, 12] width 29 height 8
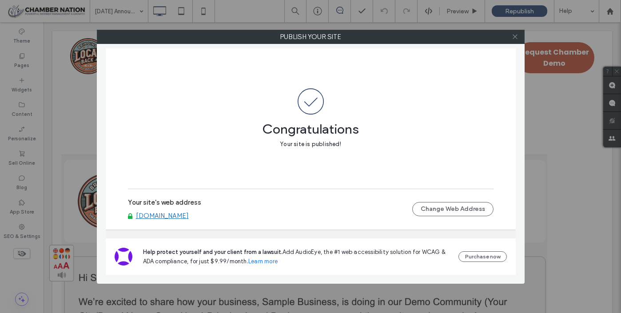
click at [518, 36] on icon at bounding box center [514, 36] width 7 height 7
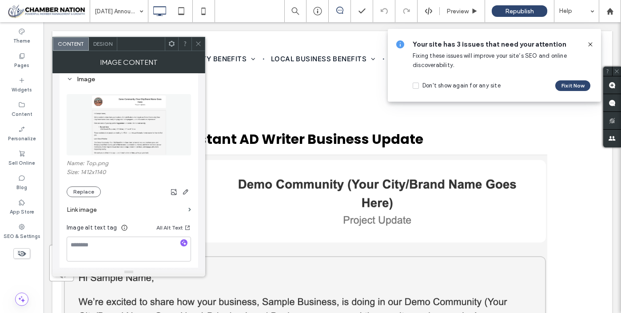
scroll to position [89, 0]
click at [83, 195] on button "Replace" at bounding box center [84, 191] width 34 height 11
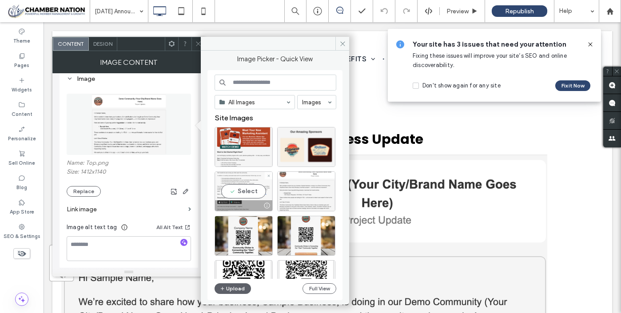
click at [252, 179] on div "Select" at bounding box center [243, 191] width 58 height 40
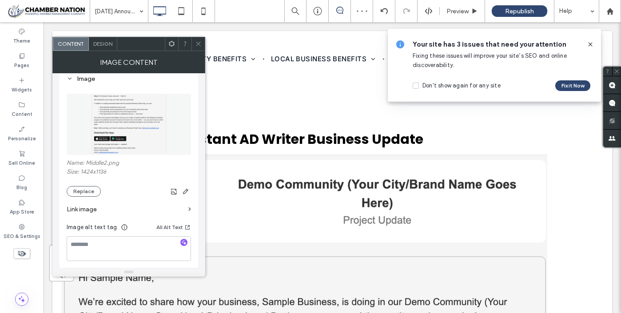
click at [198, 44] on use at bounding box center [198, 44] width 4 height 4
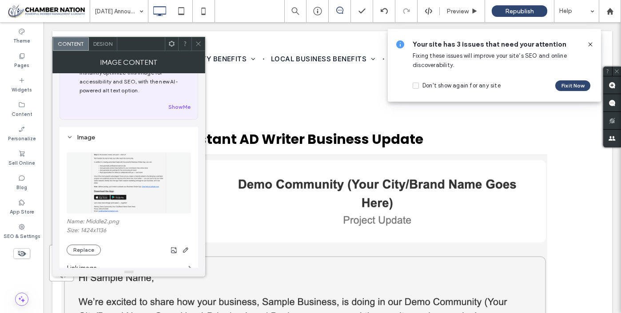
scroll to position [33, 0]
click at [87, 249] on button "Replace" at bounding box center [84, 247] width 34 height 11
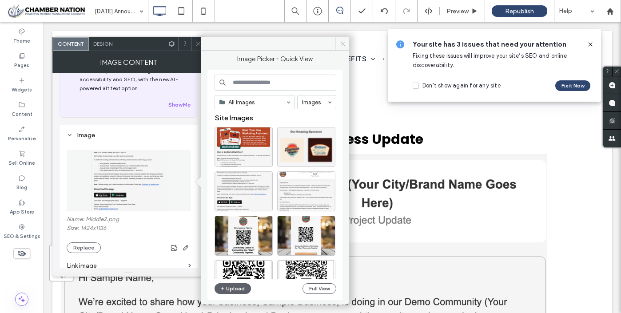
click at [343, 43] on use at bounding box center [342, 43] width 4 height 4
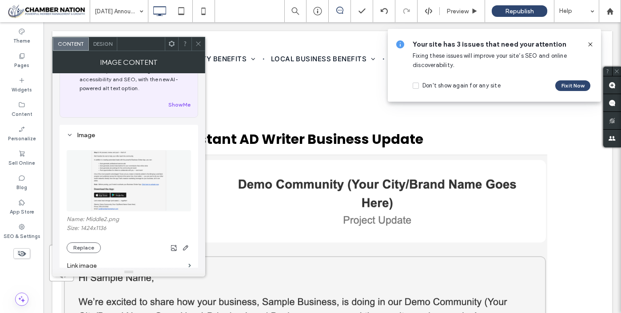
click at [199, 43] on use at bounding box center [198, 44] width 4 height 4
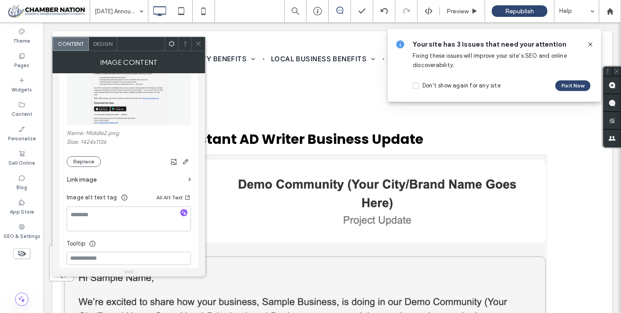
scroll to position [120, 0]
click at [76, 162] on button "Replace" at bounding box center [84, 160] width 34 height 11
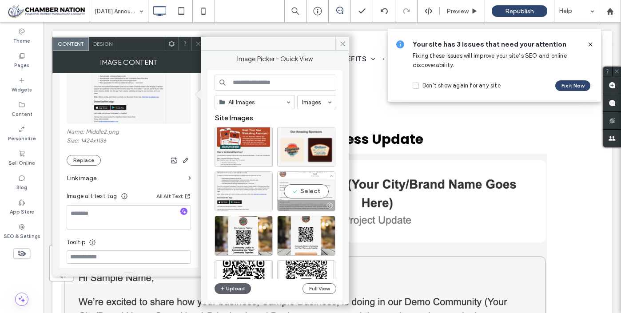
click at [293, 192] on div "Select" at bounding box center [306, 191] width 58 height 40
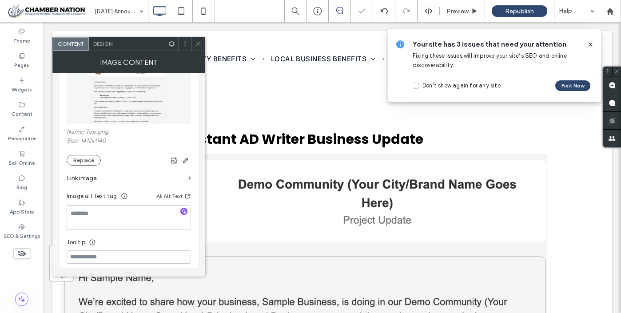
click at [197, 44] on icon at bounding box center [198, 43] width 7 height 7
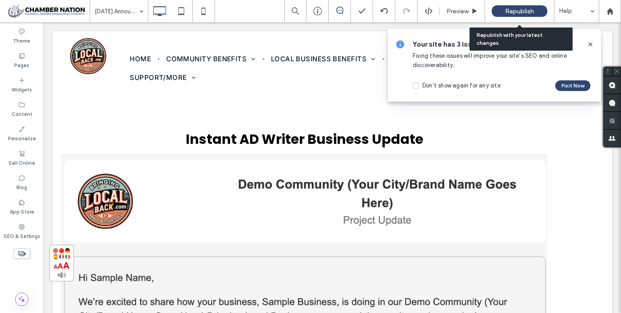
click at [528, 9] on span "Republish" at bounding box center [519, 12] width 29 height 8
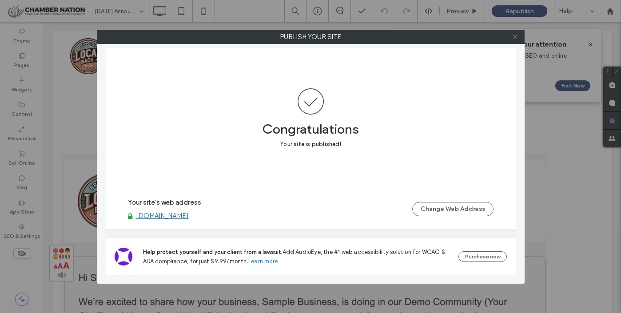
click at [515, 36] on use at bounding box center [514, 37] width 4 height 4
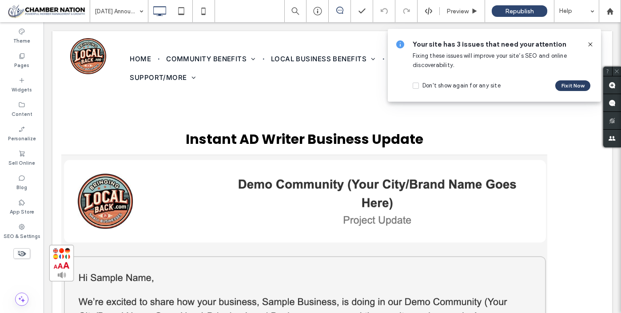
click at [569, 88] on button "Fix it Now" at bounding box center [572, 85] width 35 height 11
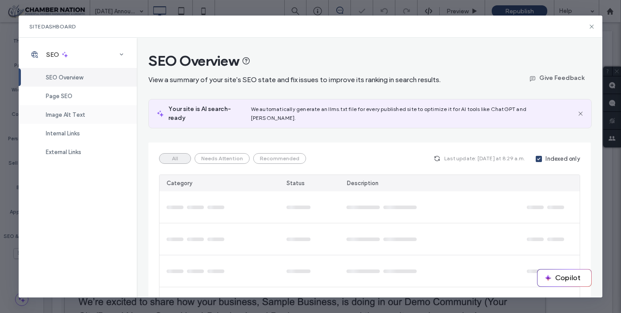
click at [79, 113] on span "Image Alt Text" at bounding box center [66, 114] width 40 height 7
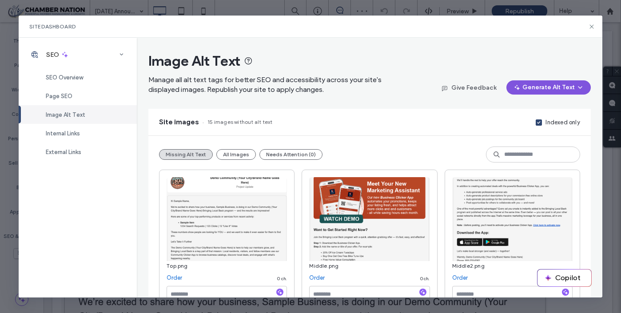
click at [544, 86] on button "Generate Alt Text" at bounding box center [548, 87] width 84 height 14
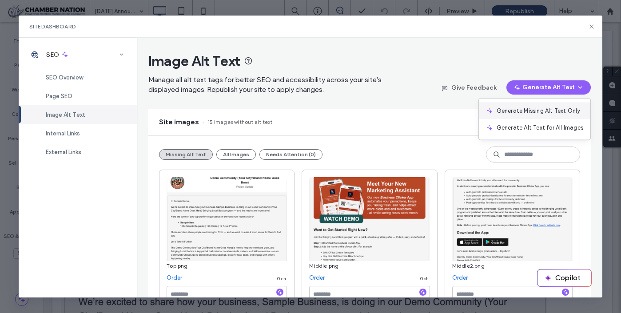
click at [541, 109] on span "Generate Missing Alt Text Only" at bounding box center [538, 111] width 84 height 9
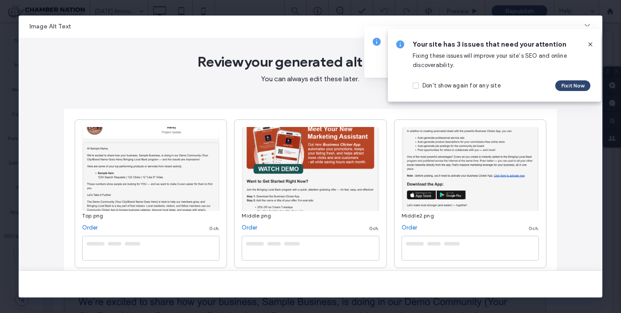
type textarea "**********"
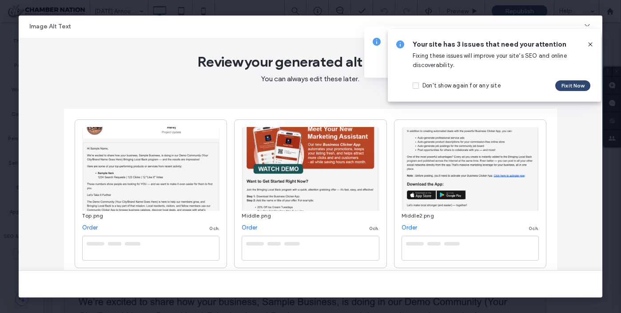
type textarea "**********"
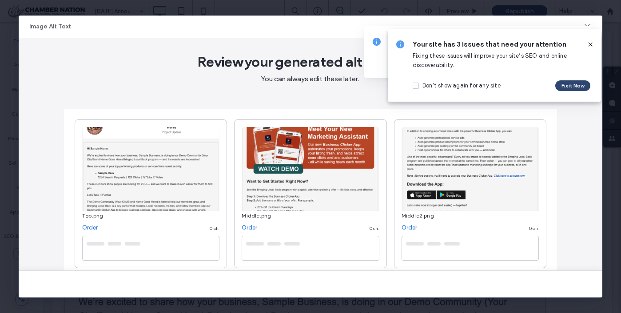
type textarea "**********"
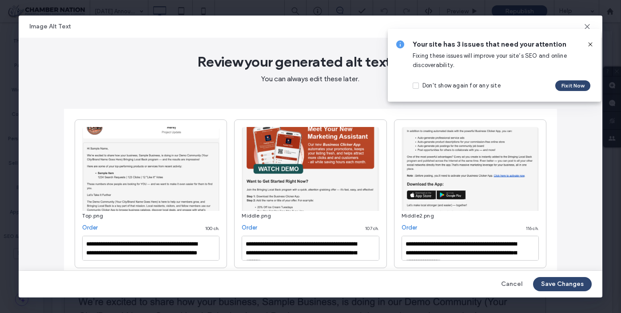
click at [590, 44] on use at bounding box center [590, 44] width 4 height 4
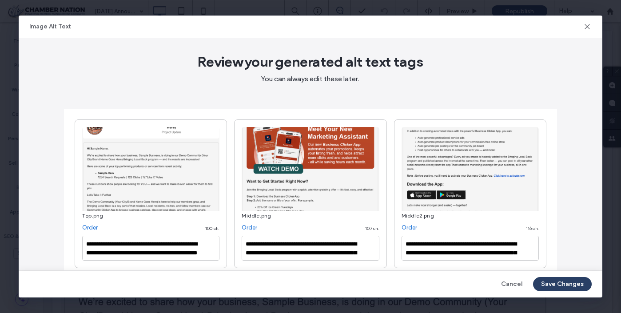
click at [571, 284] on button "Save Changes" at bounding box center [562, 284] width 59 height 14
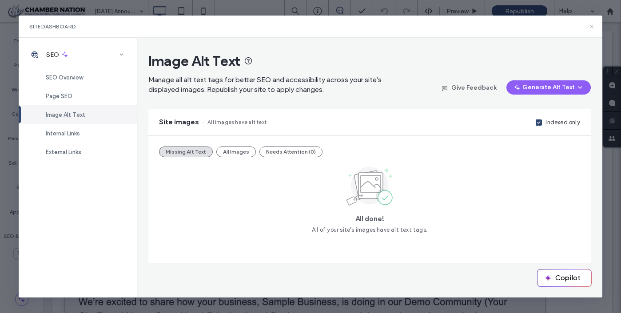
click at [589, 27] on icon at bounding box center [591, 26] width 7 height 7
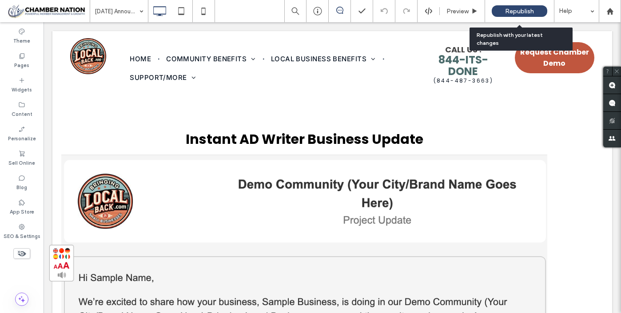
click at [523, 9] on span "Republish" at bounding box center [519, 12] width 29 height 8
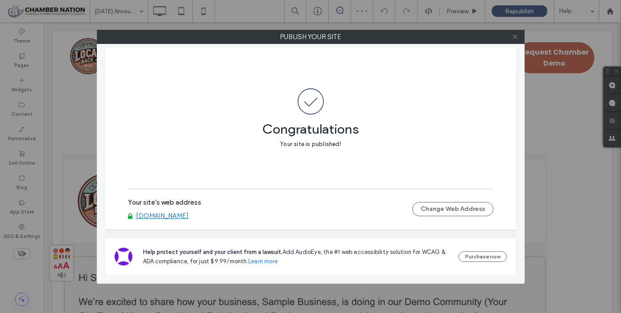
click at [515, 37] on icon at bounding box center [514, 36] width 7 height 7
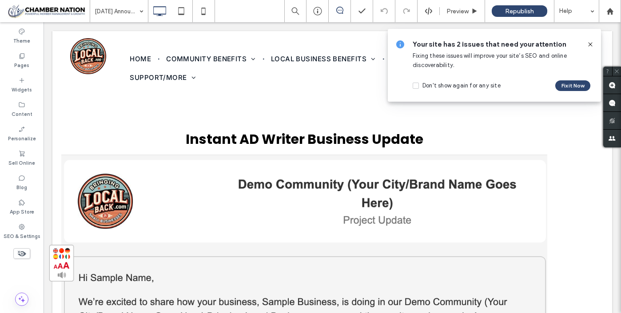
click at [589, 44] on use at bounding box center [590, 44] width 4 height 4
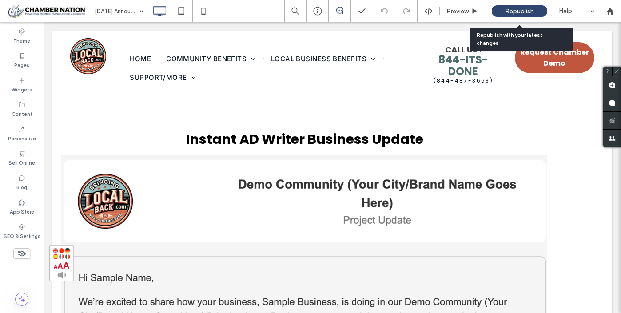
click at [518, 8] on span "Republish" at bounding box center [519, 12] width 29 height 8
